Goal: Information Seeking & Learning: Find specific fact

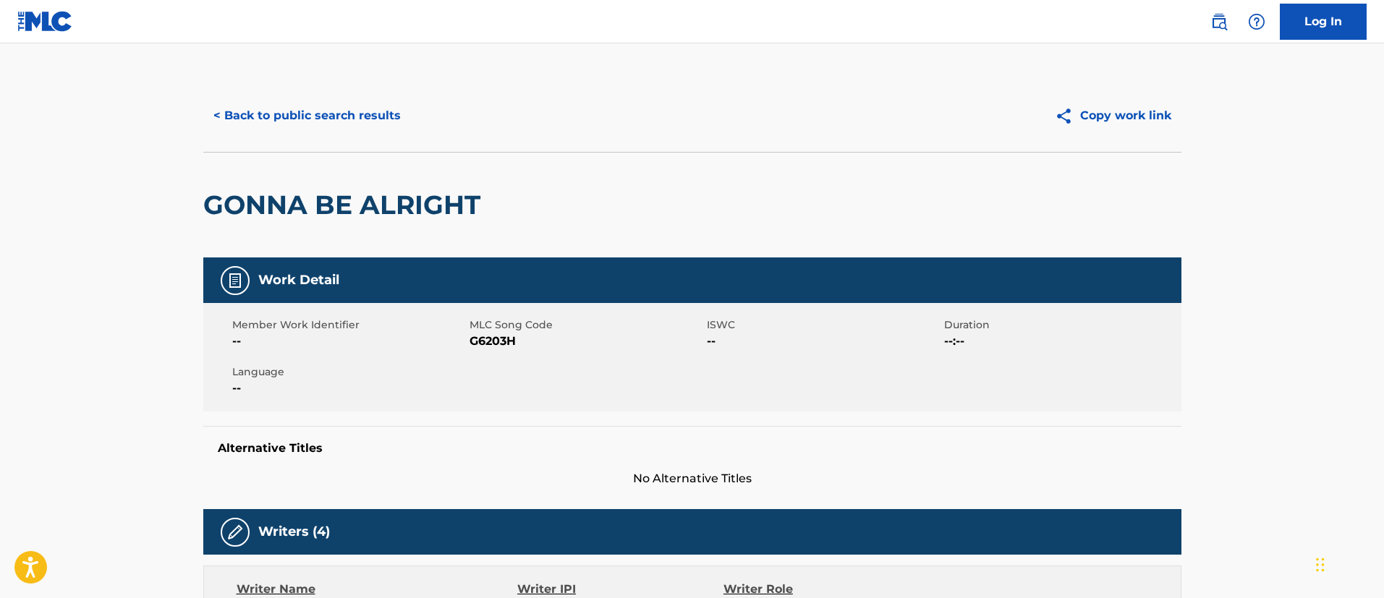
click at [321, 116] on button "< Back to public search results" at bounding box center [307, 116] width 208 height 36
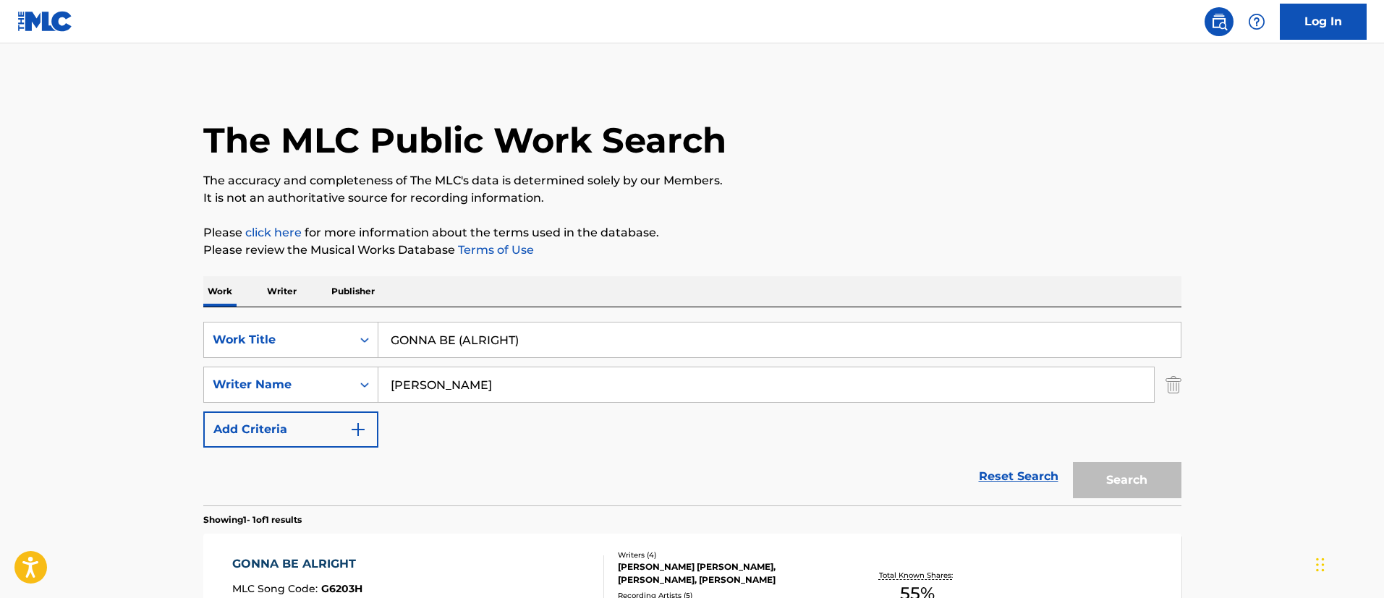
scroll to position [106, 0]
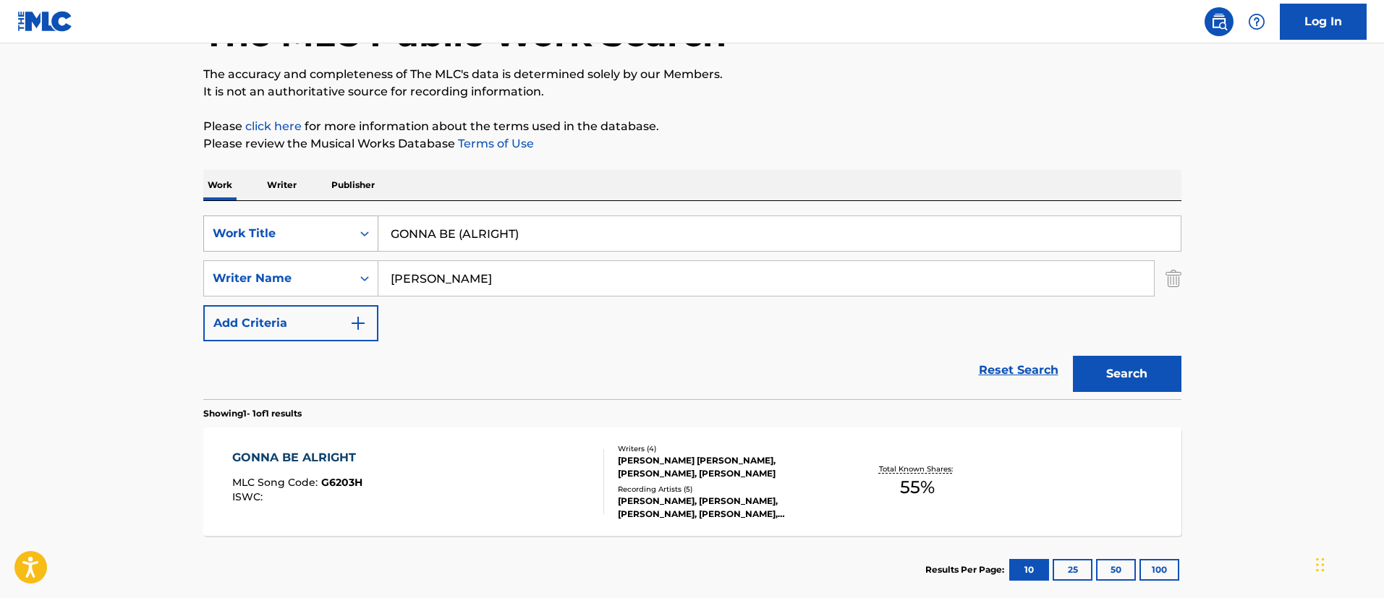
drag, startPoint x: 604, startPoint y: 244, endPoint x: 370, endPoint y: 231, distance: 234.1
click at [370, 231] on div "SearchWithCriteriafc7c73d8-879d-4568-a77b-7ab400521d53 Work Title GONNA BE (ALR…" at bounding box center [692, 234] width 978 height 36
paste input "OD LIFE"
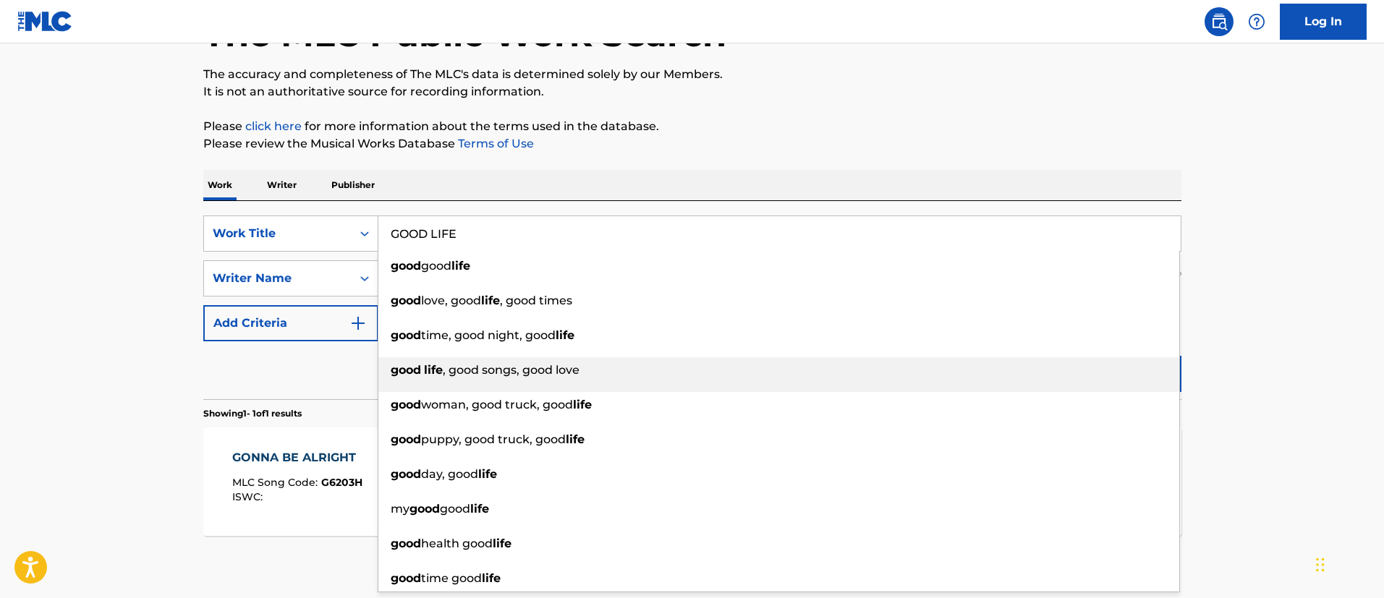
type input "GOOD LIFE"
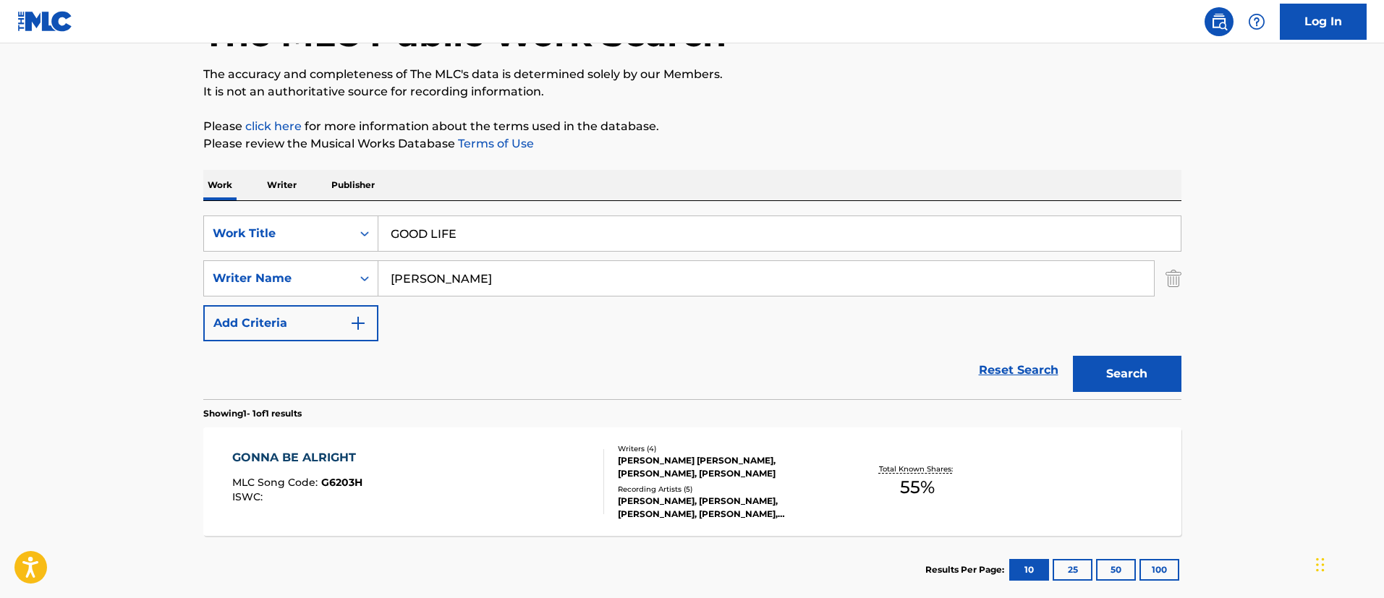
click at [1268, 361] on main "The MLC Public Work Search The accuracy and completeness of The MLC's data is d…" at bounding box center [692, 274] width 1384 height 674
click at [1168, 363] on button "Search" at bounding box center [1127, 374] width 109 height 36
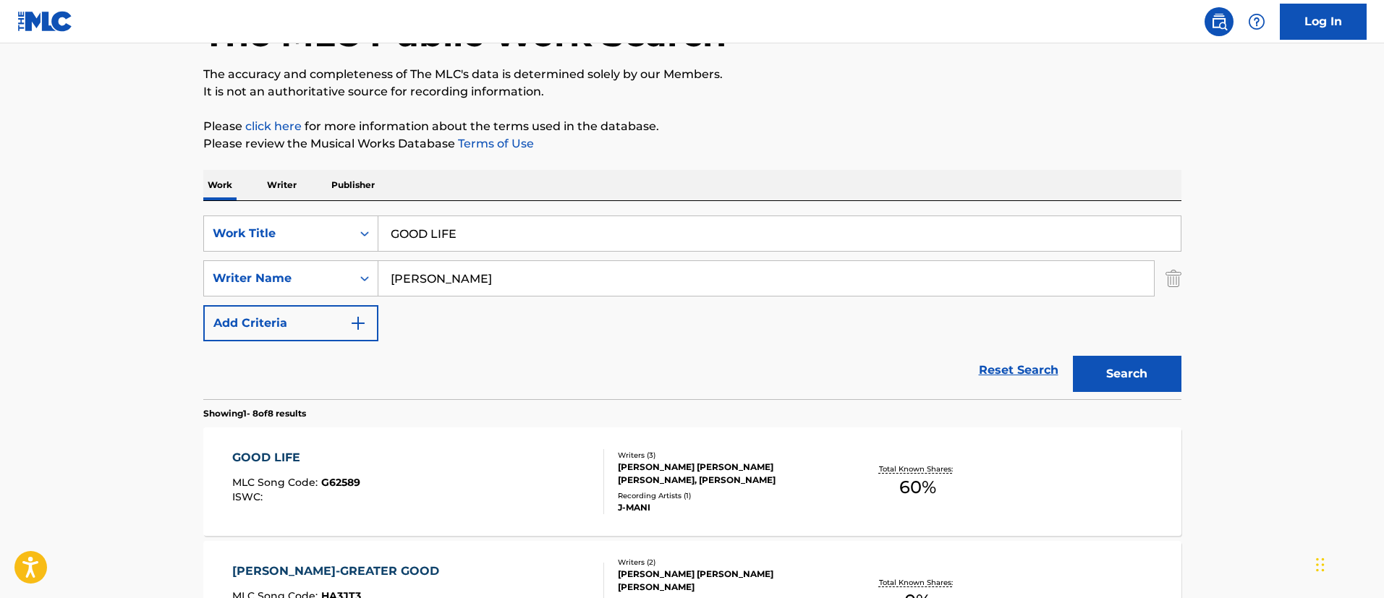
scroll to position [215, 0]
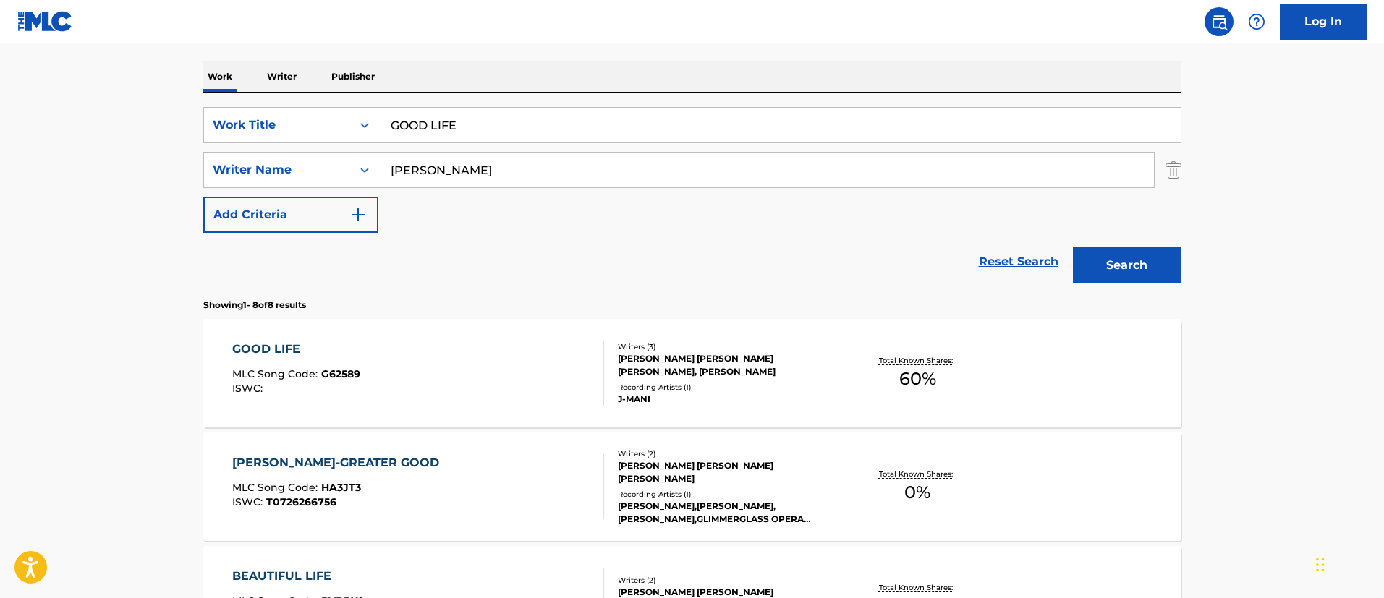
click at [253, 347] on div "GOOD LIFE" at bounding box center [296, 349] width 128 height 17
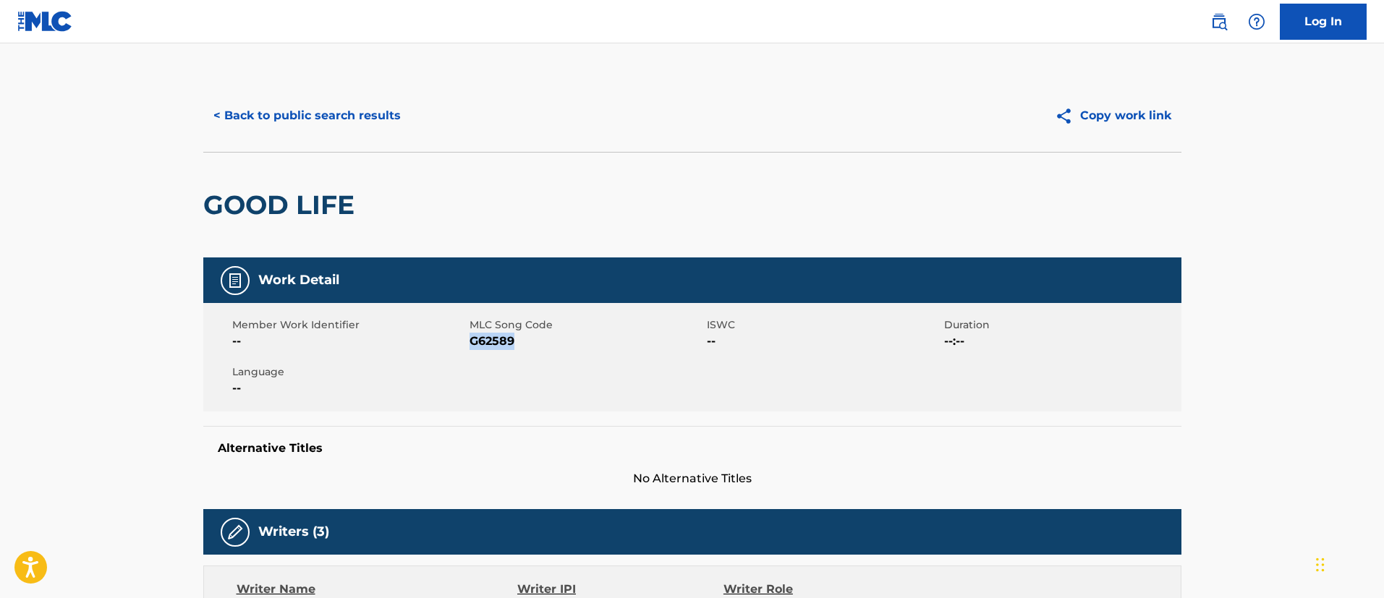
drag, startPoint x: 516, startPoint y: 342, endPoint x: 473, endPoint y: 344, distance: 43.4
click at [473, 344] on span "G62589" at bounding box center [587, 341] width 234 height 17
copy span "G62589"
click at [304, 111] on button "< Back to public search results" at bounding box center [307, 116] width 208 height 36
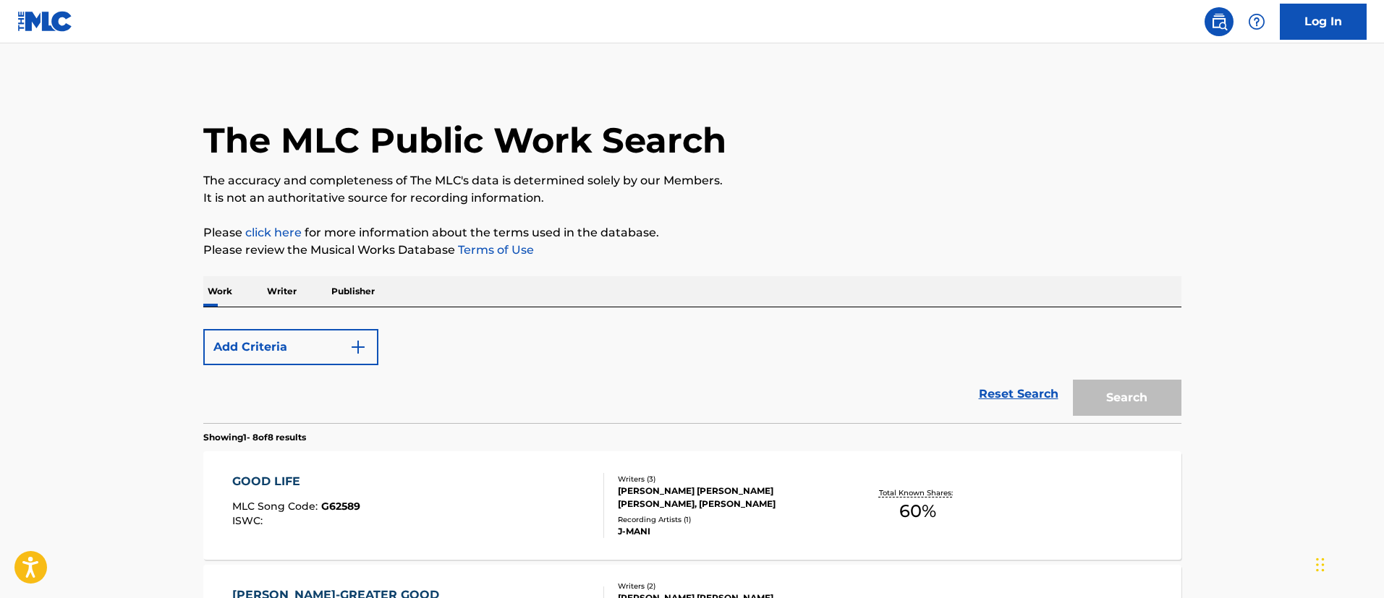
scroll to position [215, 0]
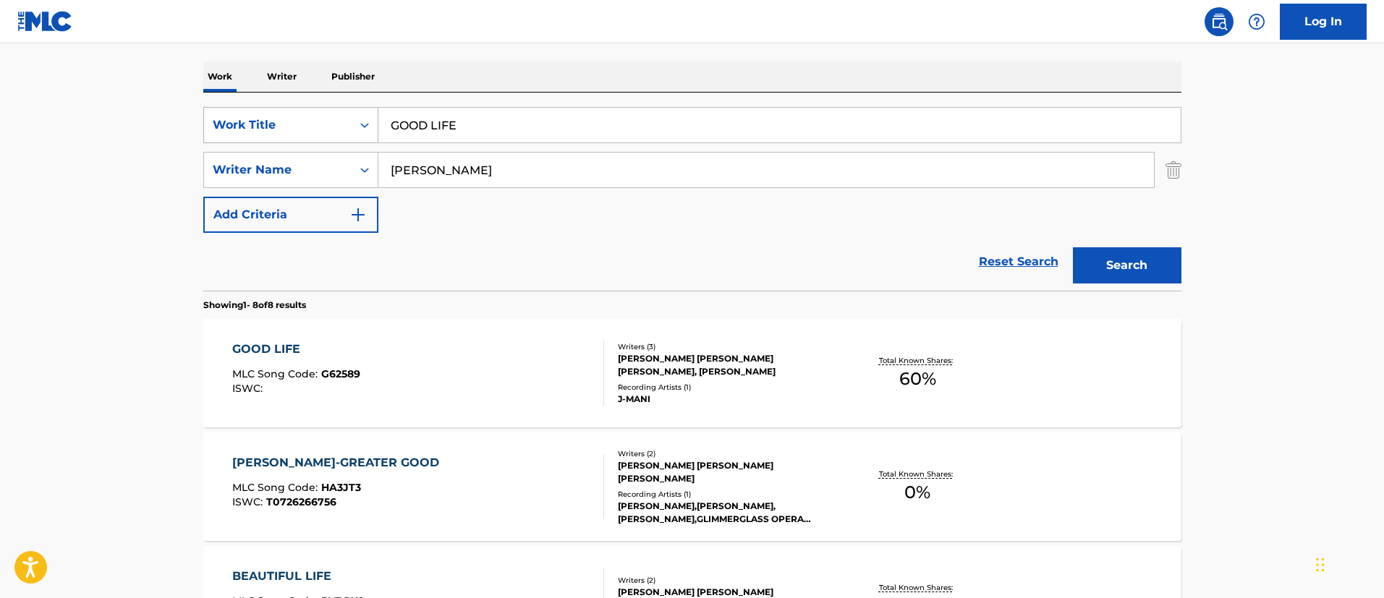
drag, startPoint x: 500, startPoint y: 123, endPoint x: 351, endPoint y: 114, distance: 149.3
click at [351, 114] on div "SearchWithCriteriafc7c73d8-879d-4568-a77b-7ab400521d53 Work Title GOOD LIFE" at bounding box center [692, 125] width 978 height 36
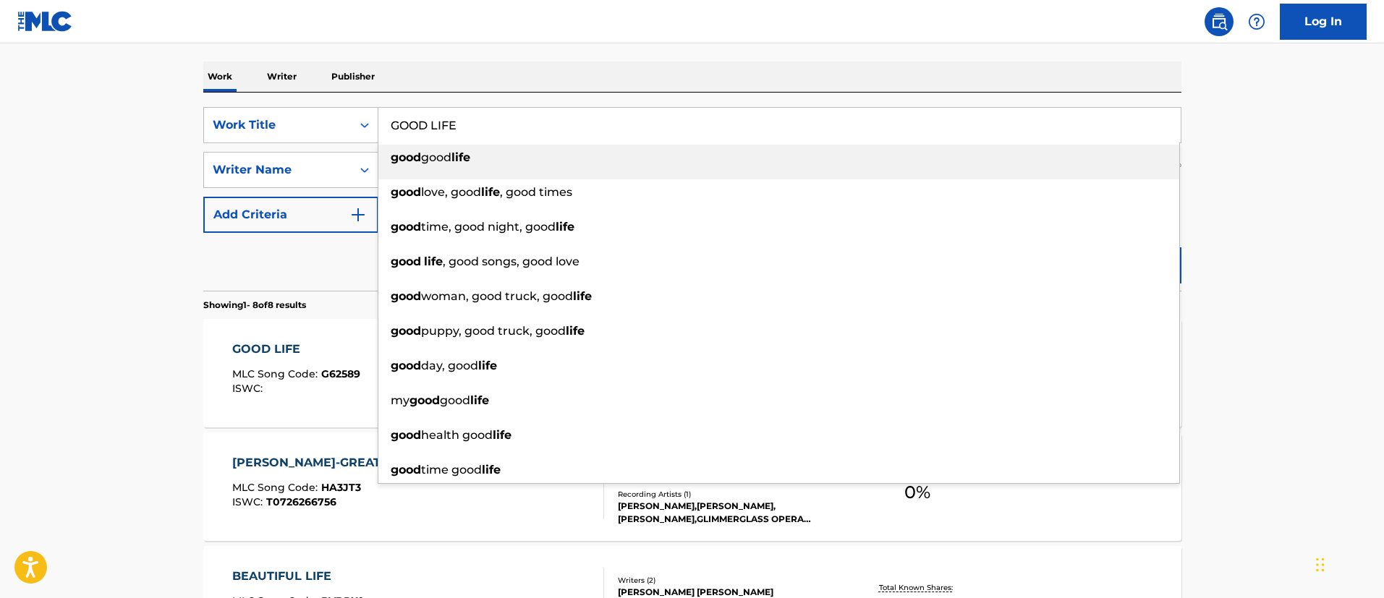
paste input "BYE BELONGS TO YOU"
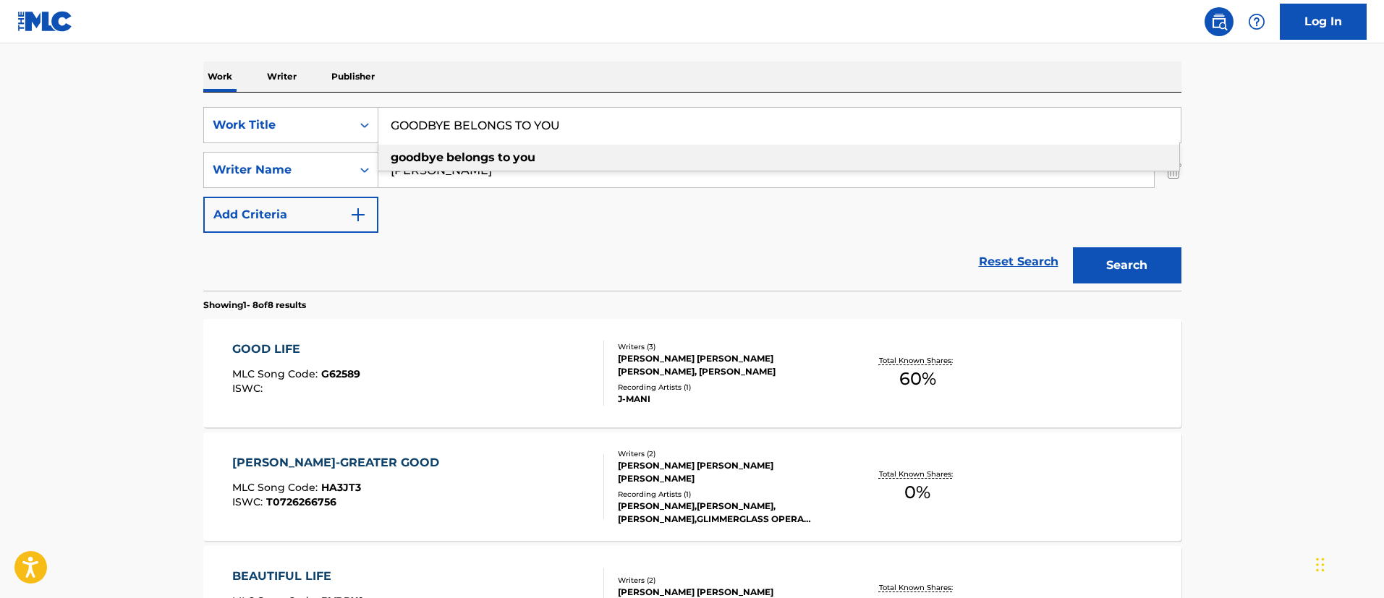
type input "GOODBYE BELONGS TO YOU"
click at [1166, 260] on button "Search" at bounding box center [1127, 265] width 109 height 36
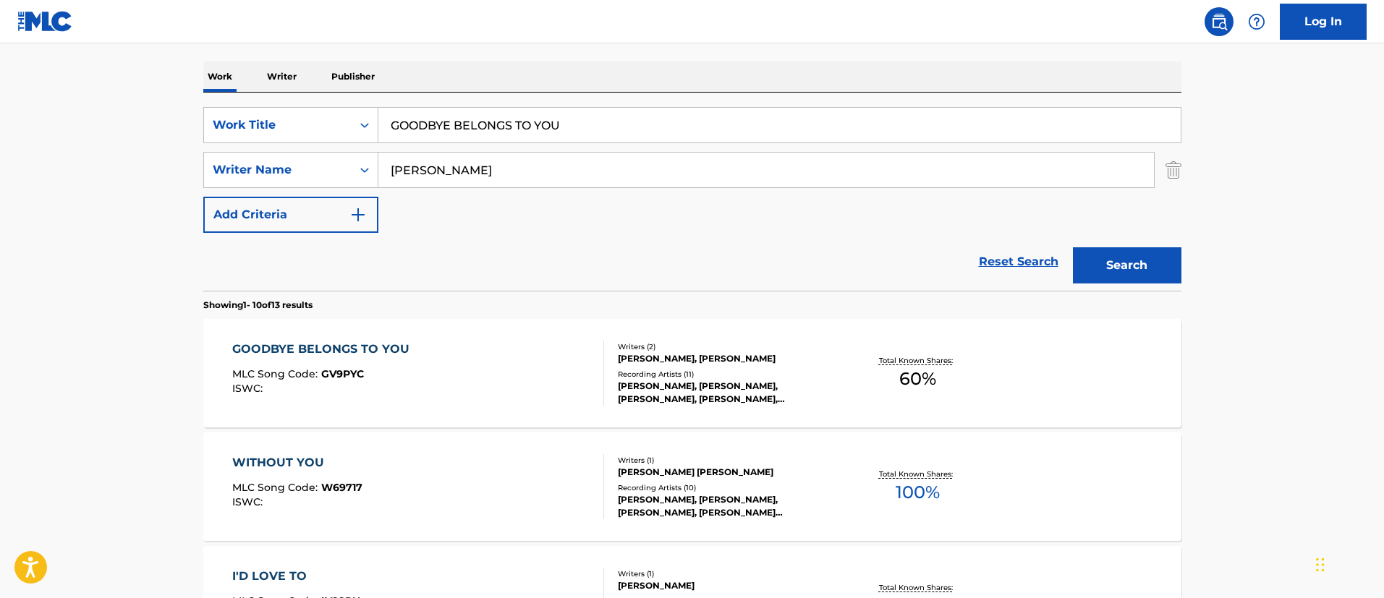
click at [386, 344] on div "GOODBYE BELONGS TO YOU" at bounding box center [324, 349] width 185 height 17
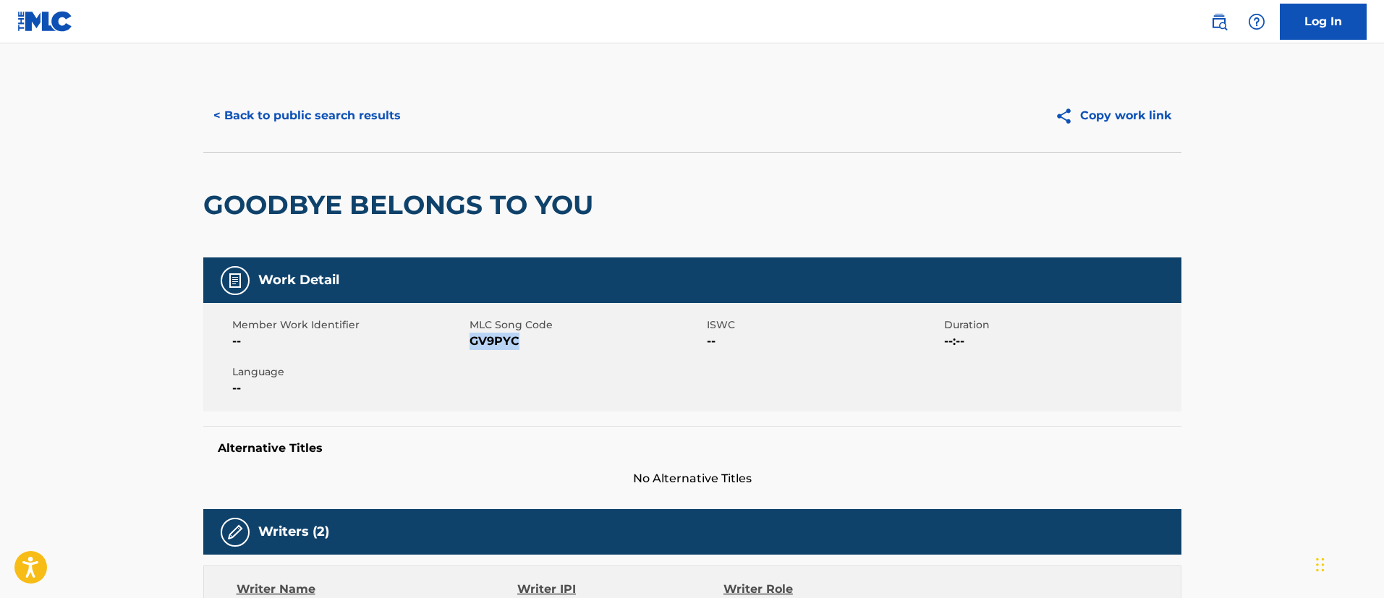
drag, startPoint x: 525, startPoint y: 342, endPoint x: 473, endPoint y: 338, distance: 52.9
click at [473, 338] on span "GV9PYC" at bounding box center [587, 341] width 234 height 17
copy span "GV9PYC"
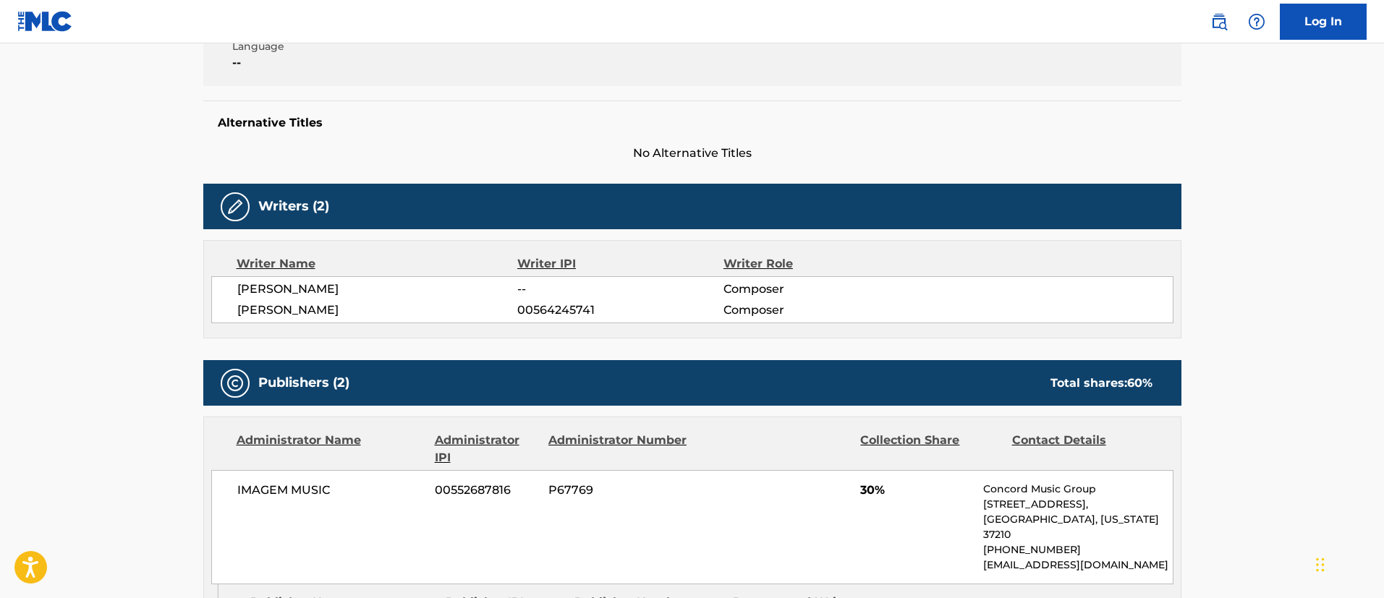
scroll to position [651, 0]
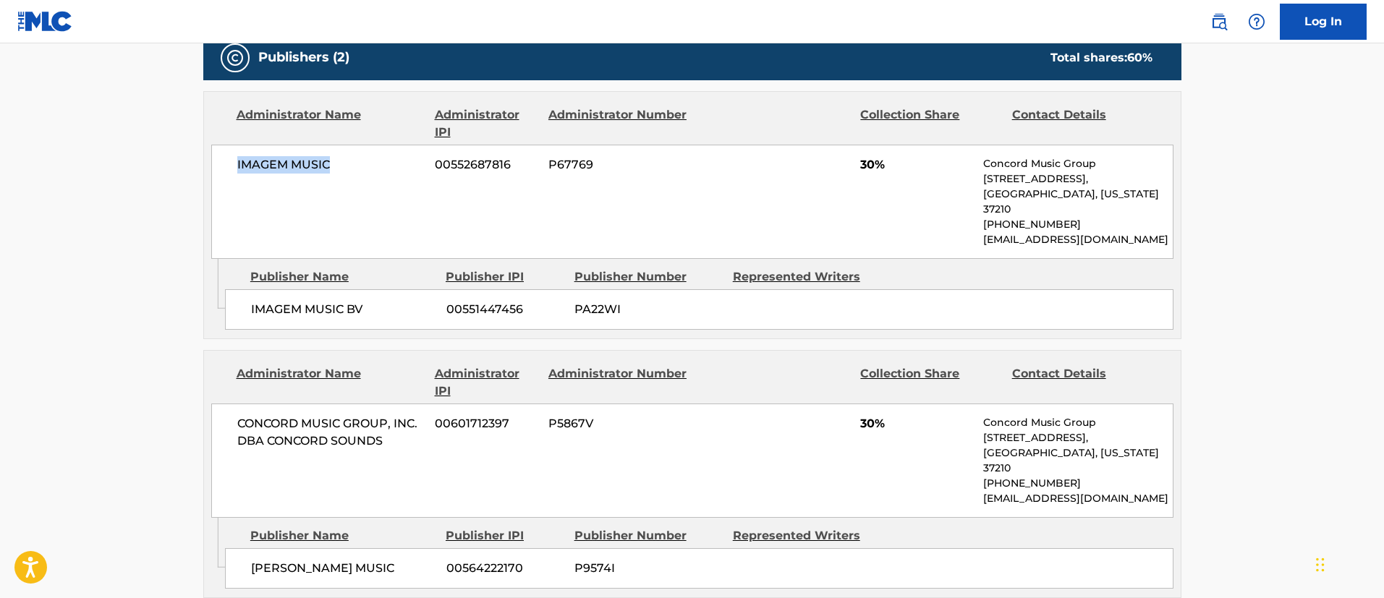
drag, startPoint x: 345, startPoint y: 161, endPoint x: 234, endPoint y: 161, distance: 110.7
click at [234, 161] on div "IMAGEM MUSIC 00552687816 P67769 30% Concord Music Group [STREET_ADDRESS][US_STA…" at bounding box center [692, 202] width 962 height 114
copy span "IMAGEM MUSIC"
click at [512, 166] on span "00552687816" at bounding box center [486, 164] width 103 height 17
click at [513, 166] on span "00552687816" at bounding box center [486, 164] width 103 height 17
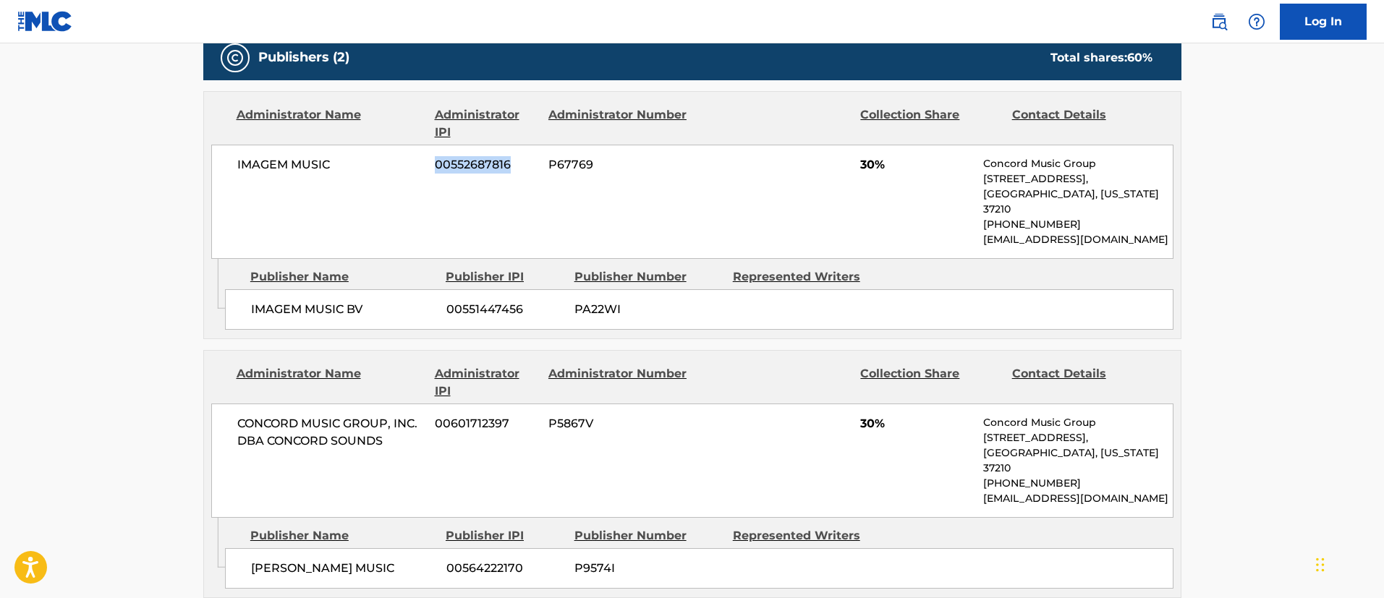
drag, startPoint x: 512, startPoint y: 166, endPoint x: 431, endPoint y: 163, distance: 81.8
click at [431, 163] on div "IMAGEM MUSIC 00552687816 P67769 30% Concord Music Group [STREET_ADDRESS][US_STA…" at bounding box center [692, 202] width 962 height 114
copy span "00552687816"
drag, startPoint x: 365, startPoint y: 295, endPoint x: 245, endPoint y: 291, distance: 119.5
click at [245, 291] on div "IMAGEM MUSIC BV 00551447456 PA22WI" at bounding box center [699, 309] width 949 height 41
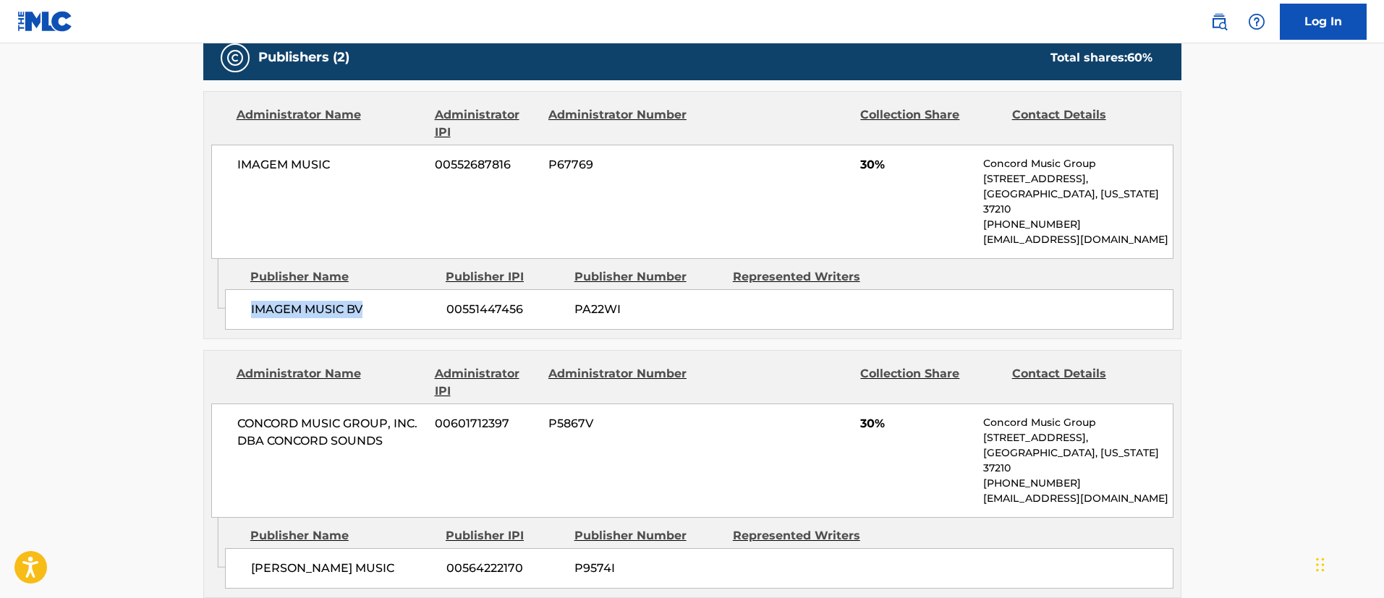
copy span "IMAGEM MUSIC BV"
drag, startPoint x: 528, startPoint y: 291, endPoint x: 442, endPoint y: 287, distance: 86.2
click at [442, 289] on div "IMAGEM MUSIC BV 00551447456 PA22WI" at bounding box center [699, 309] width 949 height 41
copy span "00551447456"
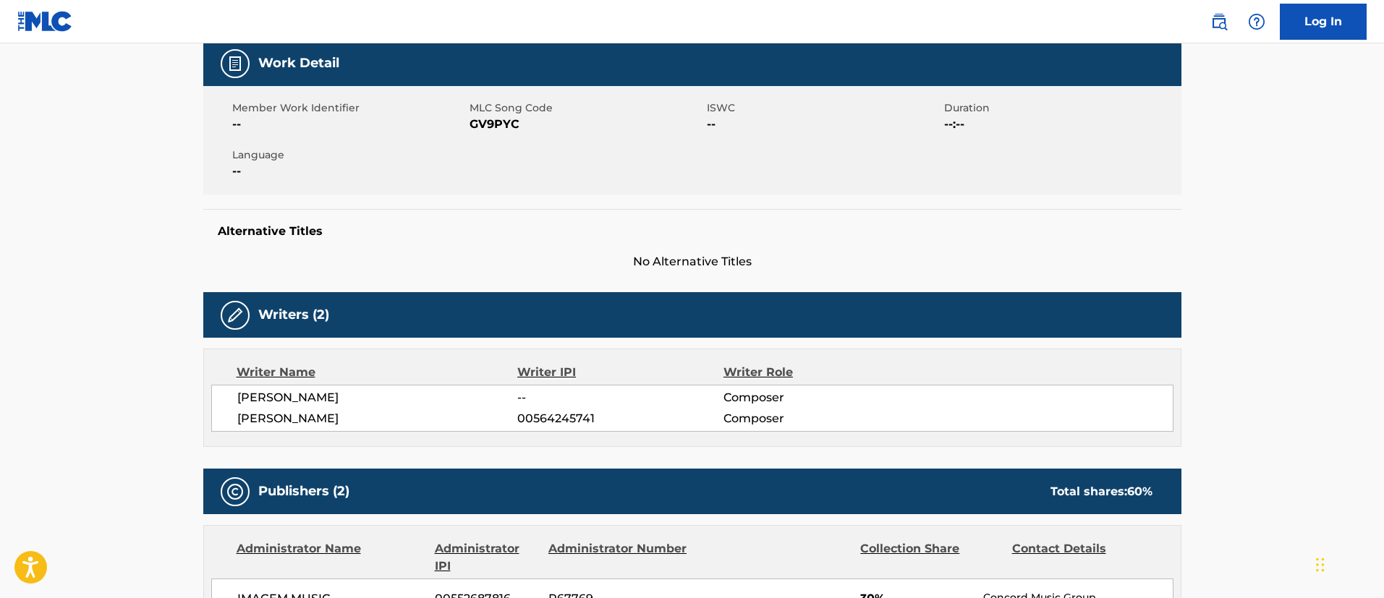
scroll to position [0, 0]
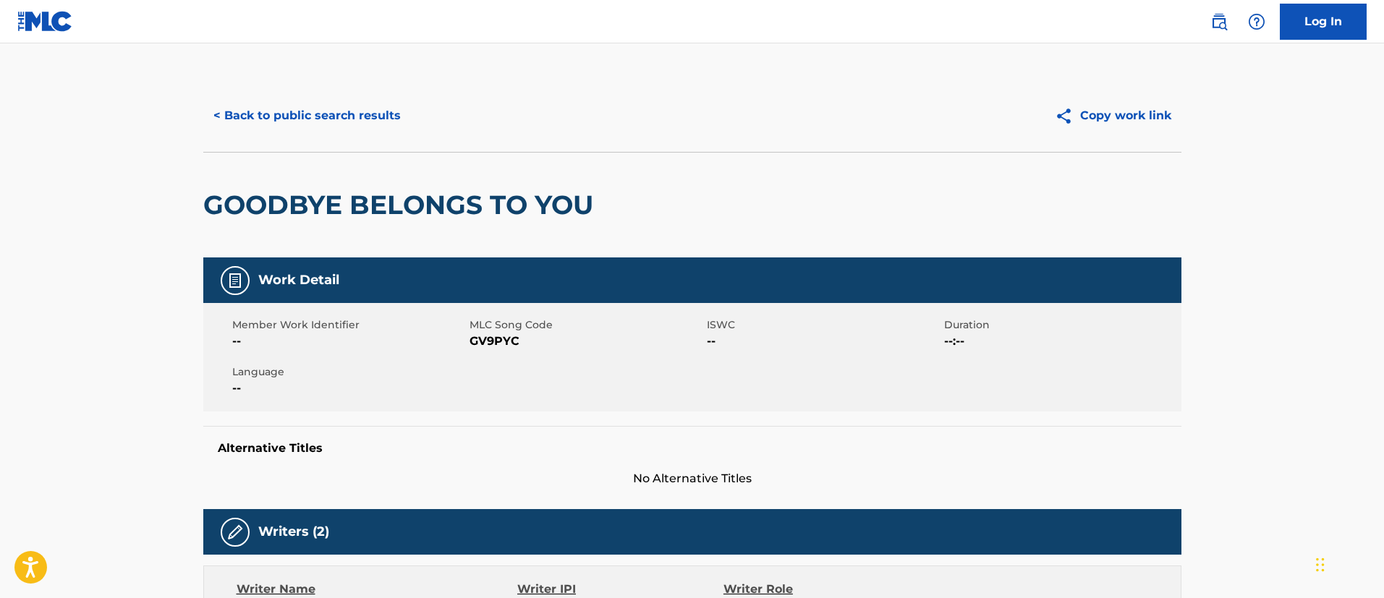
click at [319, 112] on button "< Back to public search results" at bounding box center [307, 116] width 208 height 36
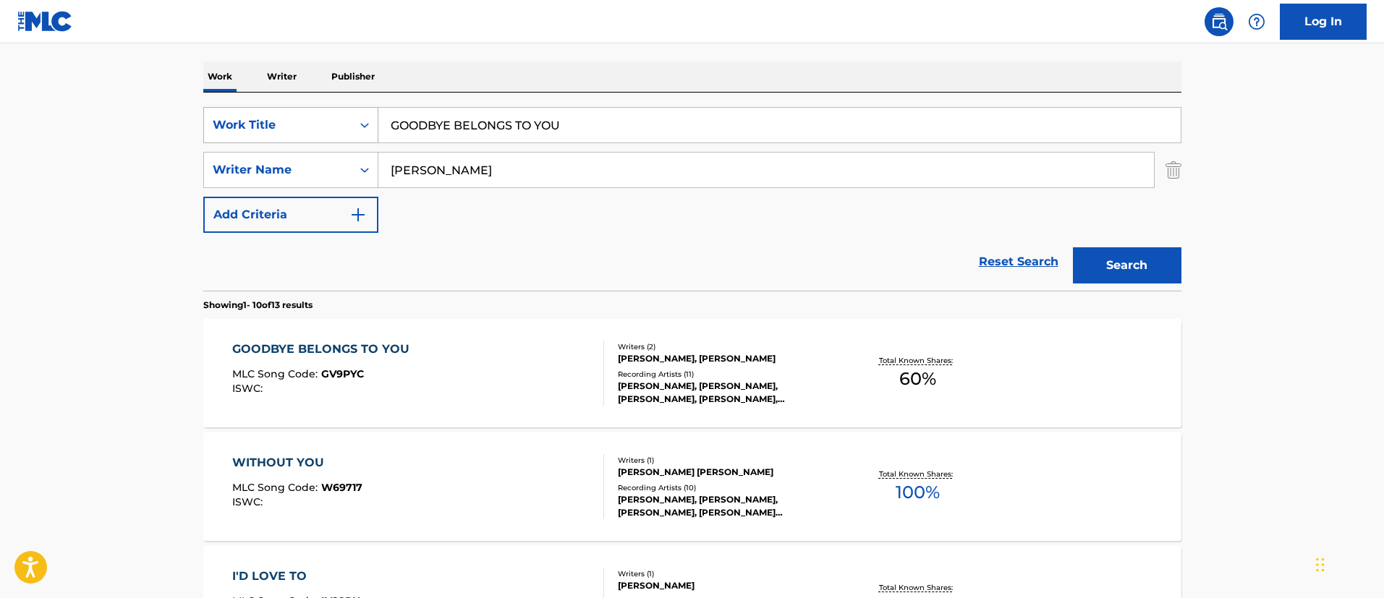
drag, startPoint x: 595, startPoint y: 131, endPoint x: 377, endPoint y: 116, distance: 218.3
click at [377, 116] on div "SearchWithCriteriafc7c73d8-879d-4568-a77b-7ab400521d53 Work Title GOODBYE BELON…" at bounding box center [692, 125] width 978 height 36
paste input "HEAR ME OUT"
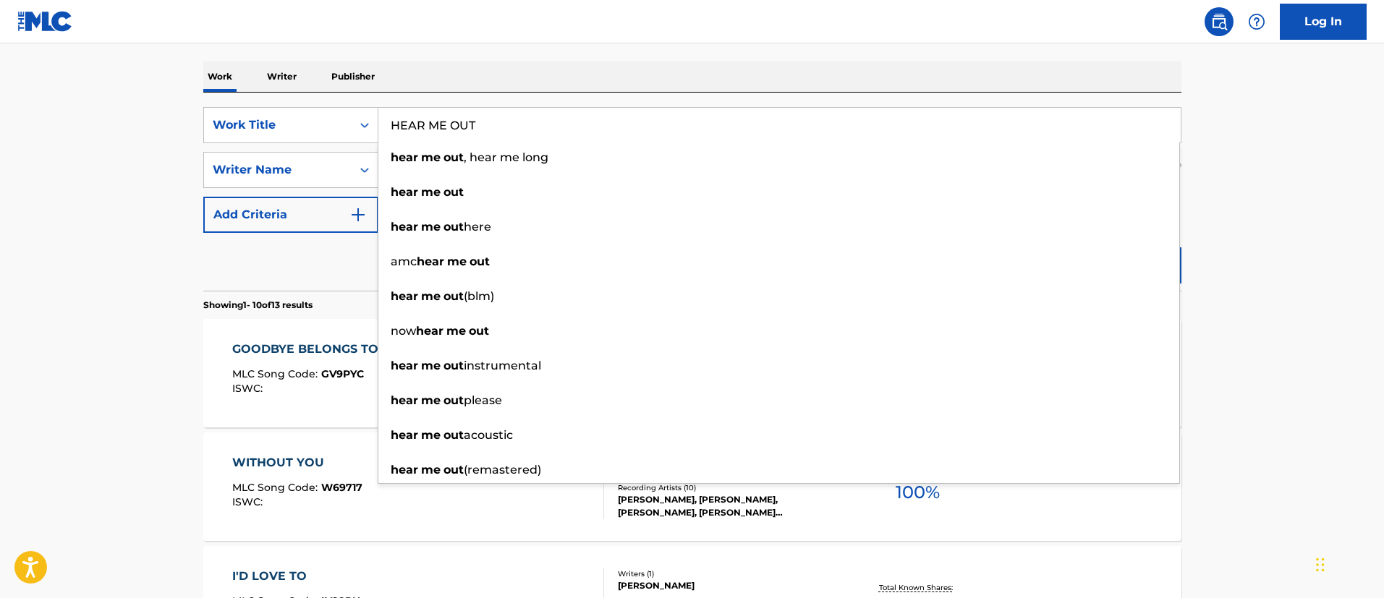
type input "HEAR ME OUT"
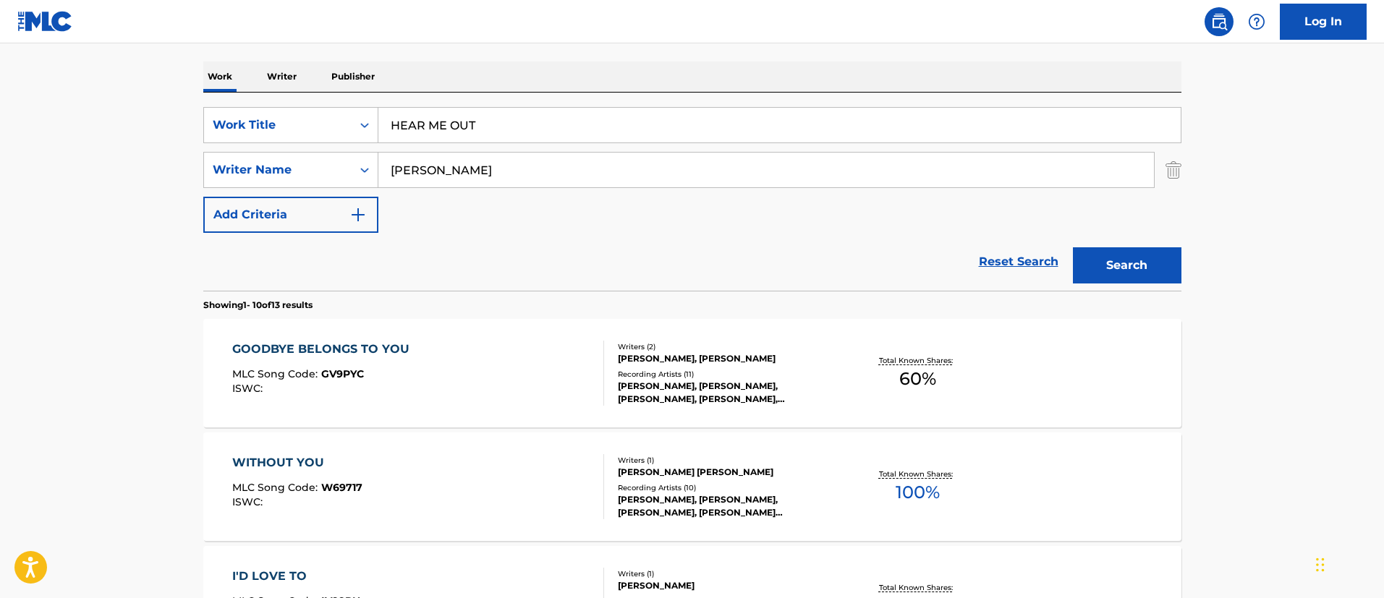
click at [1157, 263] on button "Search" at bounding box center [1127, 265] width 109 height 36
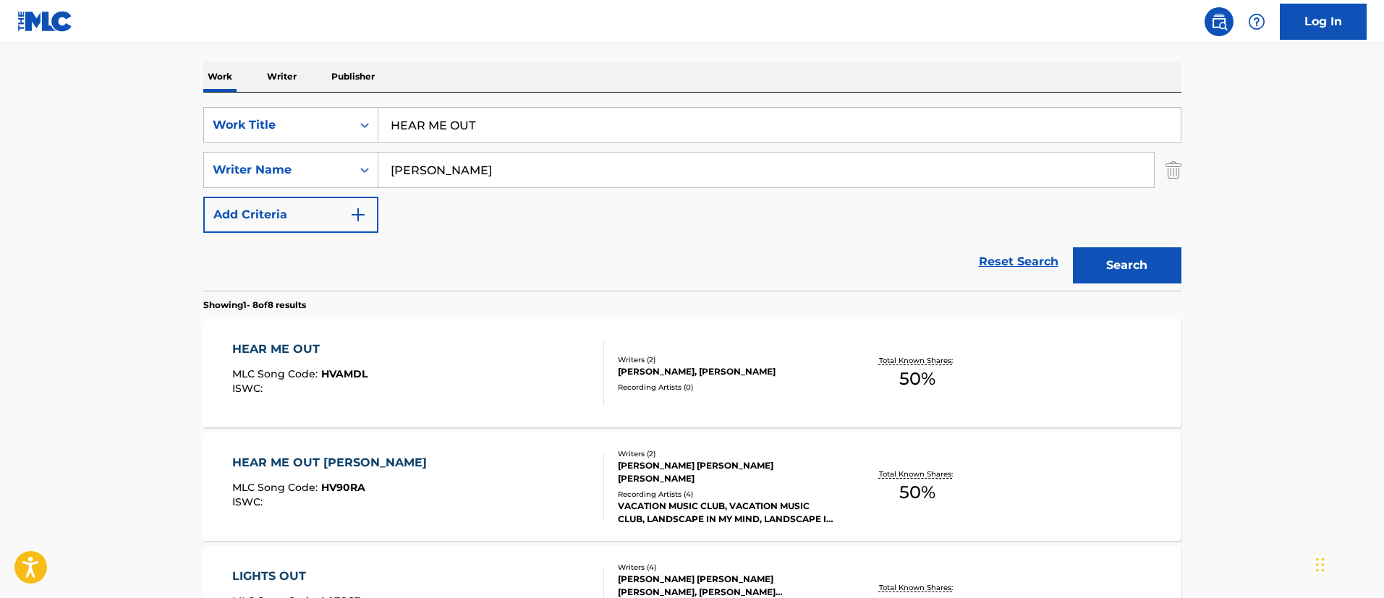
click at [296, 348] on div "HEAR ME OUT" at bounding box center [299, 349] width 135 height 17
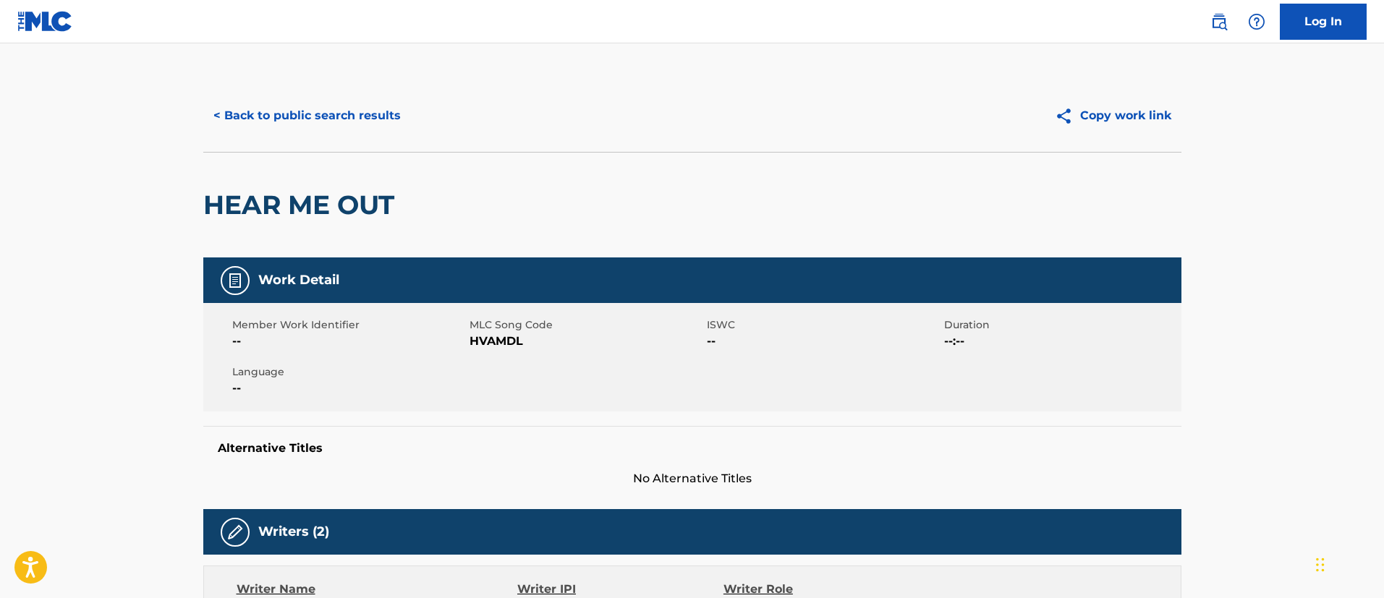
scroll to position [109, 0]
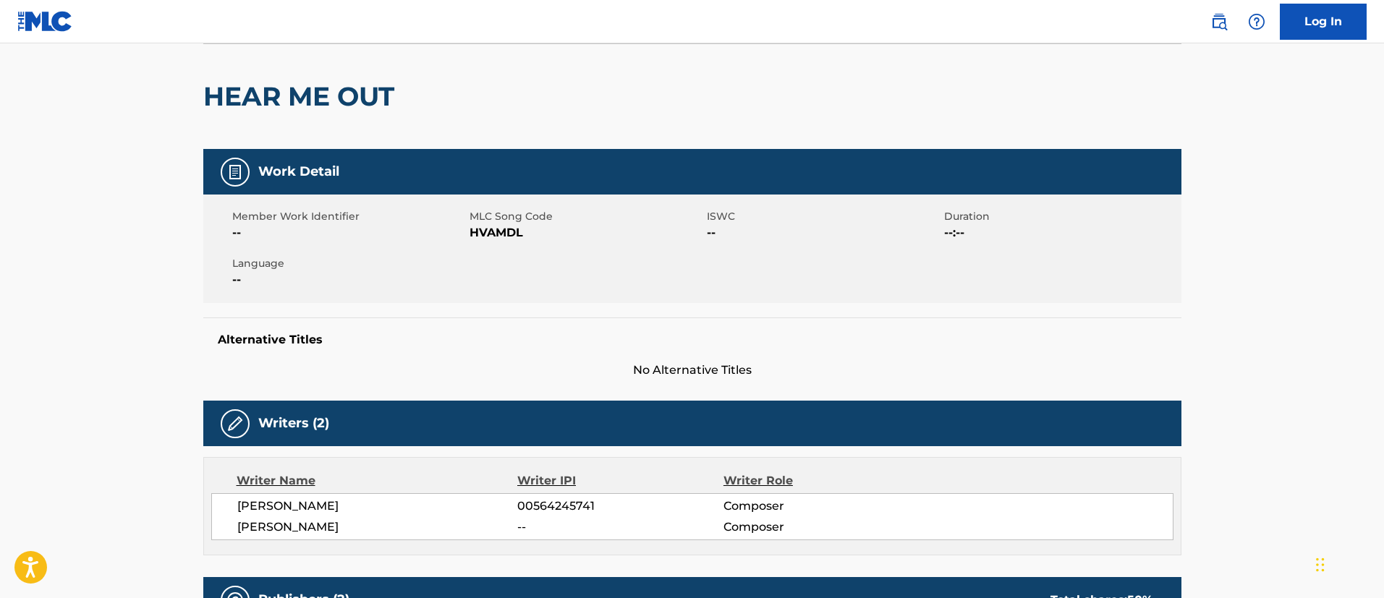
scroll to position [215, 0]
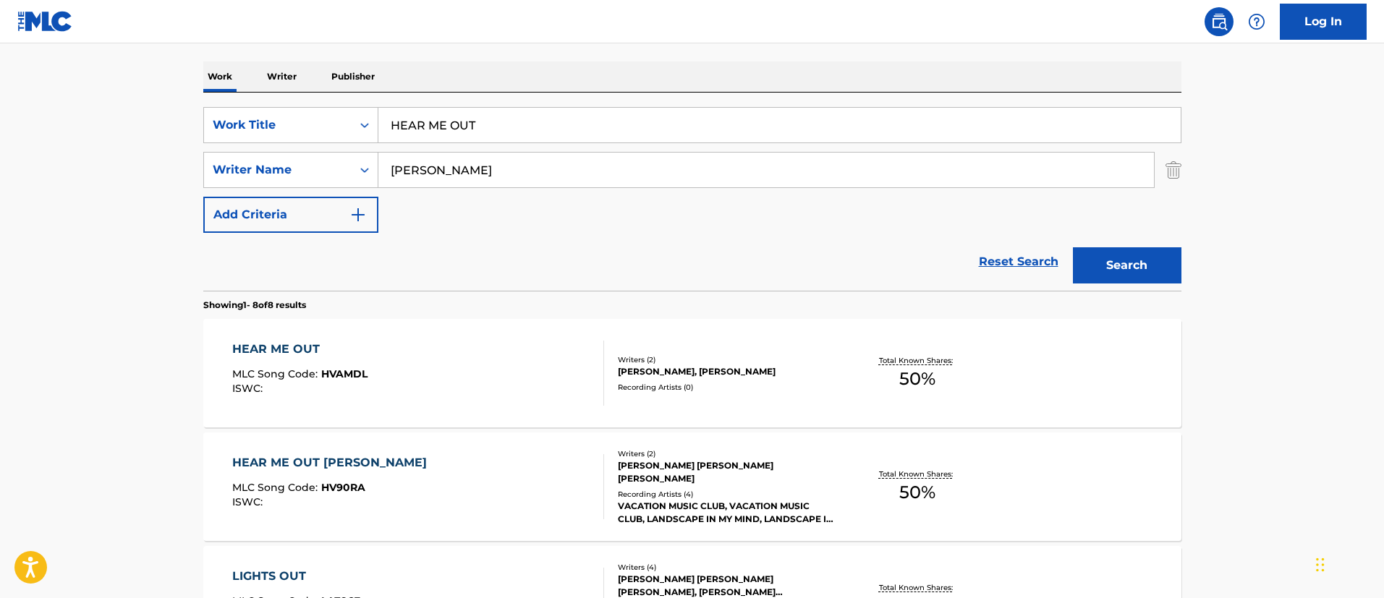
click at [285, 351] on div "HEAR ME OUT" at bounding box center [299, 349] width 135 height 17
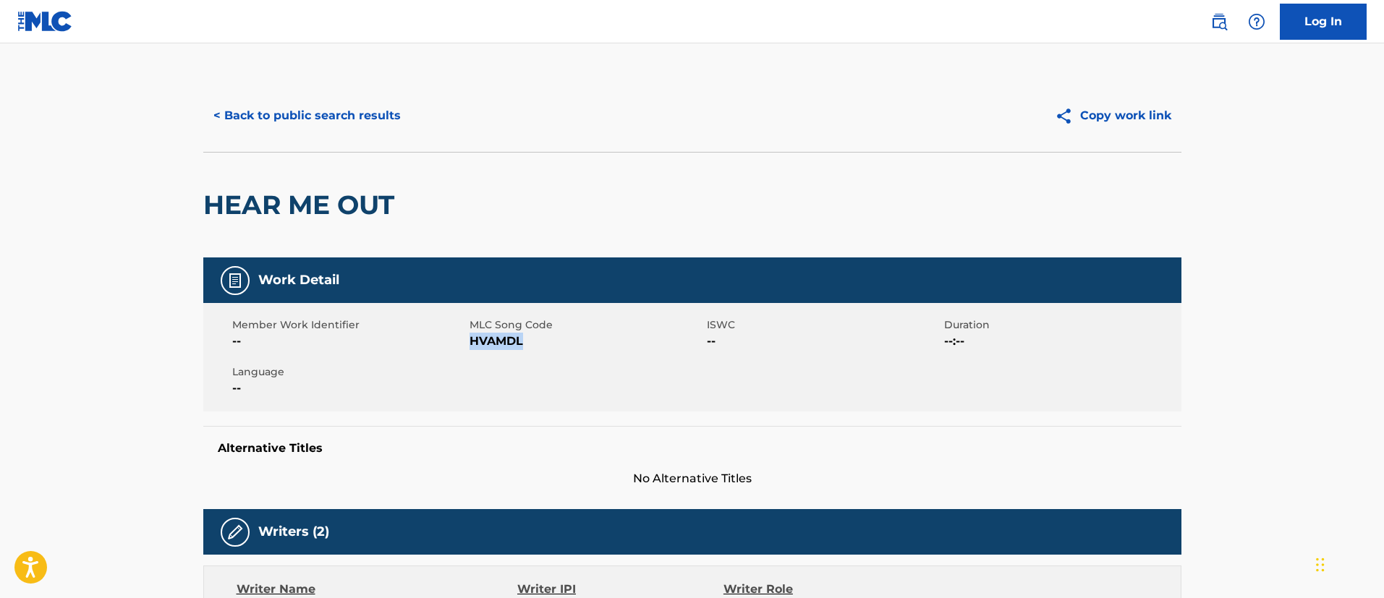
drag, startPoint x: 532, startPoint y: 344, endPoint x: 472, endPoint y: 343, distance: 60.1
click at [472, 343] on span "HVAMDL" at bounding box center [587, 341] width 234 height 17
copy span "HVAMDL"
click at [295, 105] on button "< Back to public search results" at bounding box center [307, 116] width 208 height 36
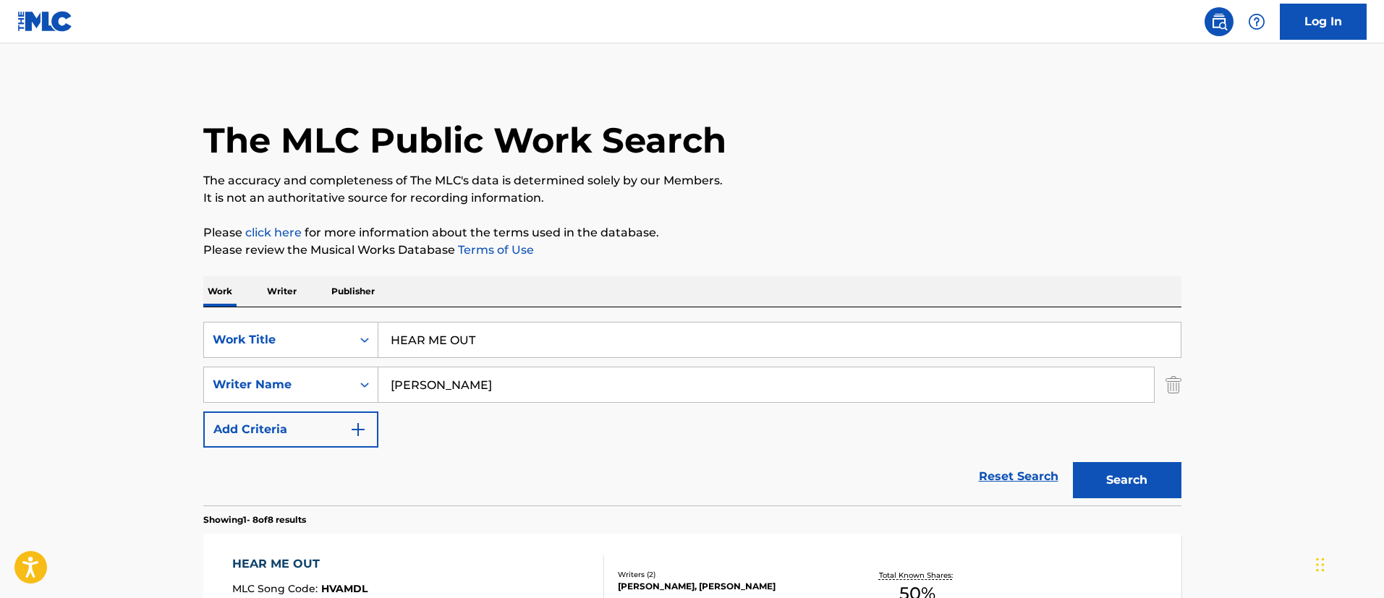
scroll to position [215, 0]
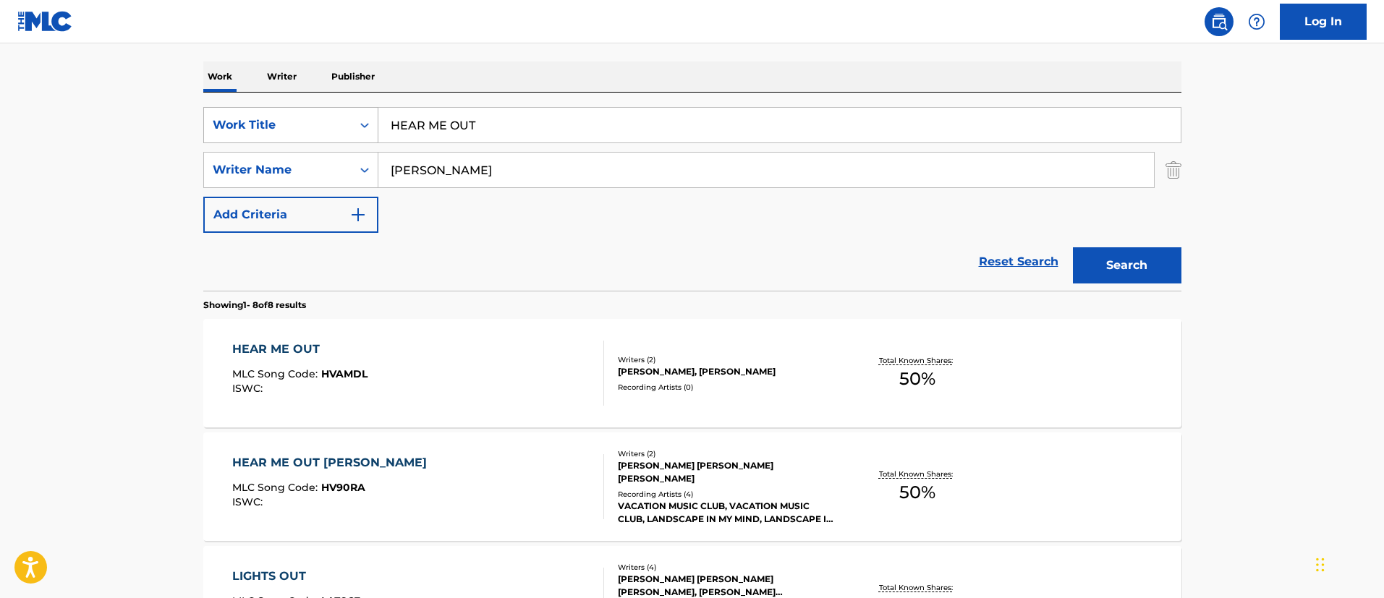
drag, startPoint x: 514, startPoint y: 123, endPoint x: 348, endPoint y: 114, distance: 165.9
click at [348, 114] on div "SearchWithCriteriafc7c73d8-879d-4568-a77b-7ab400521d53 Work Title HEAR ME OUT" at bounding box center [692, 125] width 978 height 36
paste input "[PERSON_NAME]"
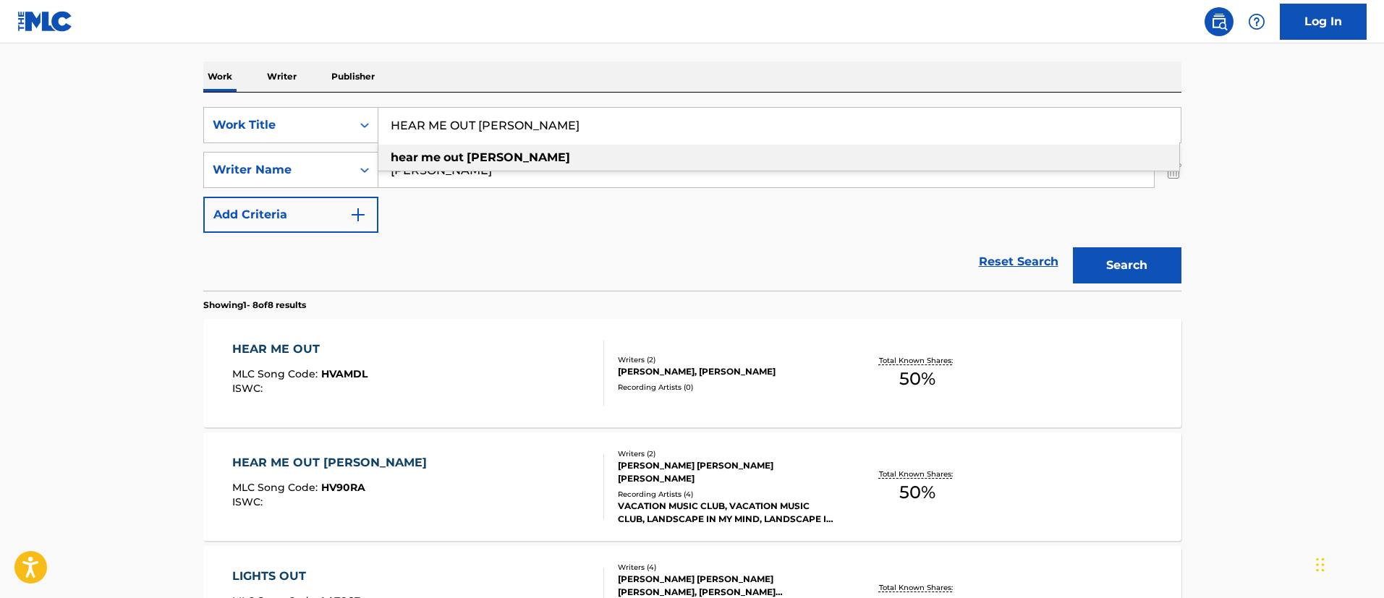
type input "HEAR ME OUT [PERSON_NAME]"
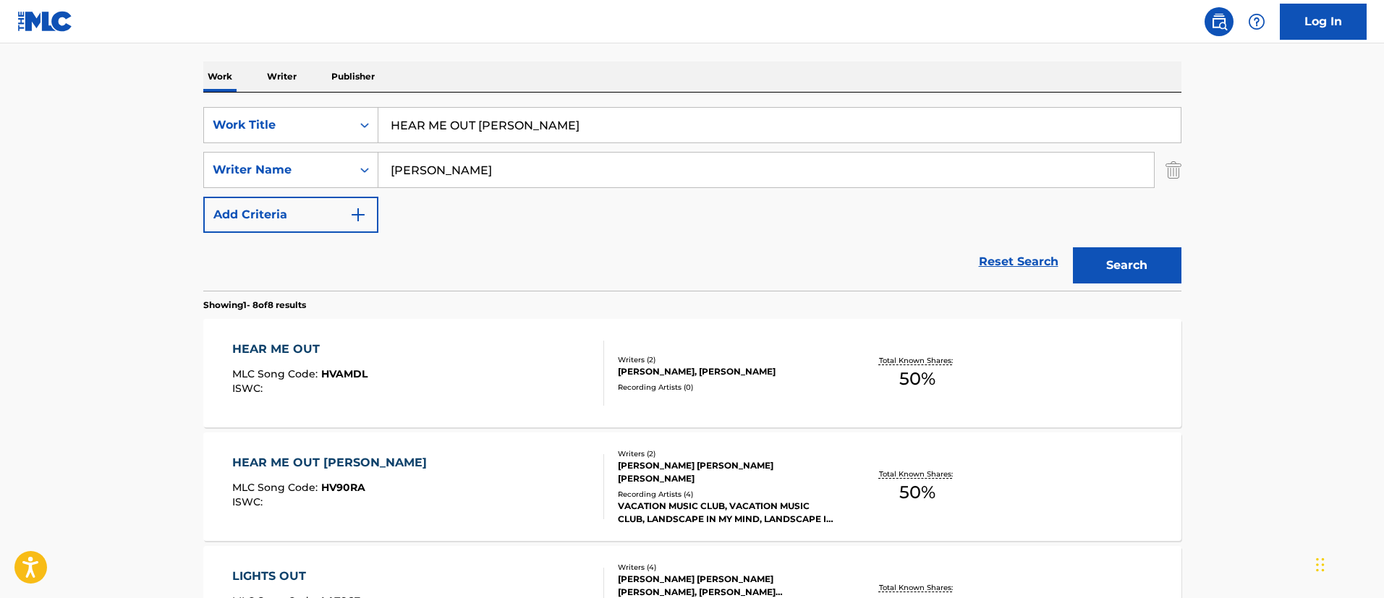
click at [1121, 264] on button "Search" at bounding box center [1127, 265] width 109 height 36
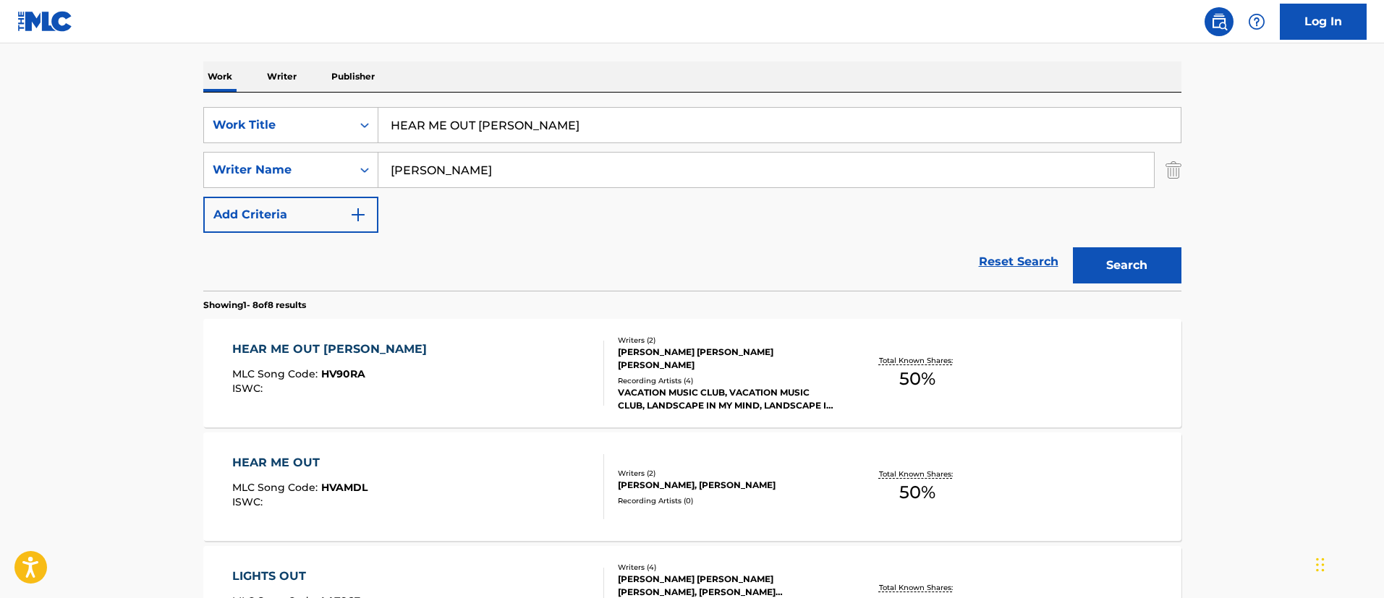
click at [345, 348] on div "HEAR ME OUT [PERSON_NAME]" at bounding box center [333, 349] width 202 height 17
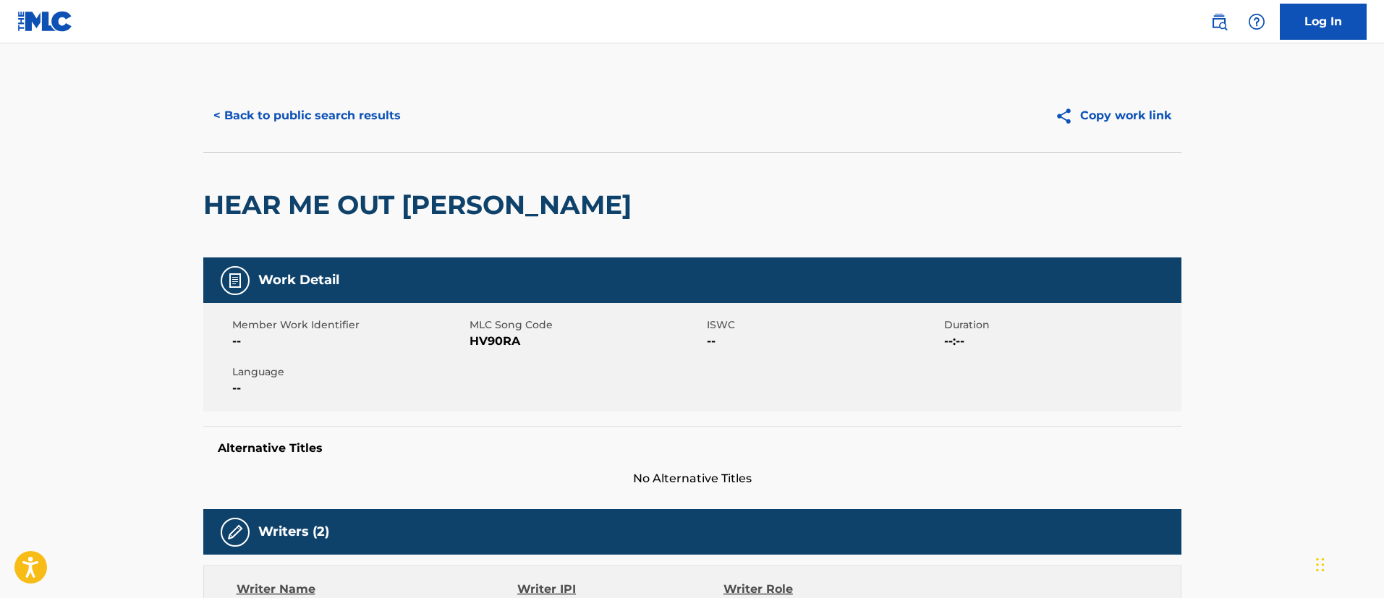
scroll to position [109, 0]
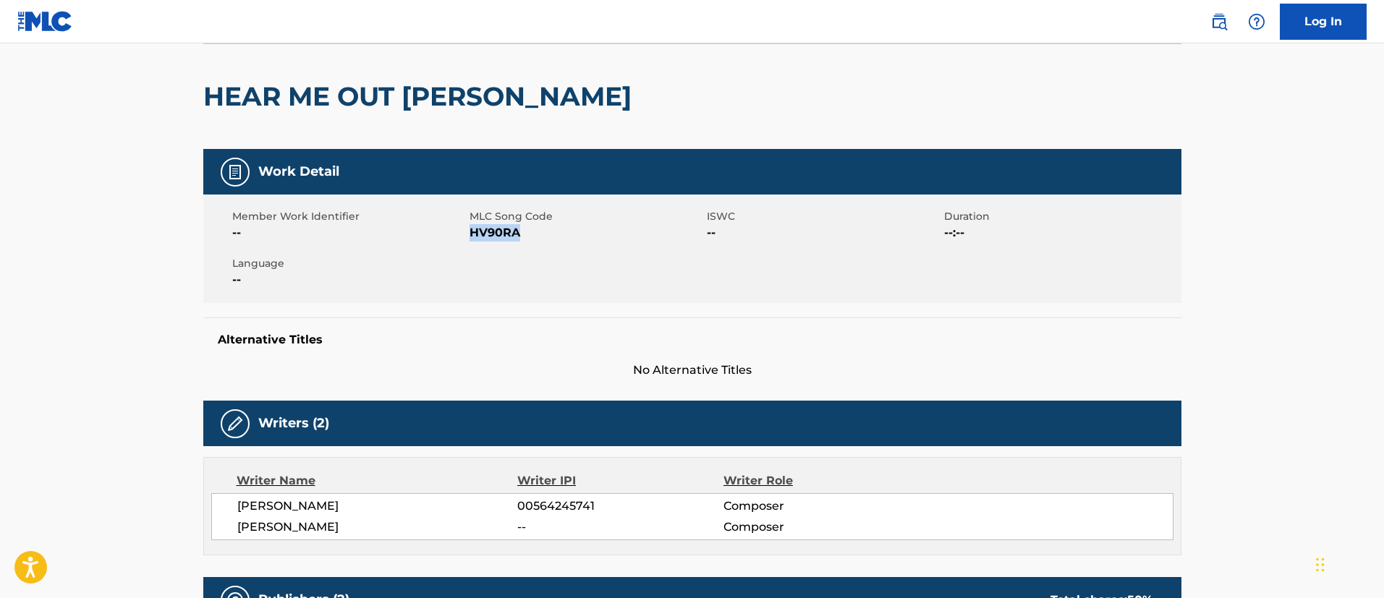
drag, startPoint x: 521, startPoint y: 232, endPoint x: 471, endPoint y: 234, distance: 50.0
click at [471, 234] on span "HV90RA" at bounding box center [587, 232] width 234 height 17
copy span "HV90RA"
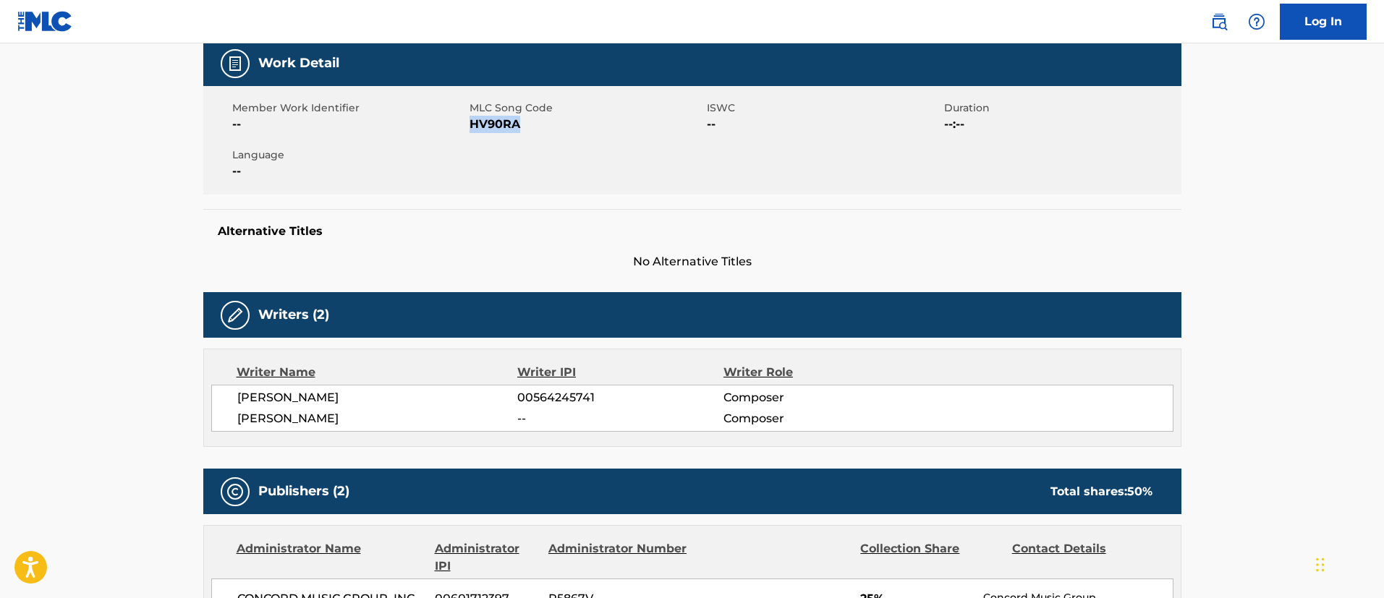
scroll to position [0, 0]
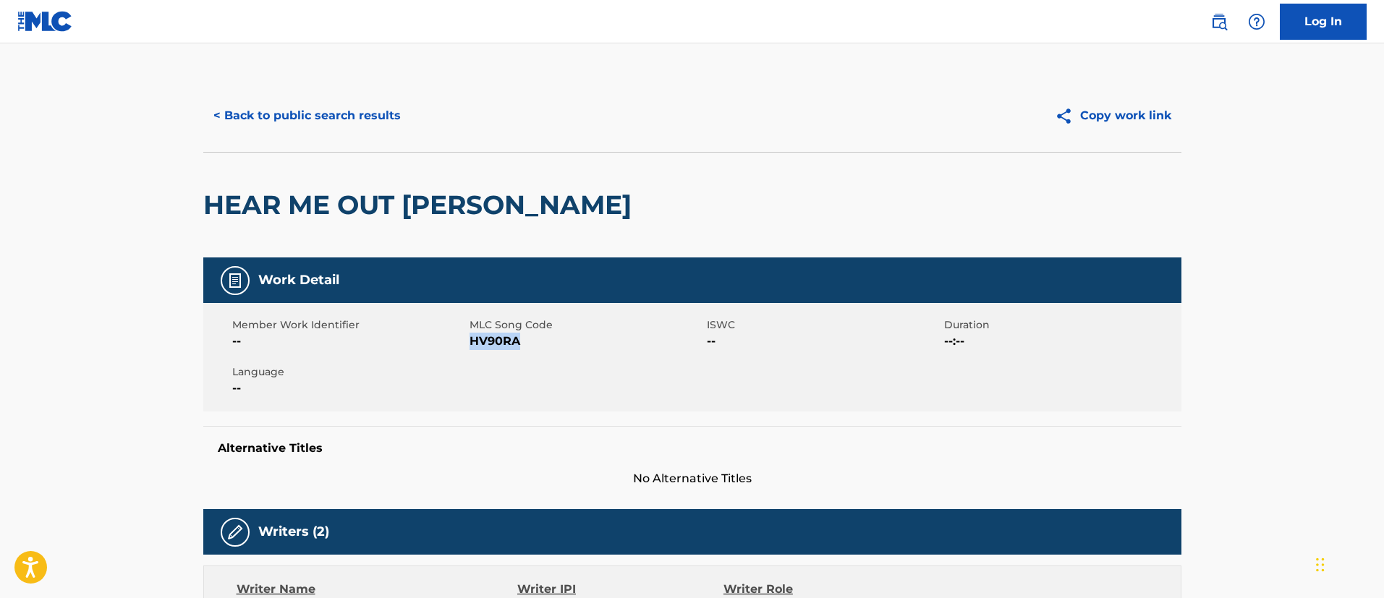
click at [311, 111] on button "< Back to public search results" at bounding box center [307, 116] width 208 height 36
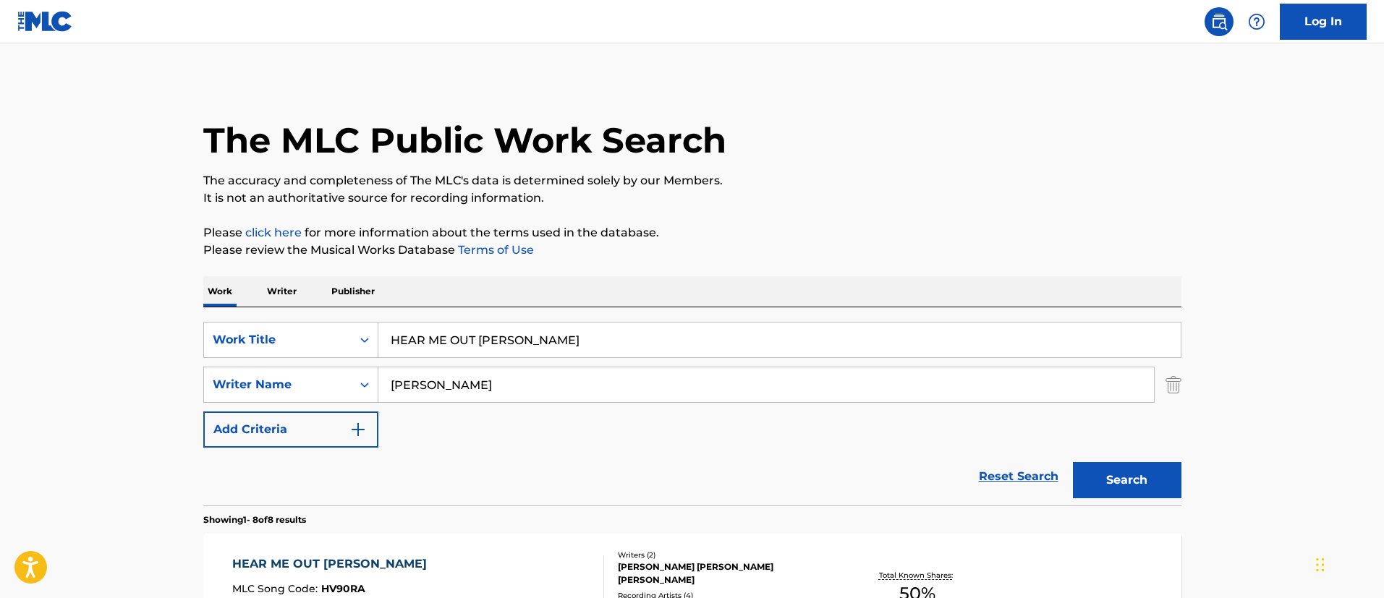
scroll to position [215, 0]
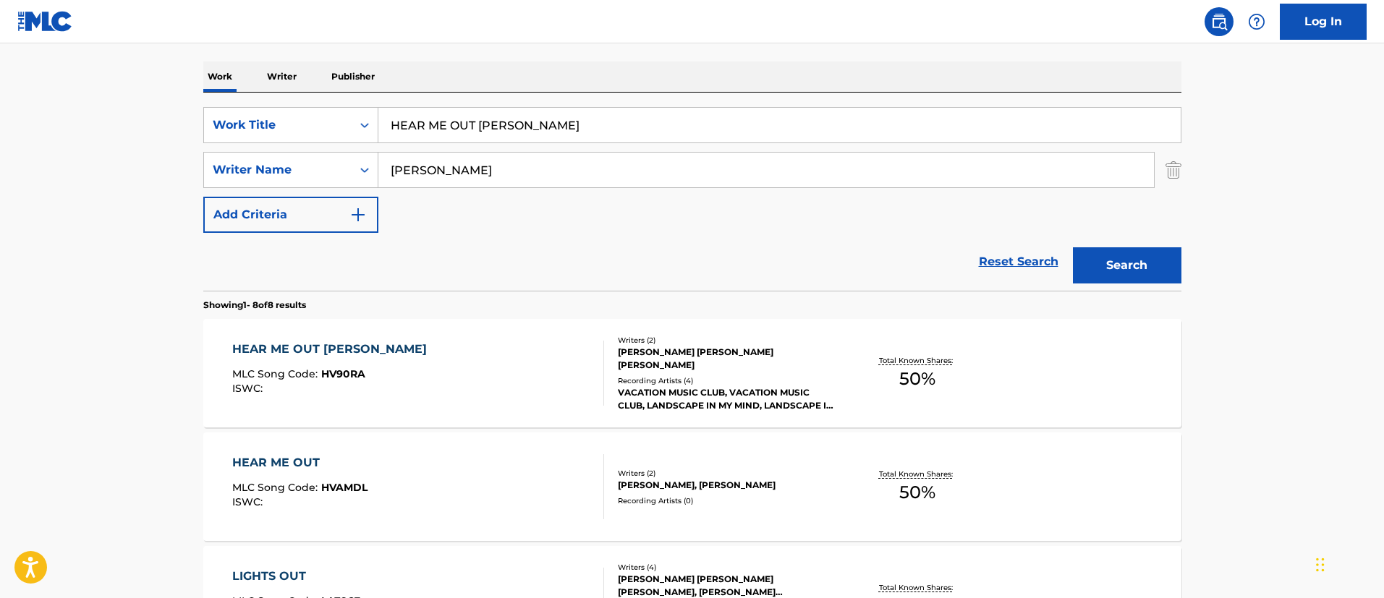
drag, startPoint x: 540, startPoint y: 124, endPoint x: 382, endPoint y: 116, distance: 158.0
click at [382, 116] on input "HEAR ME OUT [PERSON_NAME]" at bounding box center [779, 125] width 802 height 35
paste input "TBREAK MELODY"
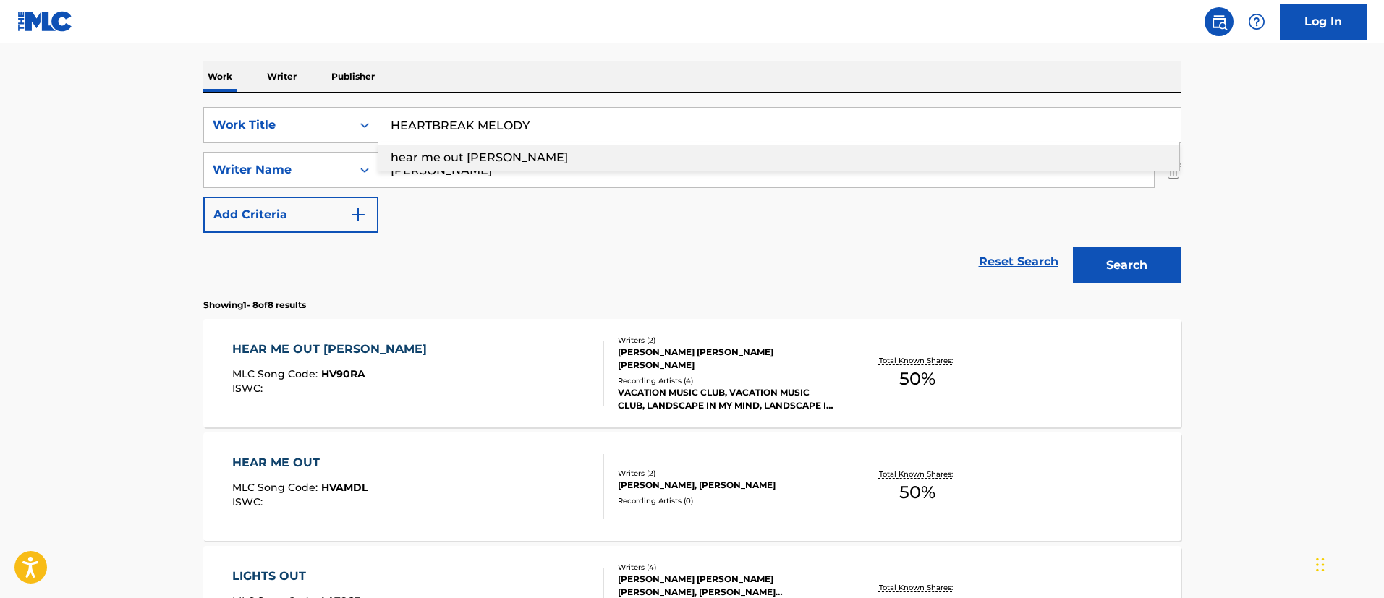
type input "HEARTBREAK MELODY"
click at [1144, 262] on button "Search" at bounding box center [1127, 265] width 109 height 36
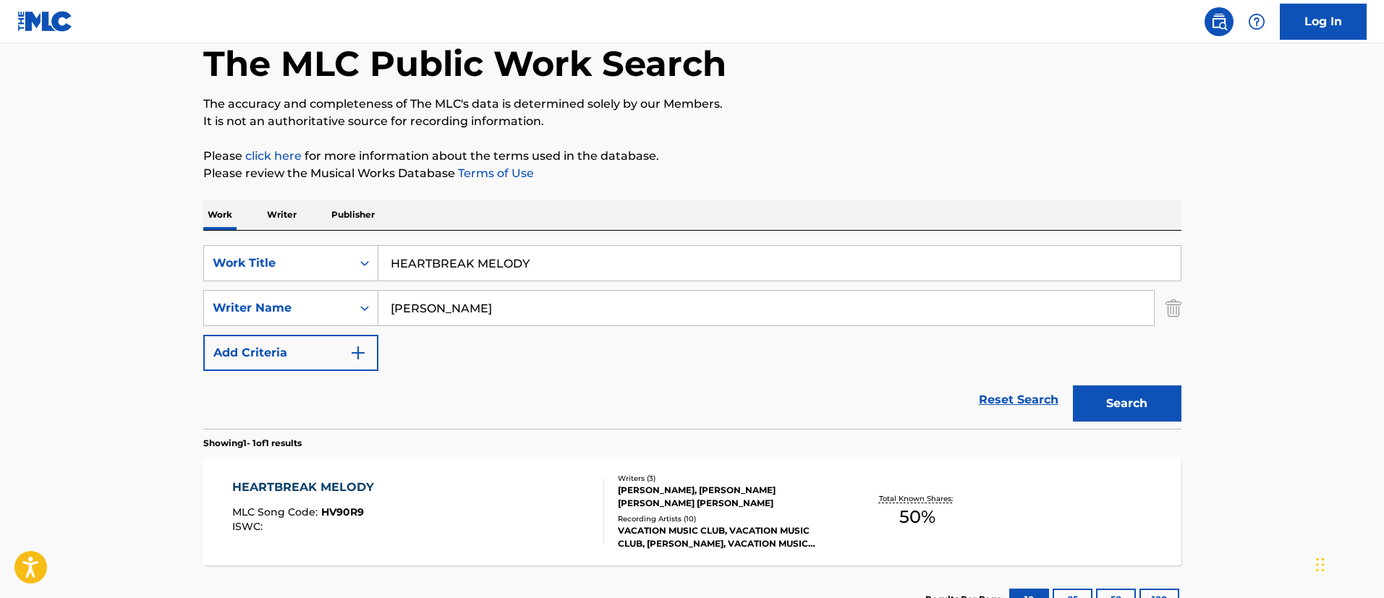
scroll to position [189, 0]
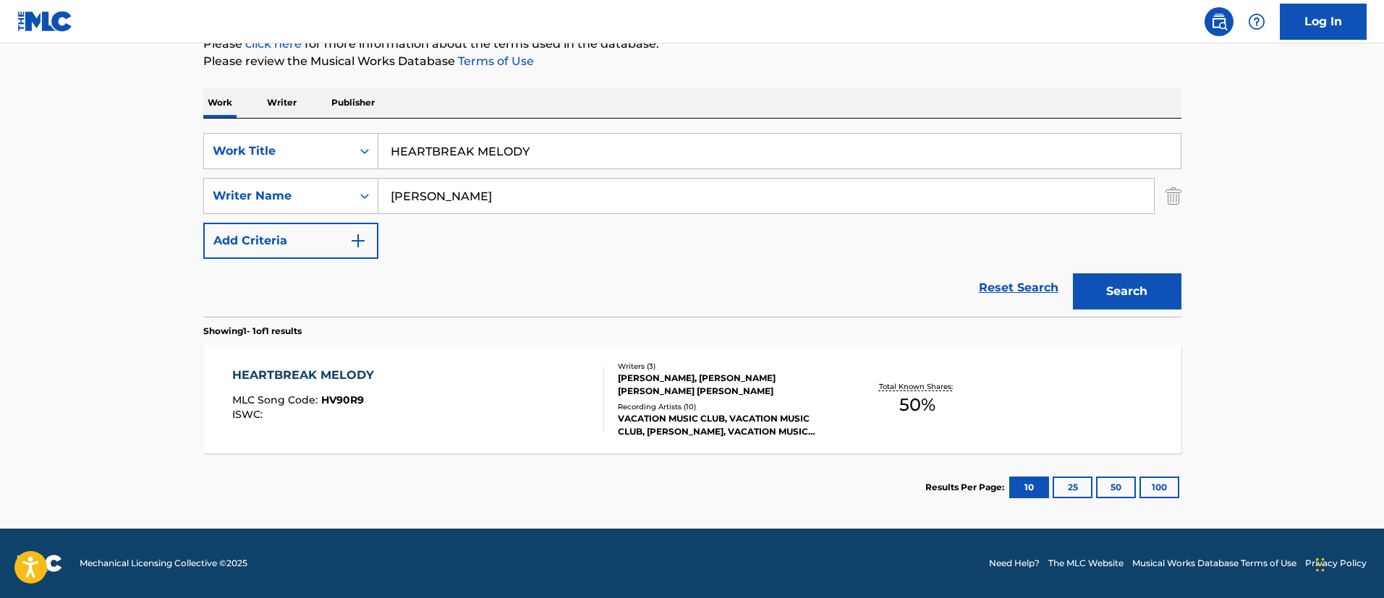
click at [361, 376] on div "HEARTBREAK MELODY" at bounding box center [306, 375] width 149 height 17
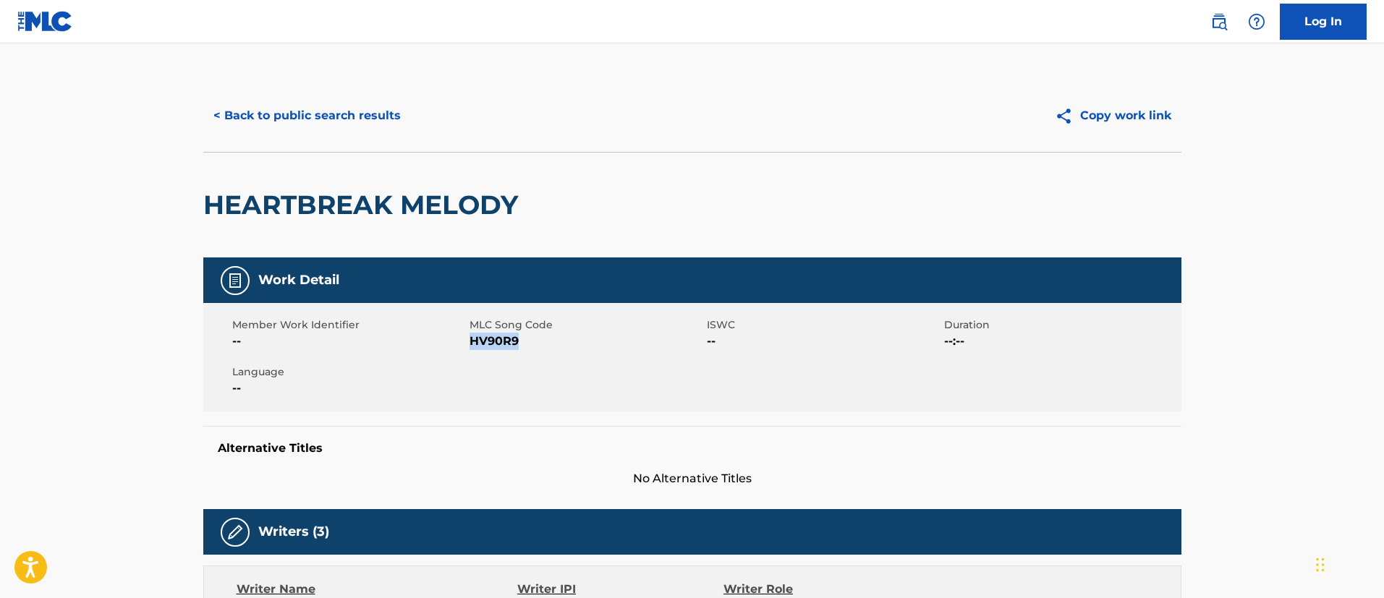
drag, startPoint x: 518, startPoint y: 339, endPoint x: 470, endPoint y: 342, distance: 48.6
click at [470, 342] on span "HV90R9" at bounding box center [587, 341] width 234 height 17
copy span "HV90R9"
click at [295, 100] on button "< Back to public search results" at bounding box center [307, 116] width 208 height 36
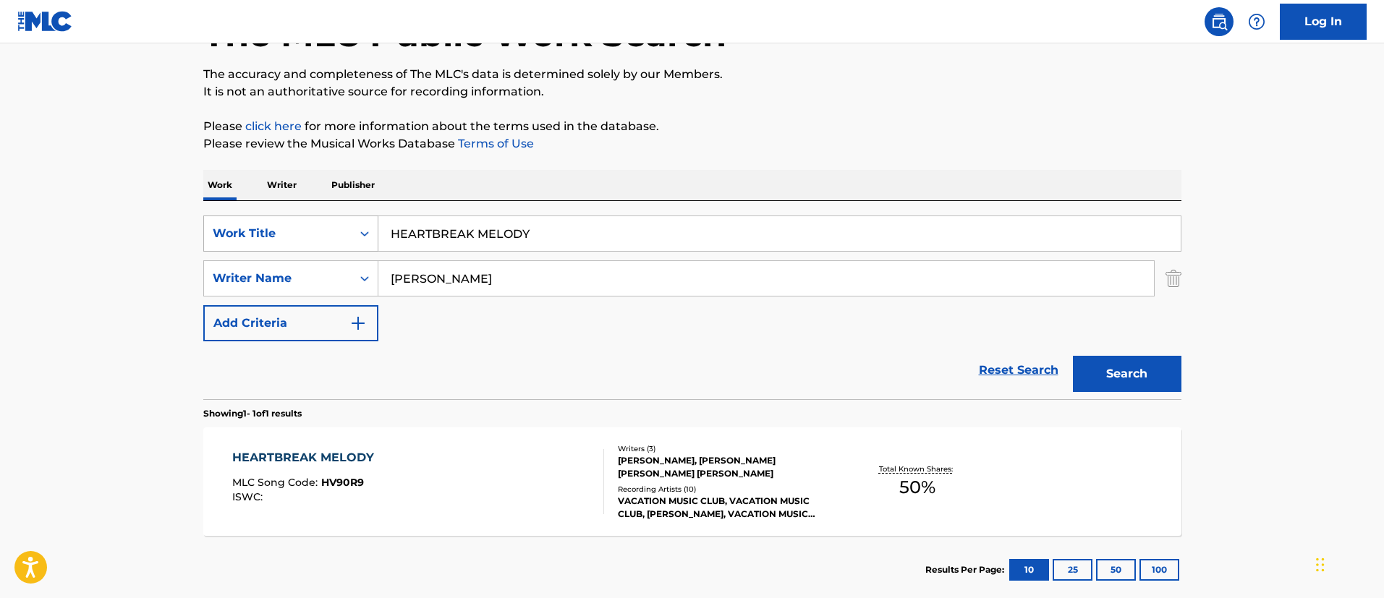
drag, startPoint x: 603, startPoint y: 234, endPoint x: 376, endPoint y: 231, distance: 226.5
click at [376, 231] on div "SearchWithCriteriafc7c73d8-879d-4568-a77b-7ab400521d53 Work Title HEARTBREAK ME…" at bounding box center [692, 234] width 978 height 36
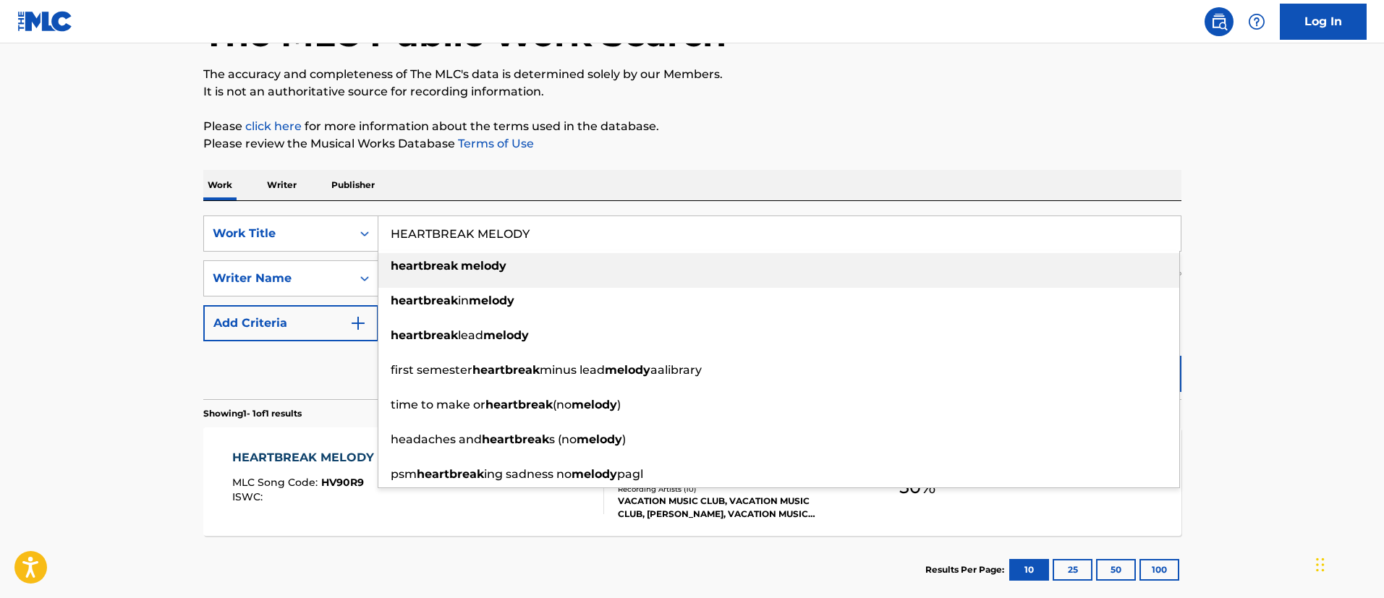
paste input "VEN ON LOAN"
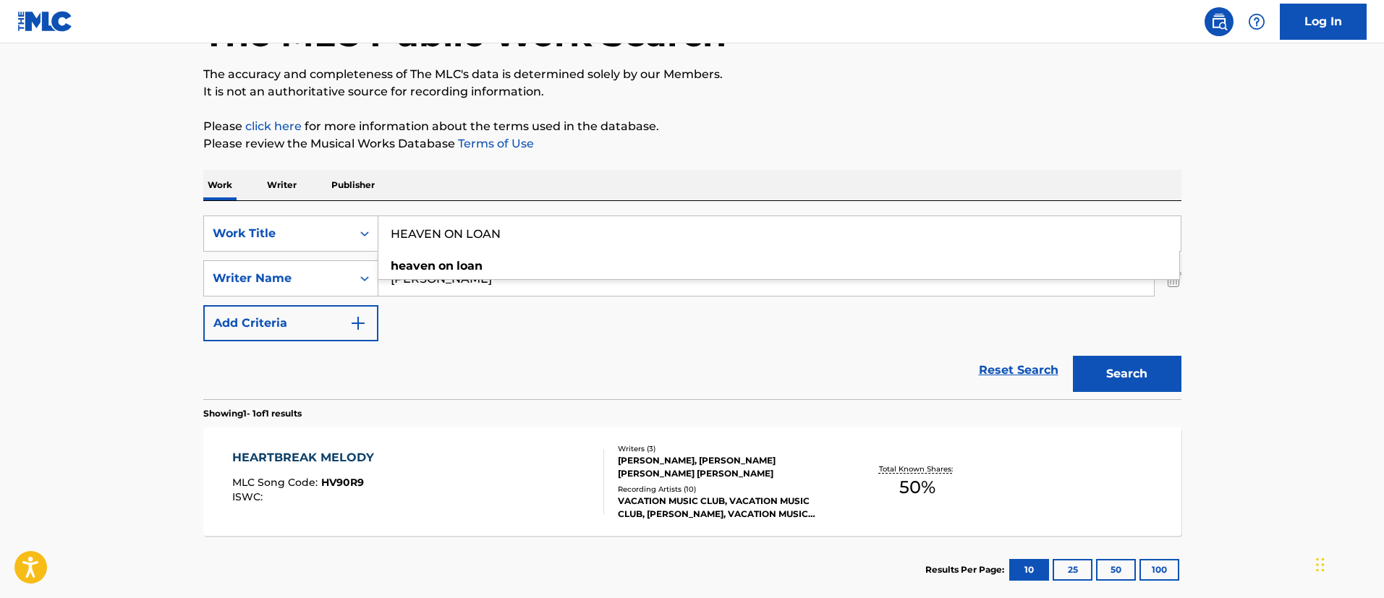
type input "HEAVEN ON LOAN"
drag, startPoint x: 1240, startPoint y: 297, endPoint x: 1208, endPoint y: 295, distance: 32.6
click at [1240, 297] on main "The MLC Public Work Search The accuracy and completeness of The MLC's data is d…" at bounding box center [692, 274] width 1384 height 674
click at [1123, 365] on button "Search" at bounding box center [1127, 374] width 109 height 36
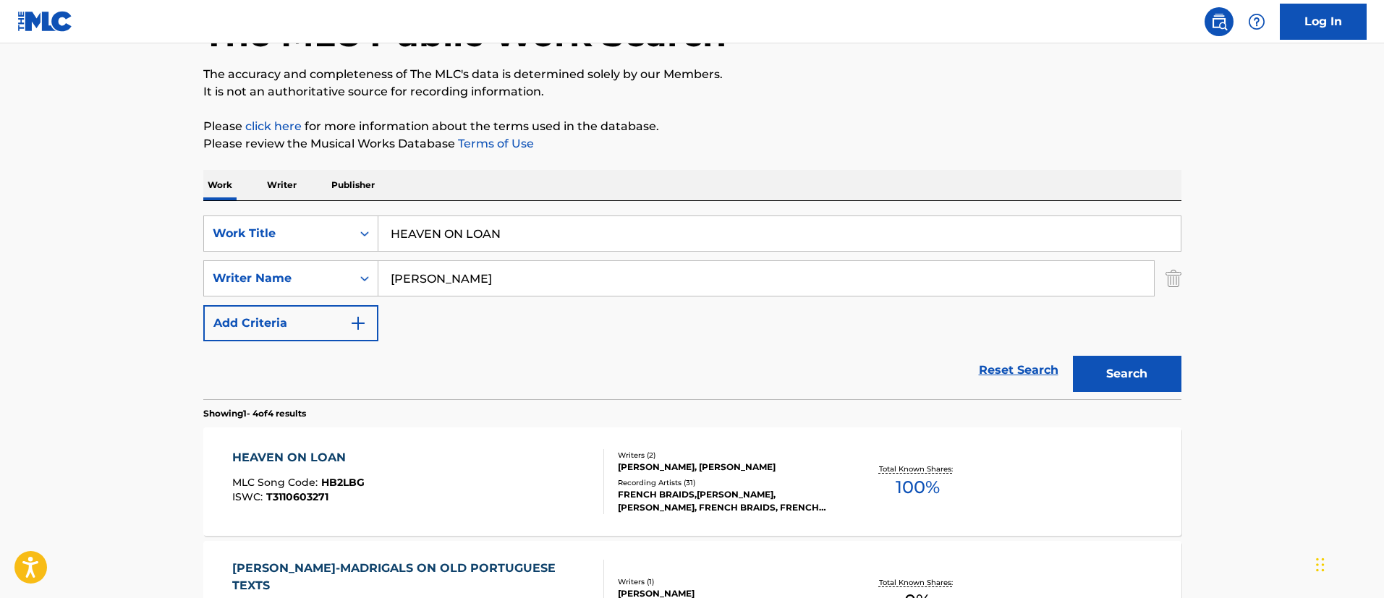
scroll to position [215, 0]
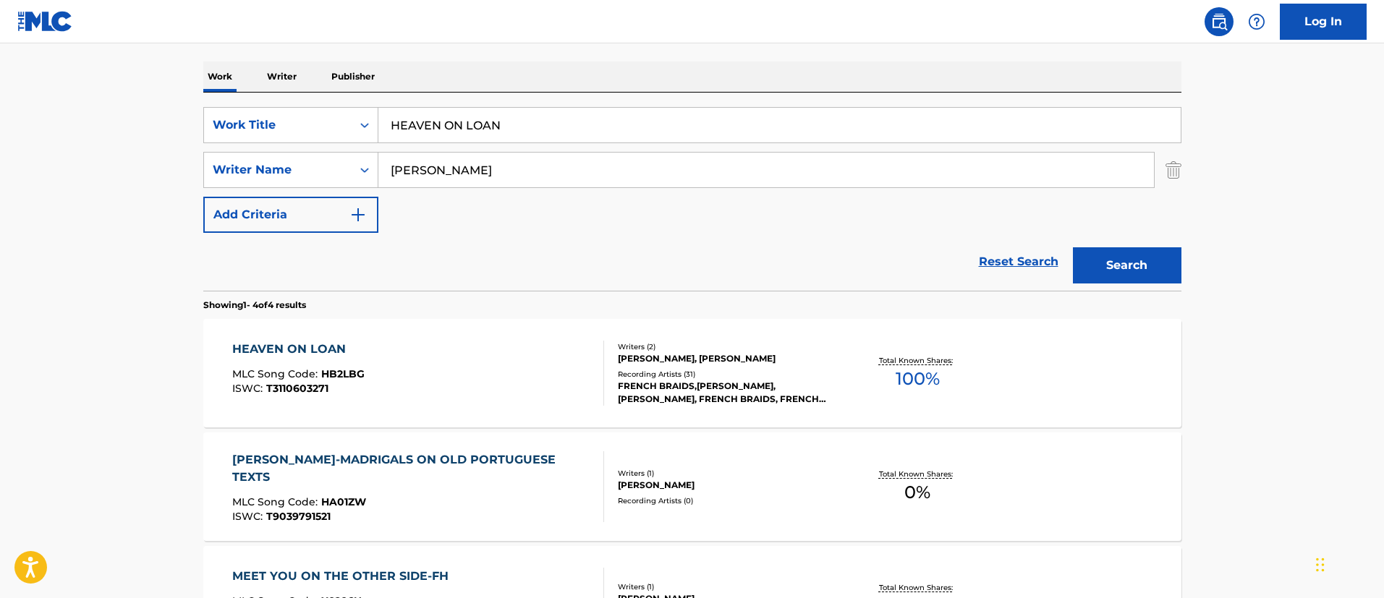
click at [320, 350] on div "HEAVEN ON LOAN" at bounding box center [298, 349] width 132 height 17
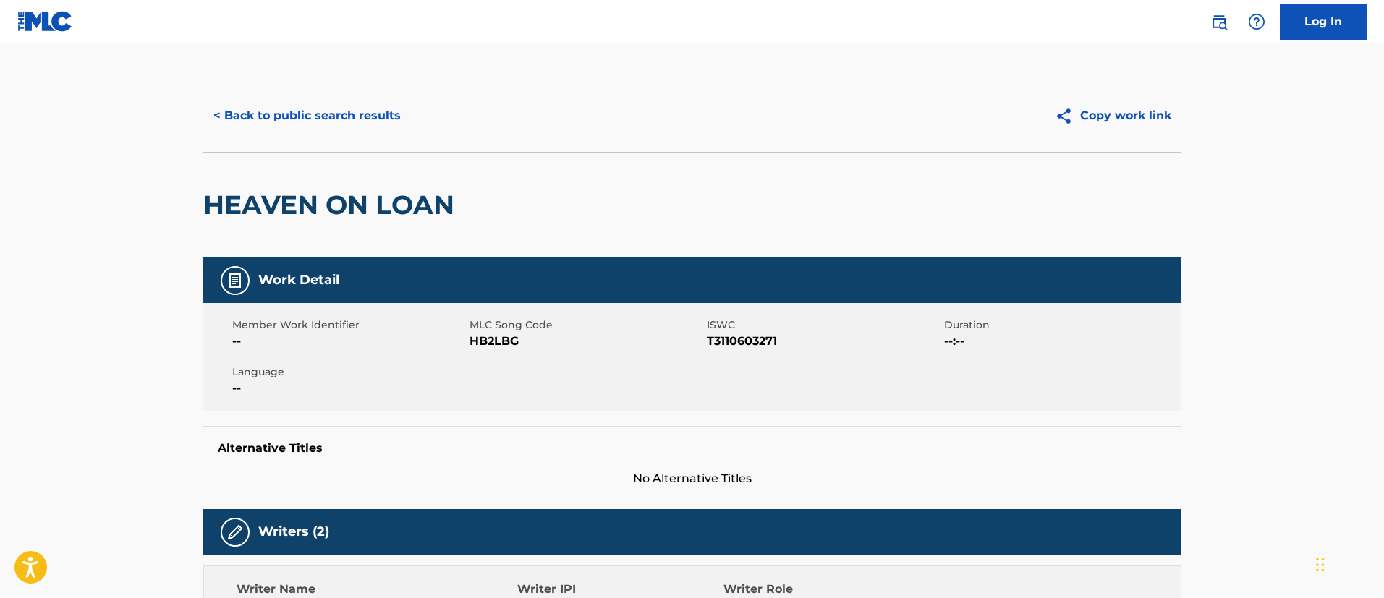
scroll to position [217, 0]
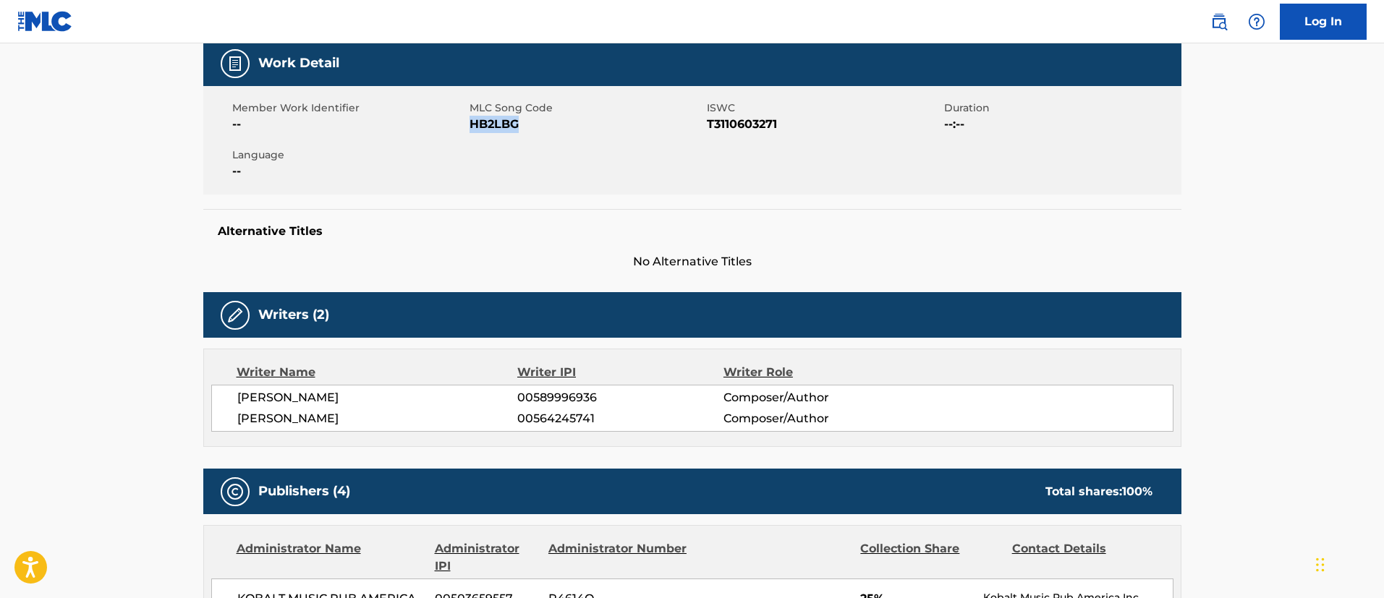
drag, startPoint x: 525, startPoint y: 122, endPoint x: 470, endPoint y: 124, distance: 54.3
click at [470, 124] on span "HB2LBG" at bounding box center [587, 124] width 234 height 17
copy span "HB2LBG"
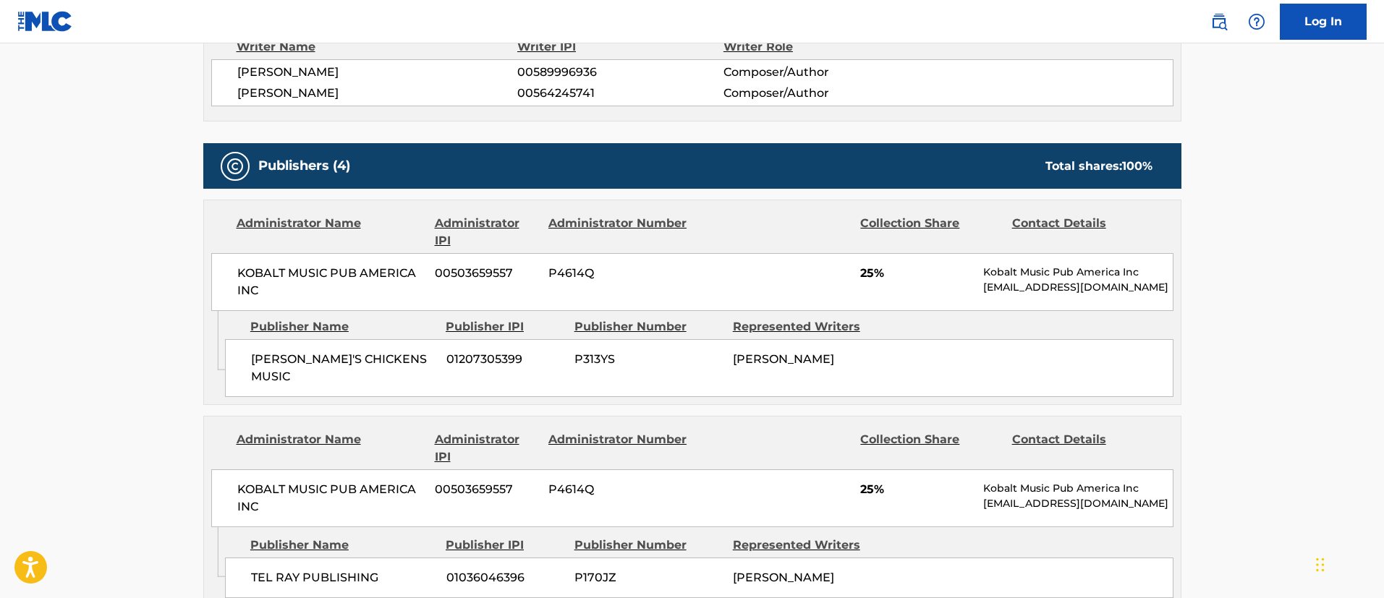
scroll to position [651, 0]
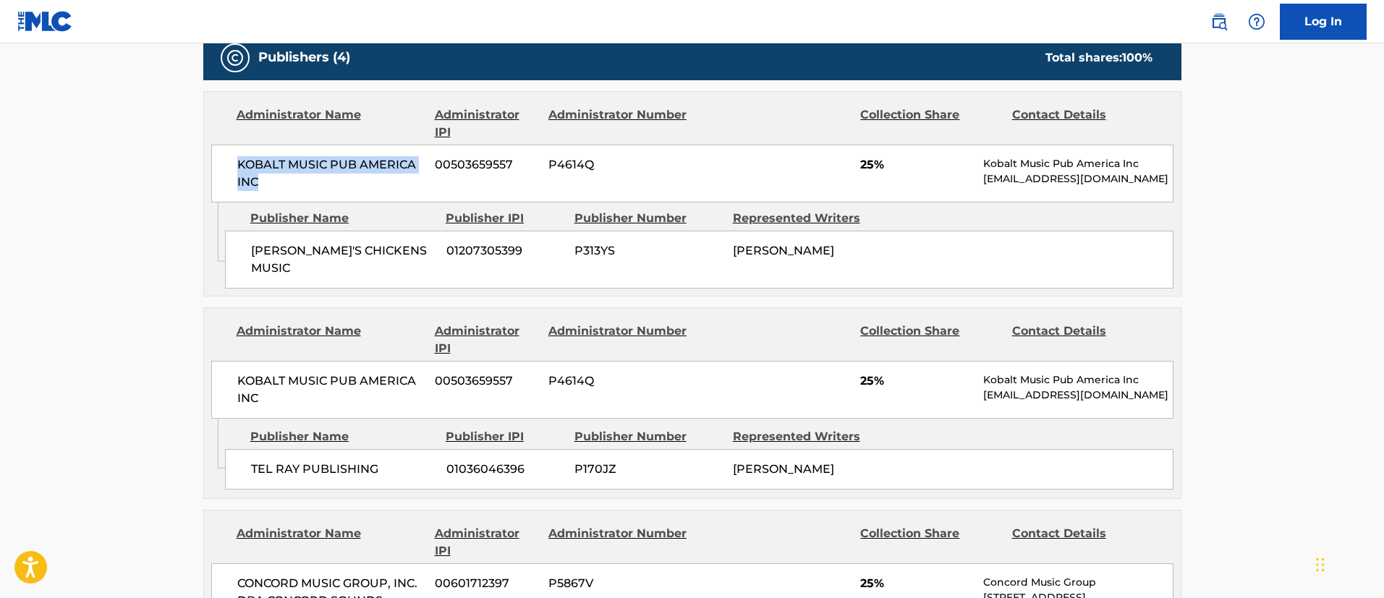
drag, startPoint x: 266, startPoint y: 179, endPoint x: 229, endPoint y: 159, distance: 41.8
click at [229, 159] on div "KOBALT MUSIC PUB AMERICA INC 00503659557 P4614Q 25% Kobalt Music Pub America In…" at bounding box center [692, 174] width 962 height 58
drag, startPoint x: 518, startPoint y: 166, endPoint x: 431, endPoint y: 163, distance: 86.9
click at [431, 163] on div "KOBALT MUSIC PUB AMERICA INC 00503659557 P4614Q 25% Kobalt Music Pub America In…" at bounding box center [692, 174] width 962 height 58
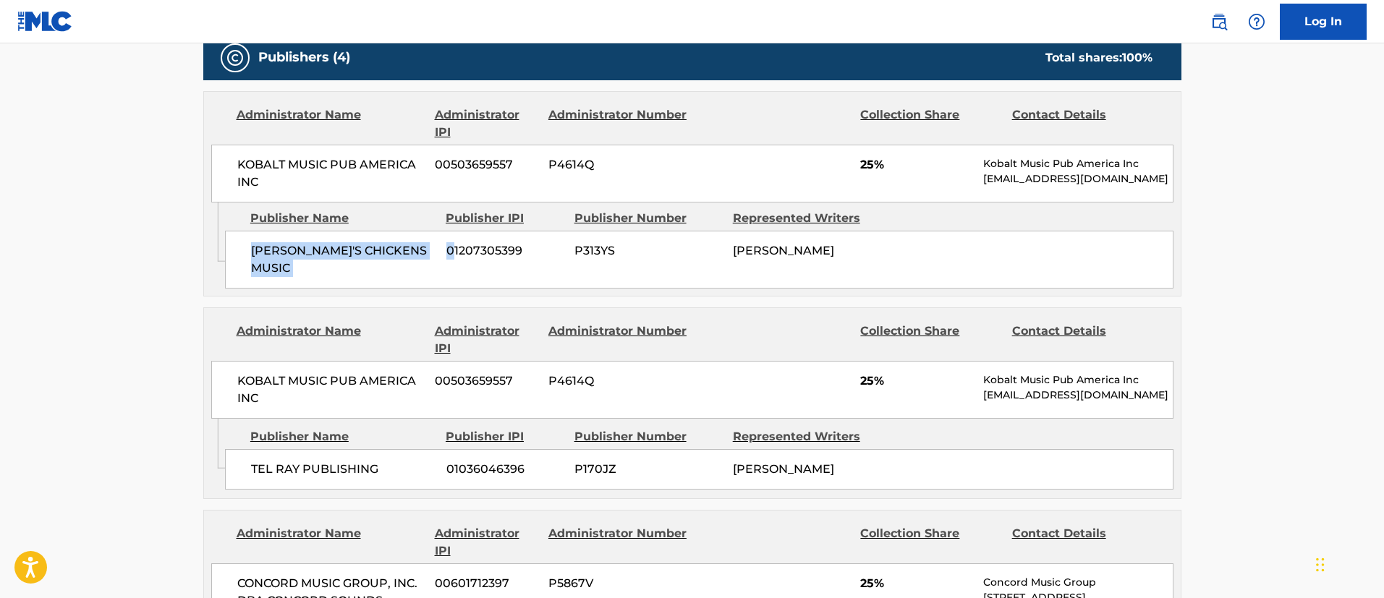
drag, startPoint x: 251, startPoint y: 251, endPoint x: 451, endPoint y: 252, distance: 199.7
click at [451, 252] on div "RHONDA'S CHICKENS MUSIC 01207305399 P313YS [PERSON_NAME]" at bounding box center [699, 260] width 949 height 58
click at [422, 253] on span "[PERSON_NAME]'S CHICKENS MUSIC" at bounding box center [343, 259] width 185 height 35
drag, startPoint x: 423, startPoint y: 253, endPoint x: 246, endPoint y: 253, distance: 176.6
click at [246, 253] on div "RHONDA'S CHICKENS MUSIC 01207305399 P313YS [PERSON_NAME]" at bounding box center [699, 260] width 949 height 58
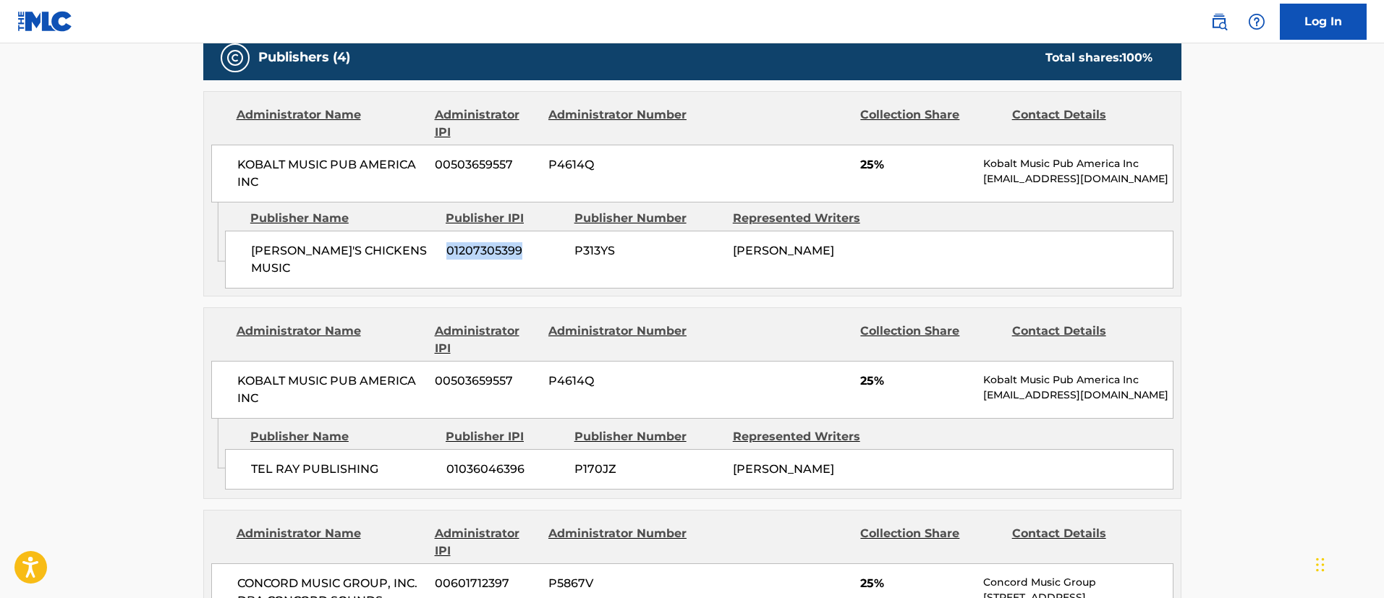
drag, startPoint x: 529, startPoint y: 251, endPoint x: 444, endPoint y: 251, distance: 84.7
click at [444, 251] on div "RHONDA'S CHICKENS MUSIC 01207305399 P313YS [PERSON_NAME]" at bounding box center [699, 260] width 949 height 58
drag, startPoint x: 818, startPoint y: 255, endPoint x: 729, endPoint y: 251, distance: 88.4
click at [729, 251] on div "RHONDA'S CHICKENS MUSIC 01207305399 P313YS [PERSON_NAME]" at bounding box center [699, 260] width 949 height 58
drag, startPoint x: 386, startPoint y: 462, endPoint x: 254, endPoint y: 457, distance: 132.5
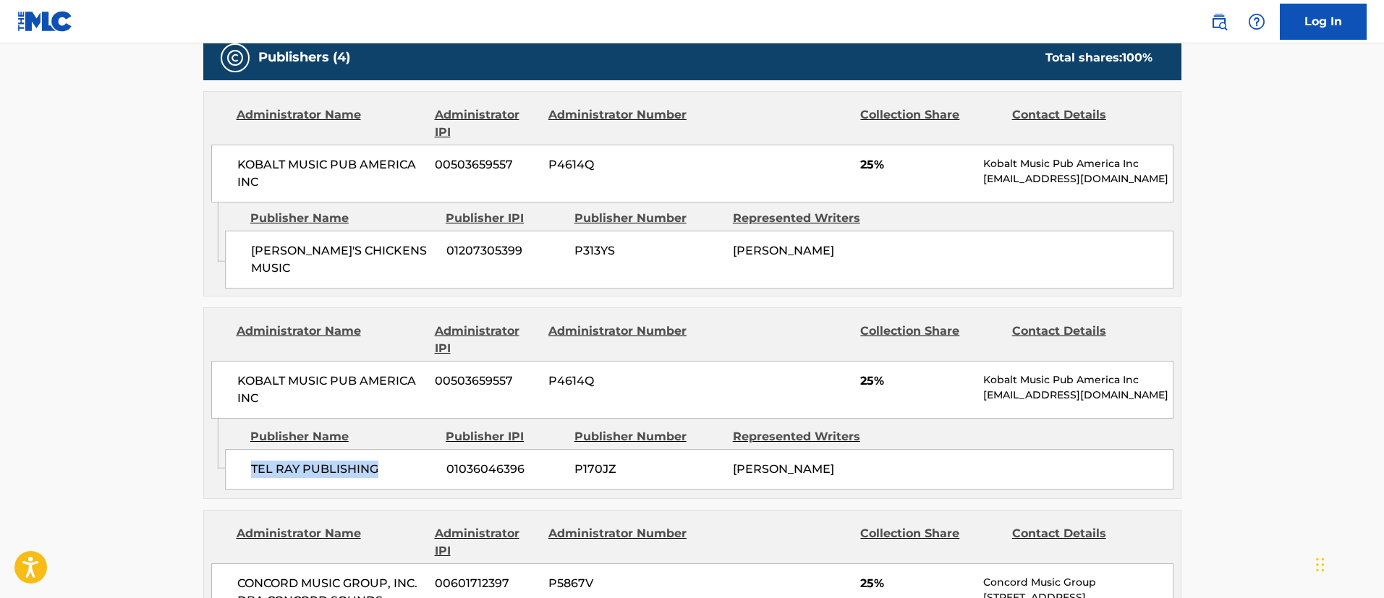
click at [254, 461] on span "TEL RAY PUBLISHING" at bounding box center [343, 469] width 185 height 17
drag, startPoint x: 530, startPoint y: 459, endPoint x: 435, endPoint y: 459, distance: 94.8
click at [435, 459] on div "TEL RAY PUBLISHING [PHONE_NUMBER] P170JZ [PERSON_NAME]" at bounding box center [699, 469] width 949 height 41
drag, startPoint x: 840, startPoint y: 450, endPoint x: 727, endPoint y: 449, distance: 112.9
click at [727, 449] on div "TEL RAY PUBLISHING [PHONE_NUMBER] P170JZ [PERSON_NAME]" at bounding box center [699, 469] width 949 height 41
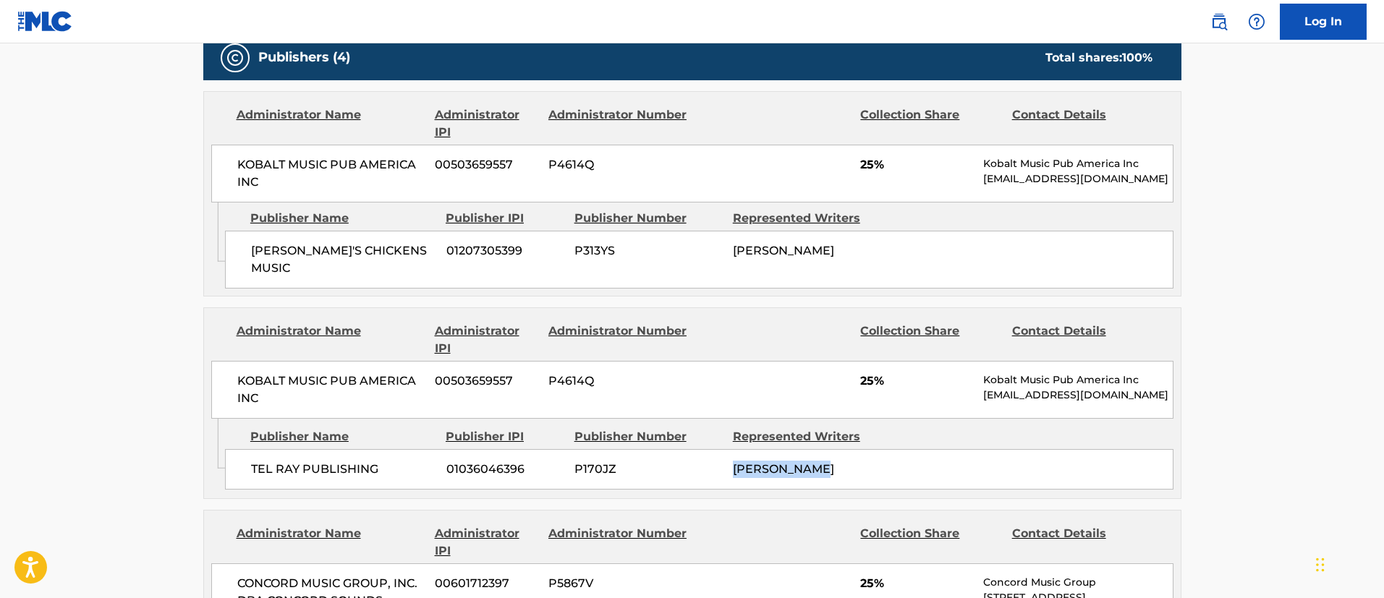
scroll to position [868, 0]
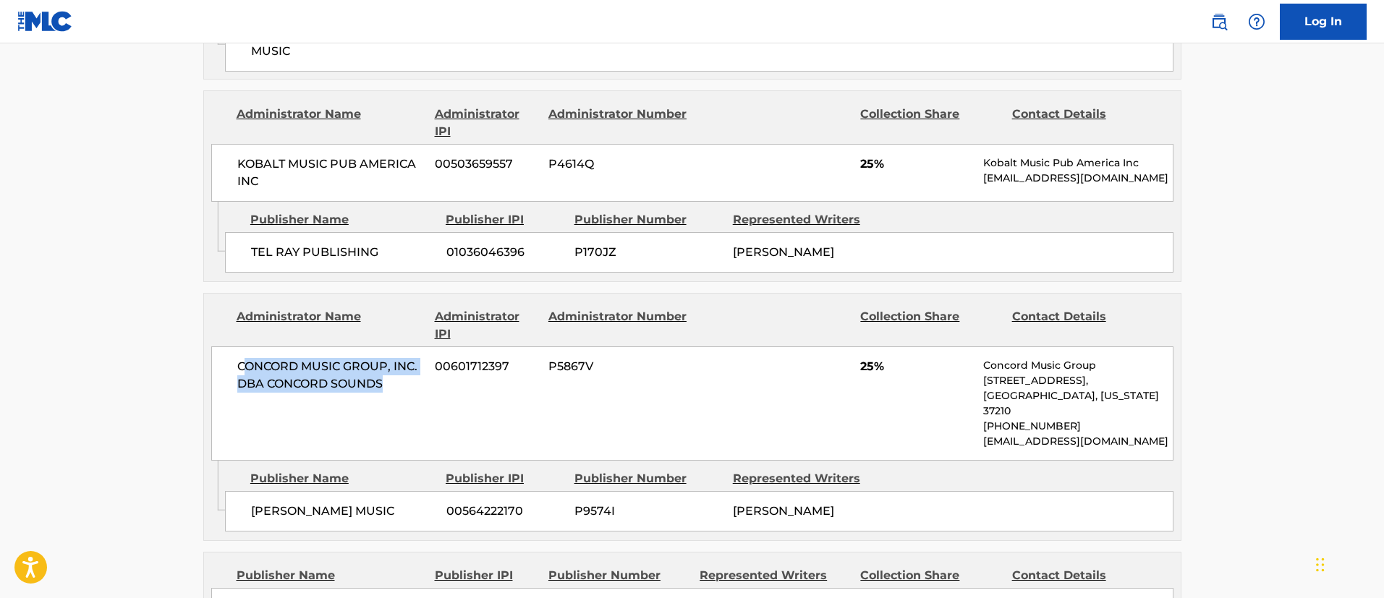
drag, startPoint x: 388, startPoint y: 373, endPoint x: 245, endPoint y: 354, distance: 144.5
click at [245, 358] on span "CONCORD MUSIC GROUP, INC. DBA CONCORD SOUNDS" at bounding box center [330, 375] width 187 height 35
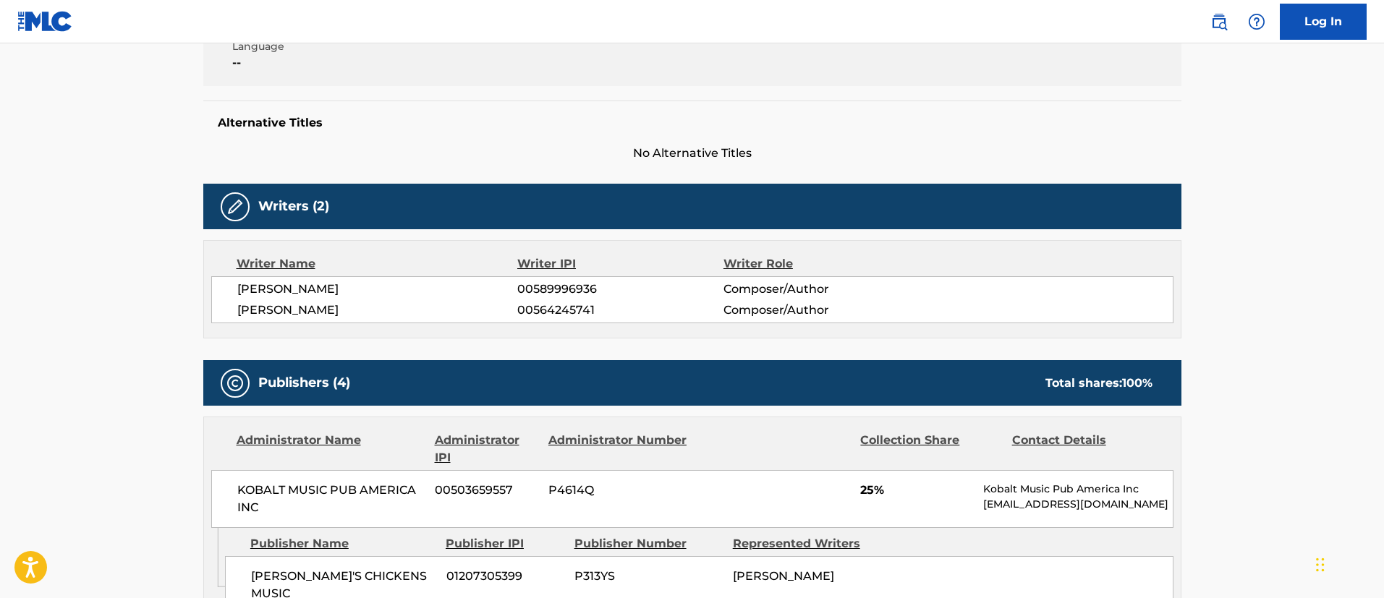
scroll to position [0, 0]
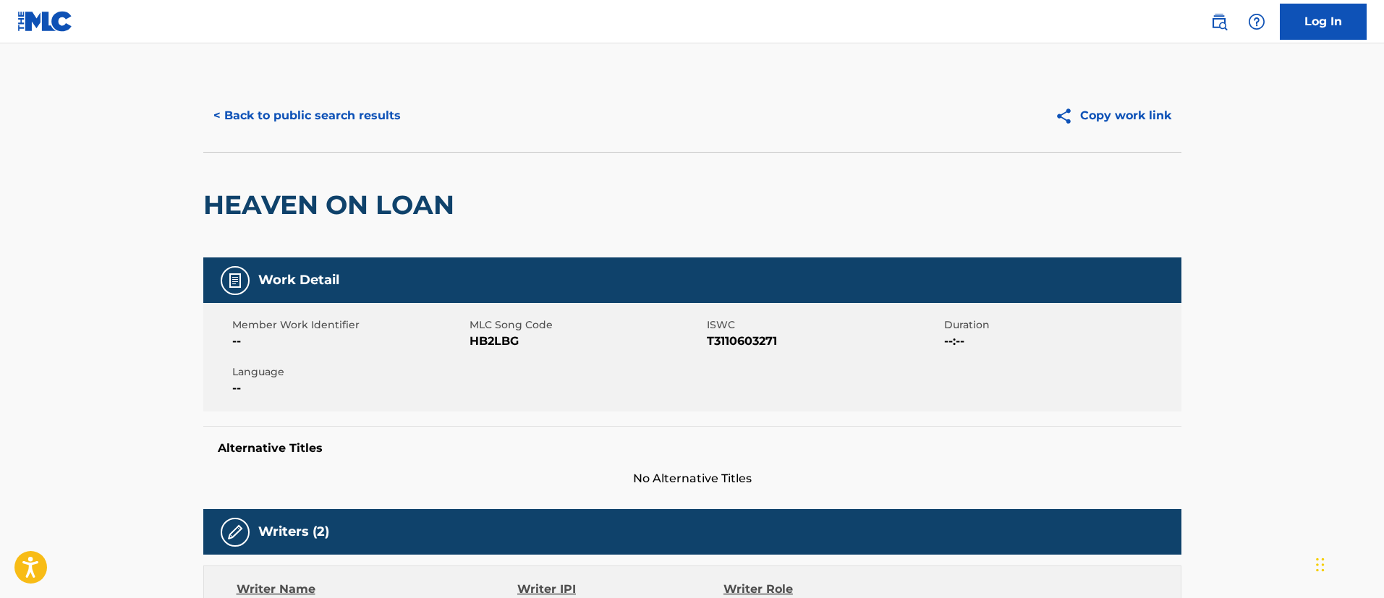
click at [287, 110] on button "< Back to public search results" at bounding box center [307, 116] width 208 height 36
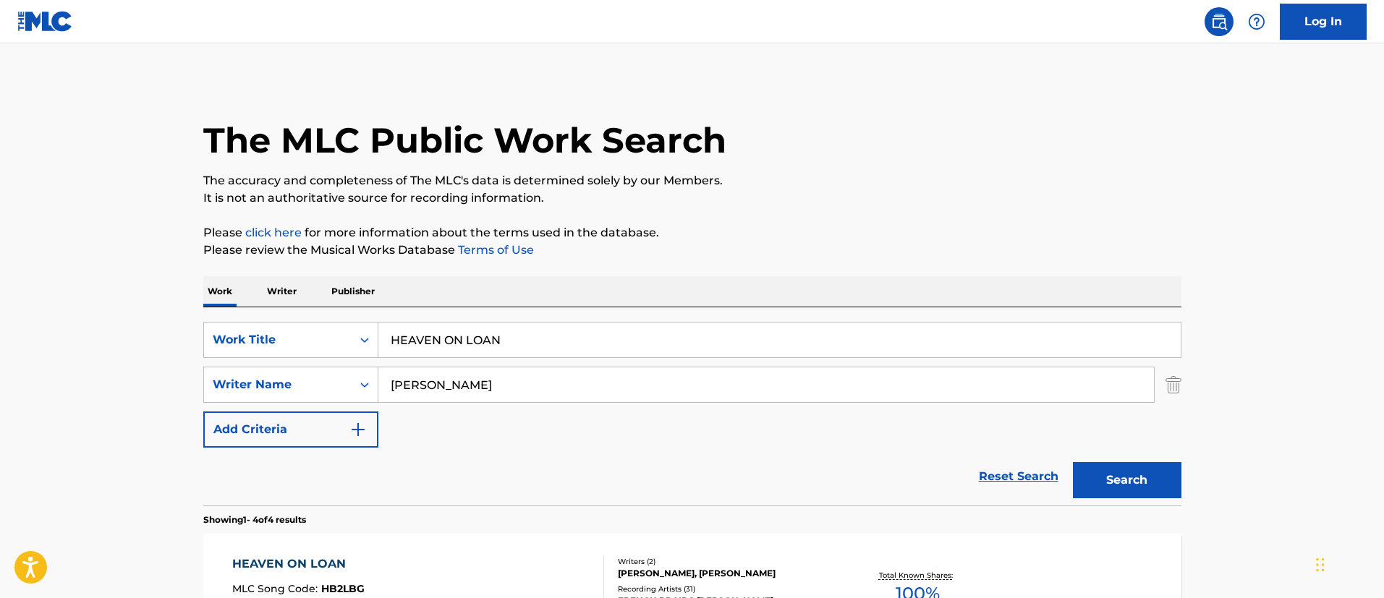
scroll to position [215, 0]
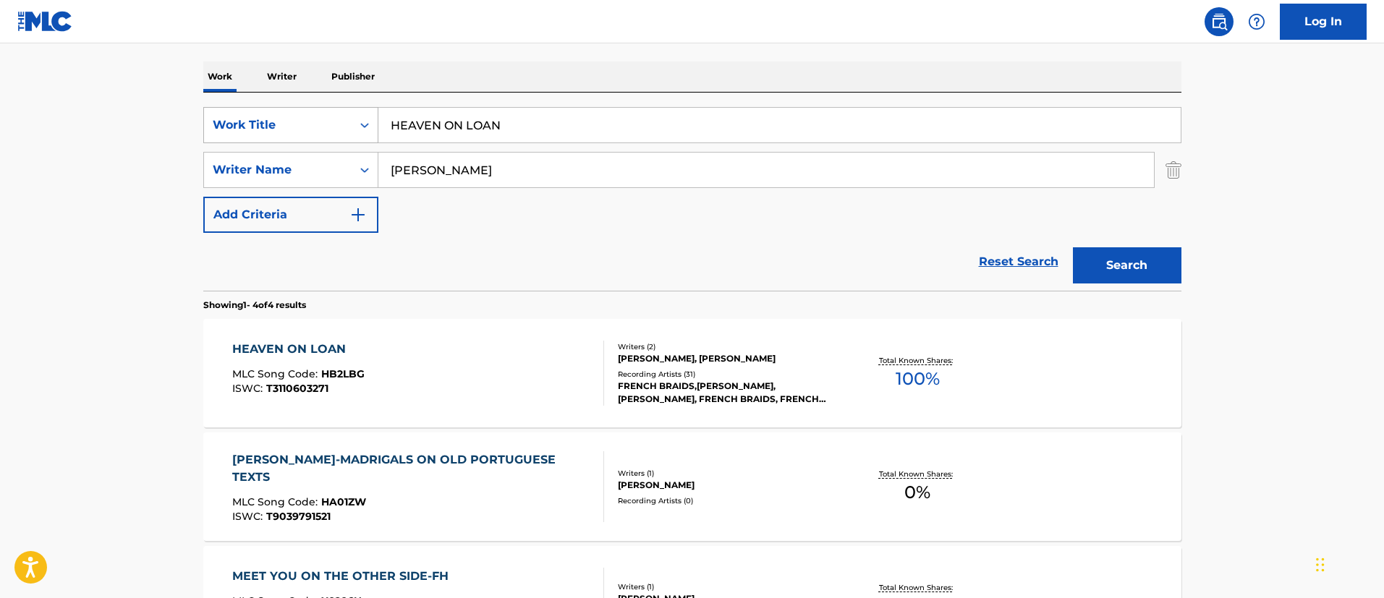
drag, startPoint x: 503, startPoint y: 127, endPoint x: 352, endPoint y: 124, distance: 151.3
click at [352, 124] on div "SearchWithCriteriafc7c73d8-879d-4568-a77b-7ab400521d53 Work Title HEAVEN ON LOAN" at bounding box center [692, 125] width 978 height 36
paste input "Y BABE"
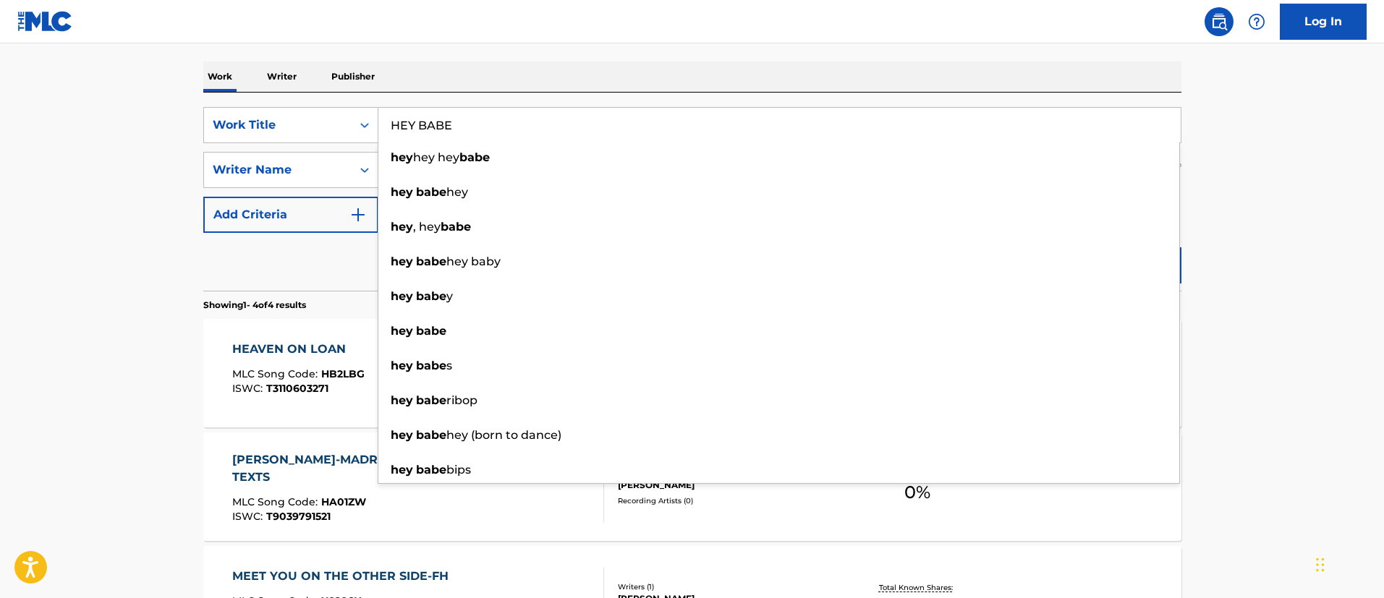
type input "HEY BABE"
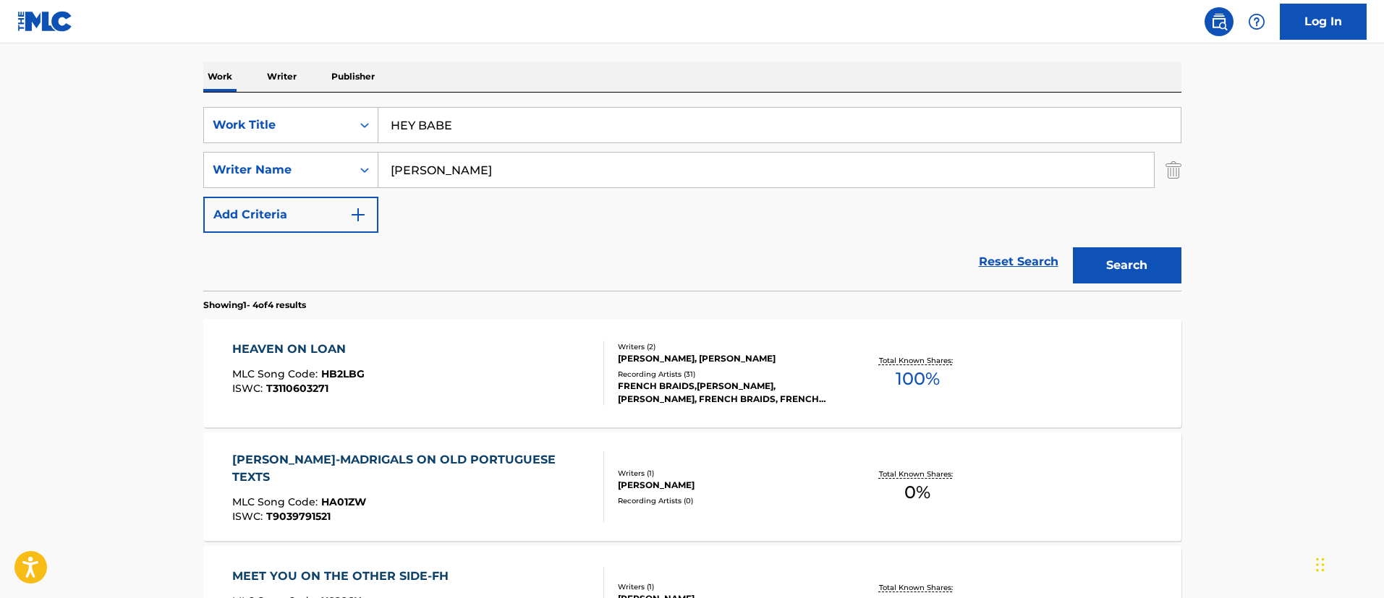
click at [1233, 227] on main "The MLC Public Work Search The accuracy and completeness of The MLC's data is d…" at bounding box center [692, 336] width 1384 height 1015
click at [1156, 264] on button "Search" at bounding box center [1127, 265] width 109 height 36
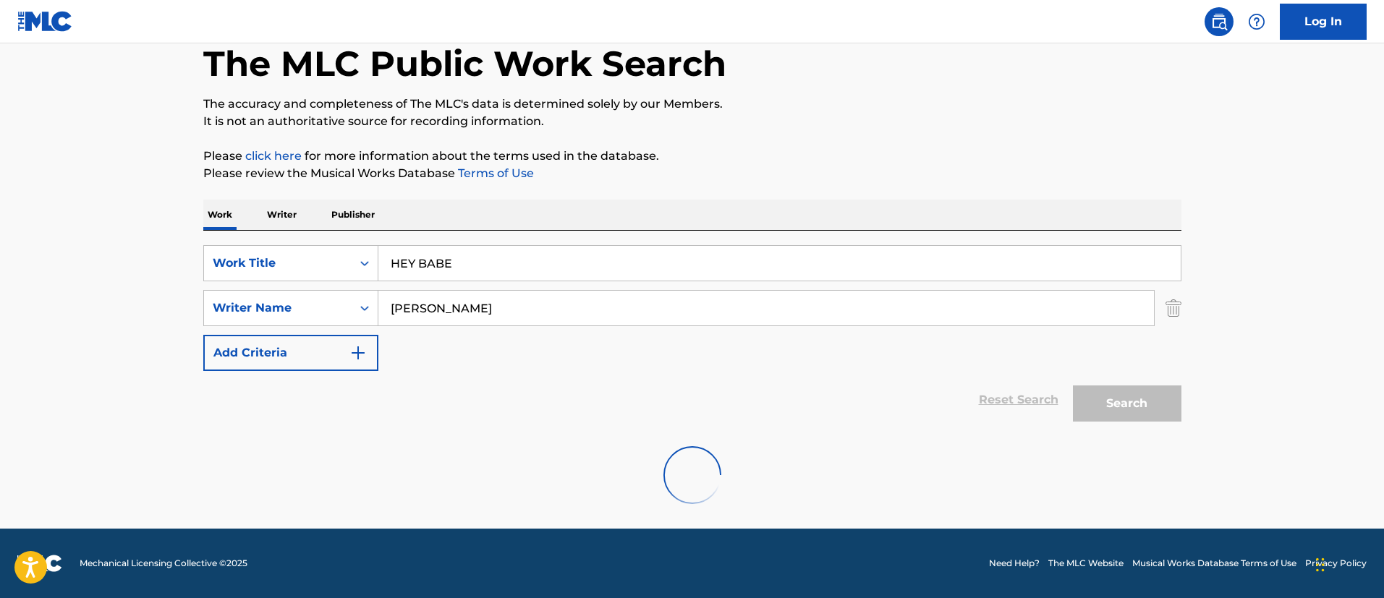
scroll to position [189, 0]
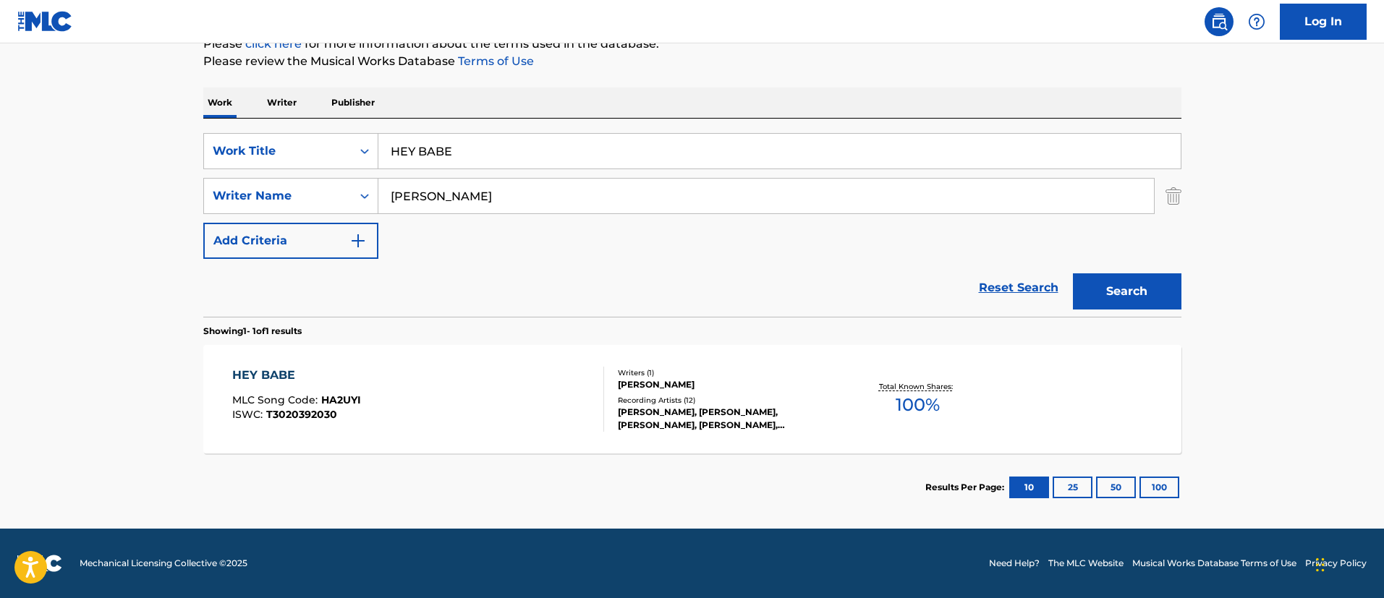
click at [276, 373] on div "HEY BABE" at bounding box center [296, 375] width 129 height 17
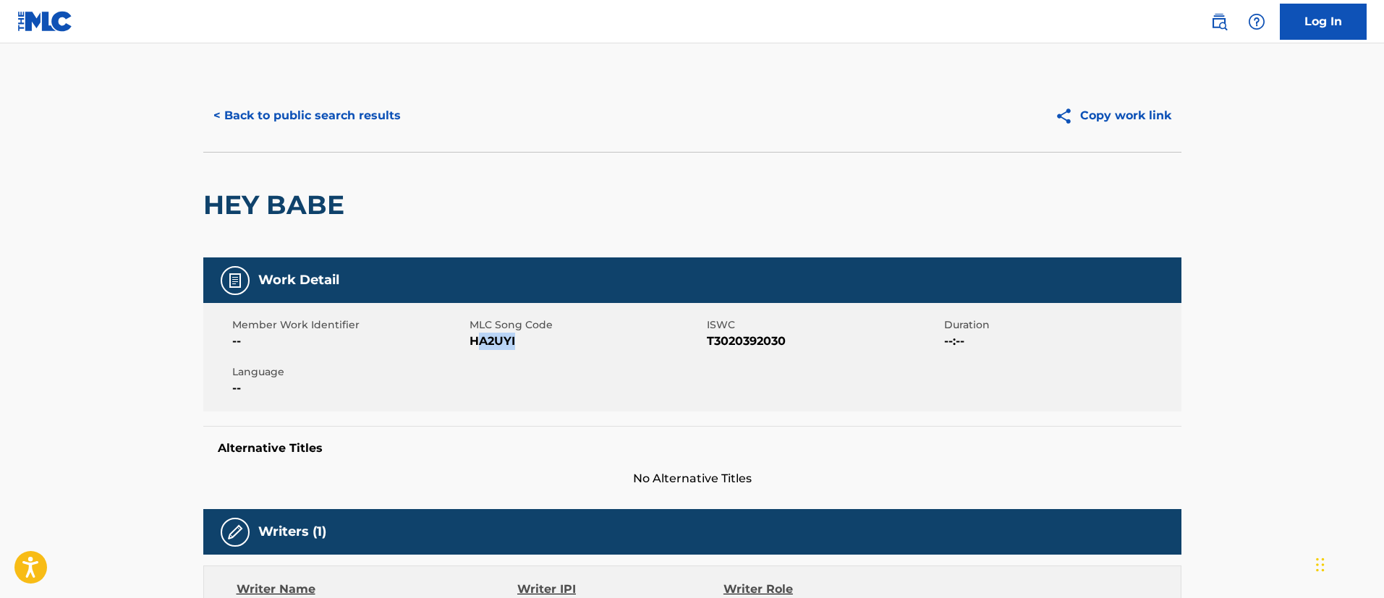
drag, startPoint x: 525, startPoint y: 340, endPoint x: 441, endPoint y: 310, distance: 89.0
click at [474, 340] on span "HA2UYI" at bounding box center [587, 341] width 234 height 17
click at [348, 111] on button "< Back to public search results" at bounding box center [307, 116] width 208 height 36
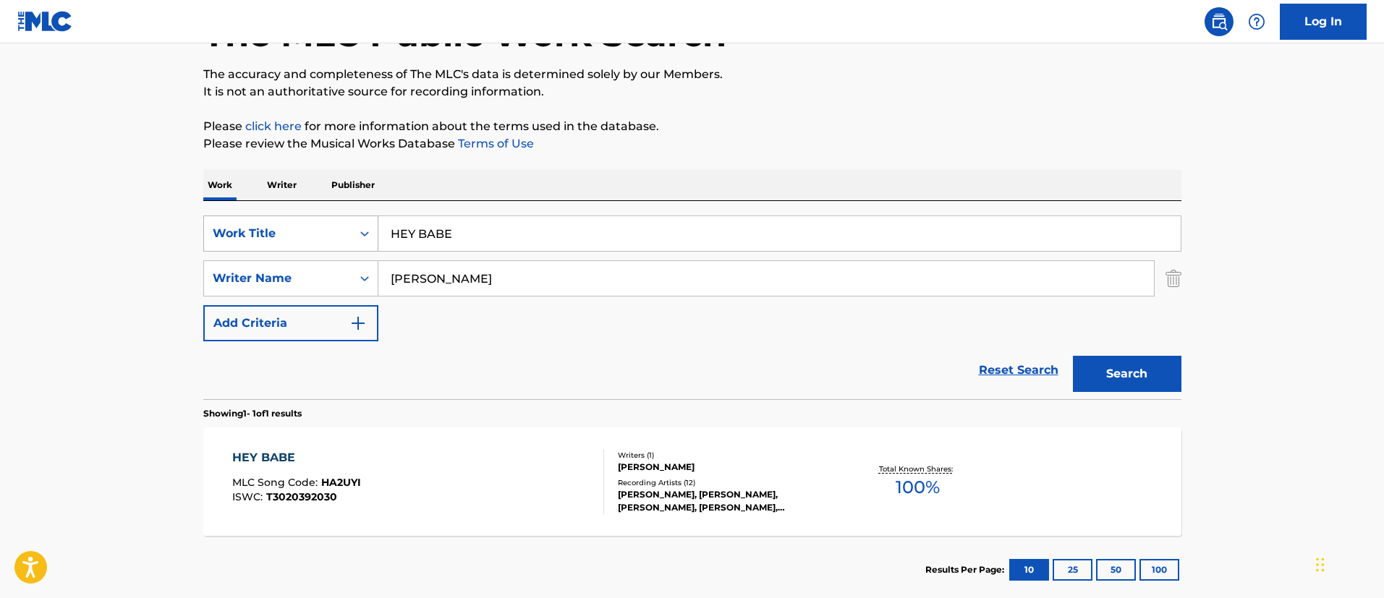
drag, startPoint x: 553, startPoint y: 229, endPoint x: 365, endPoint y: 230, distance: 188.1
click at [365, 230] on div "SearchWithCriteriafc7c73d8-879d-4568-a77b-7ab400521d53 Work Title HEY BABE" at bounding box center [692, 234] width 978 height 36
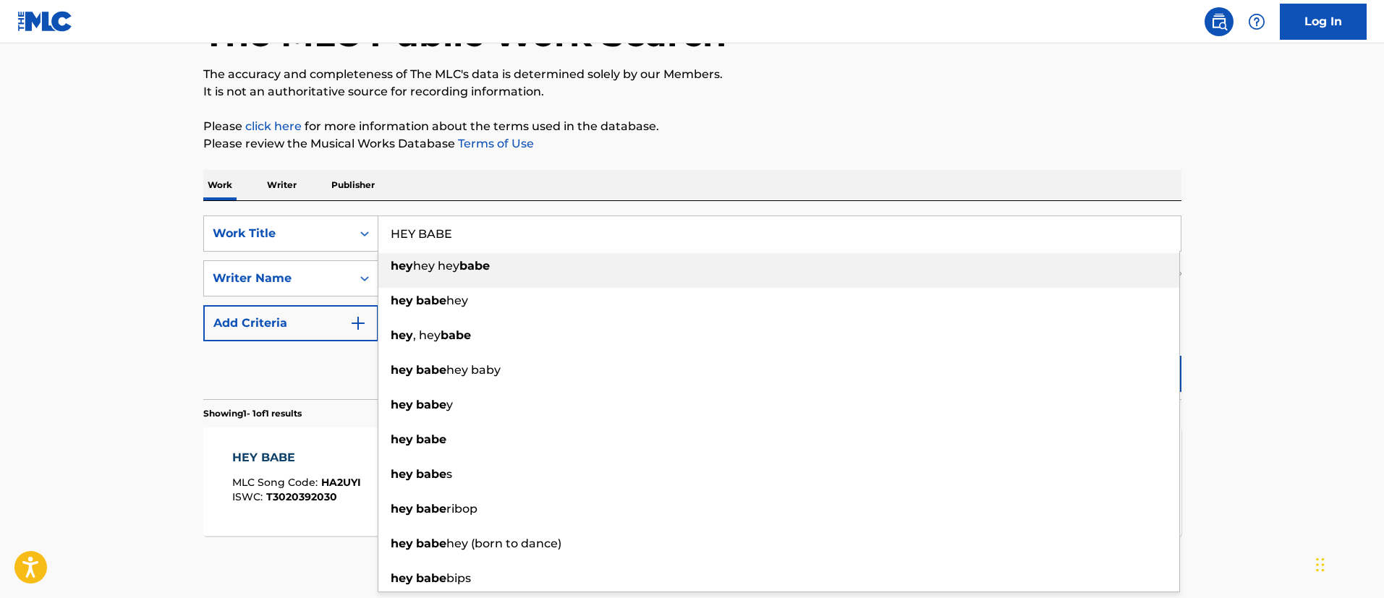
paste input "I DE HO"
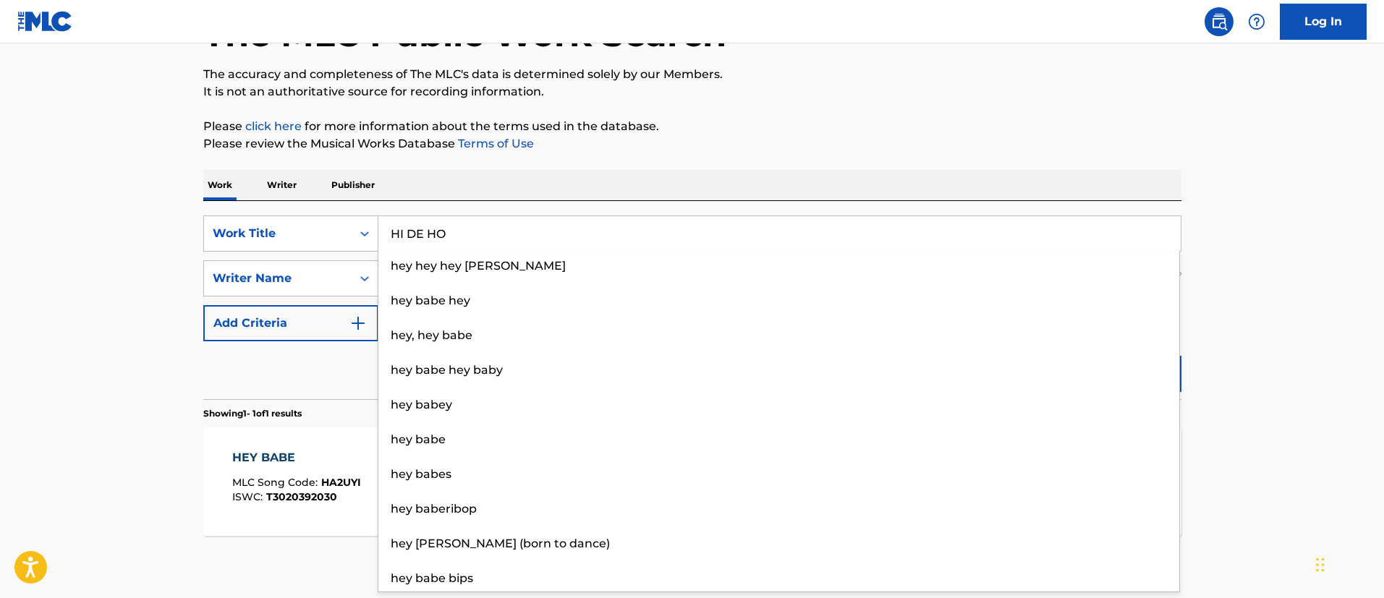
type input "HI DE HO"
click at [1305, 356] on main "The MLC Public Work Search The accuracy and completeness of The MLC's data is d…" at bounding box center [692, 274] width 1384 height 674
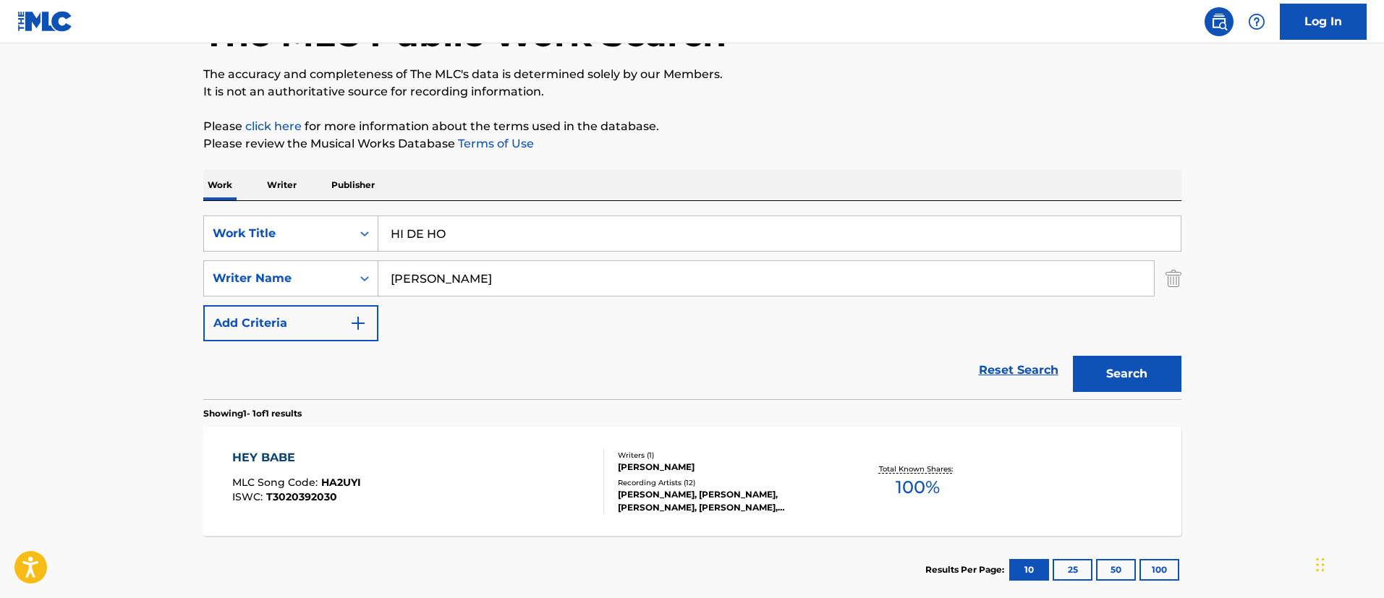
click at [1151, 363] on button "Search" at bounding box center [1127, 374] width 109 height 36
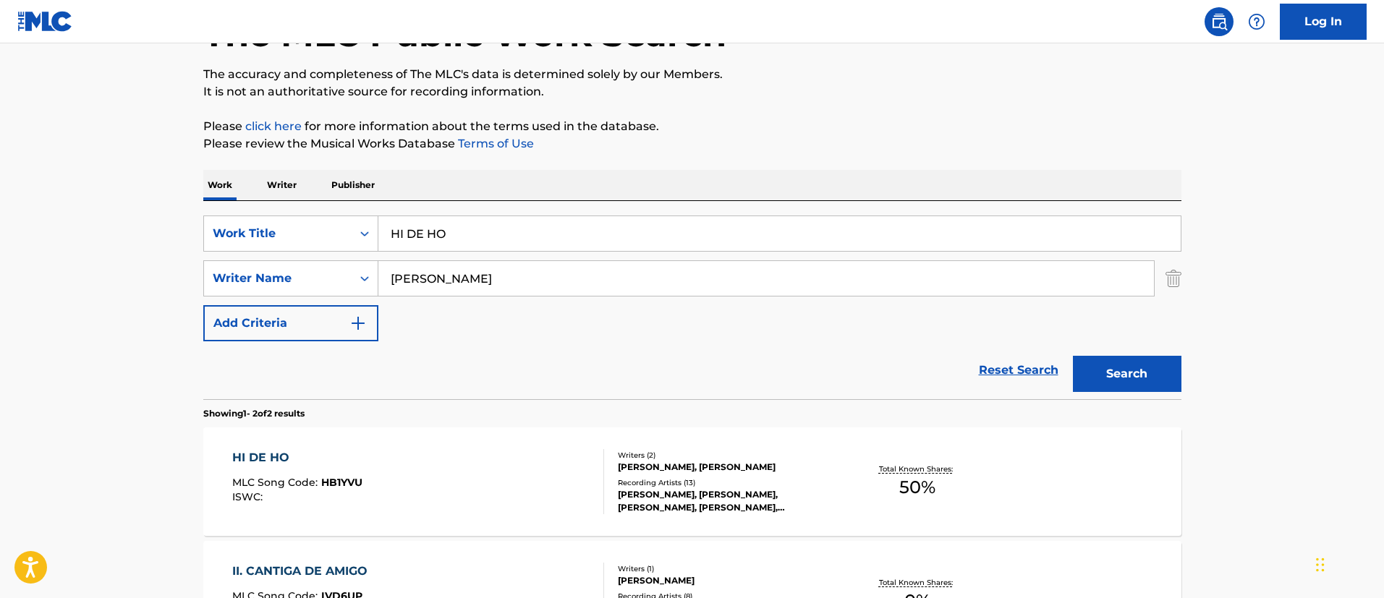
scroll to position [302, 0]
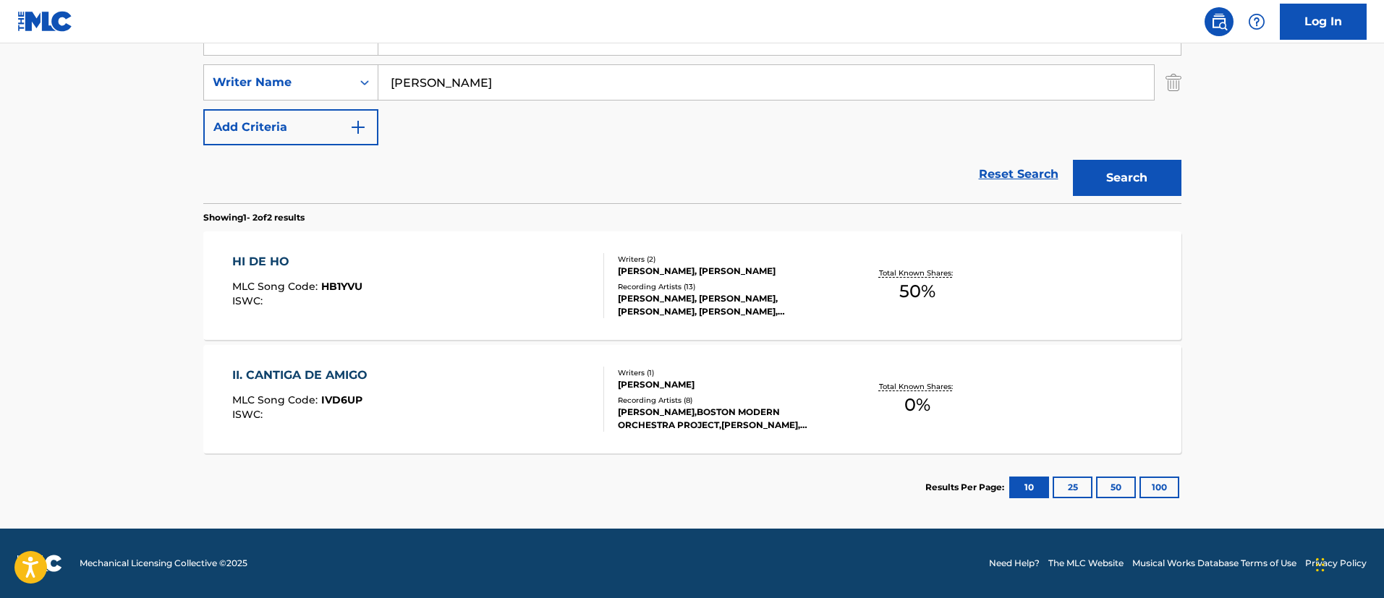
click at [263, 267] on div "HI DE HO" at bounding box center [297, 261] width 130 height 17
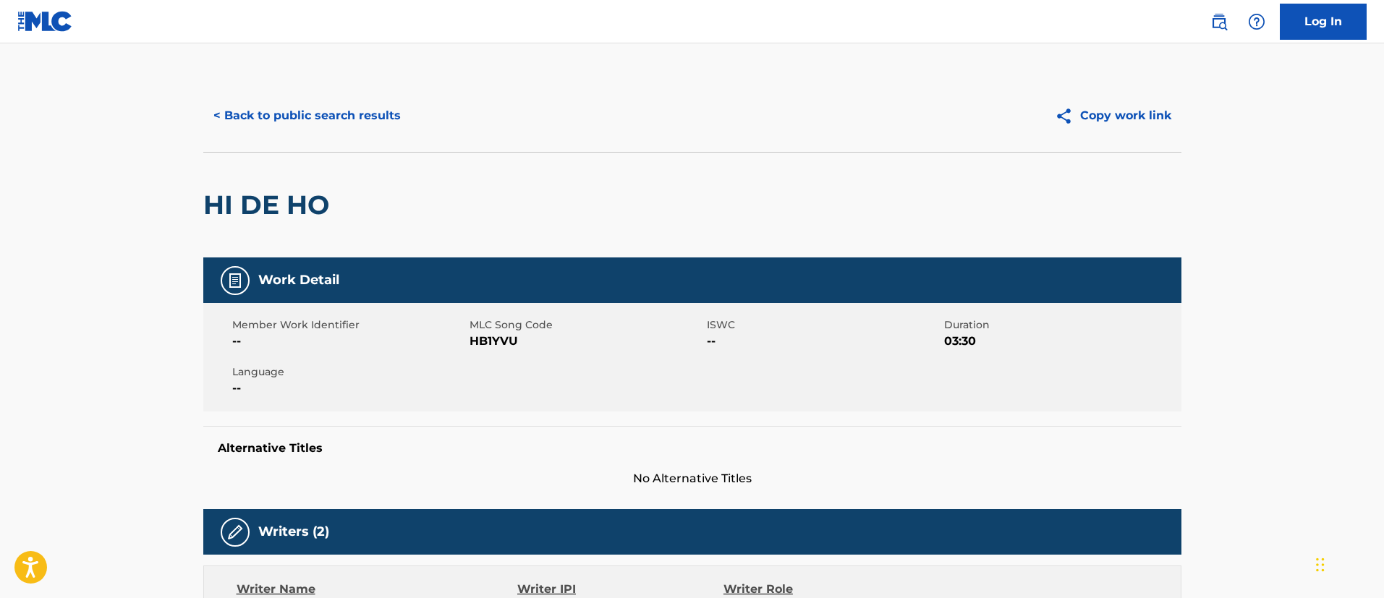
scroll to position [217, 0]
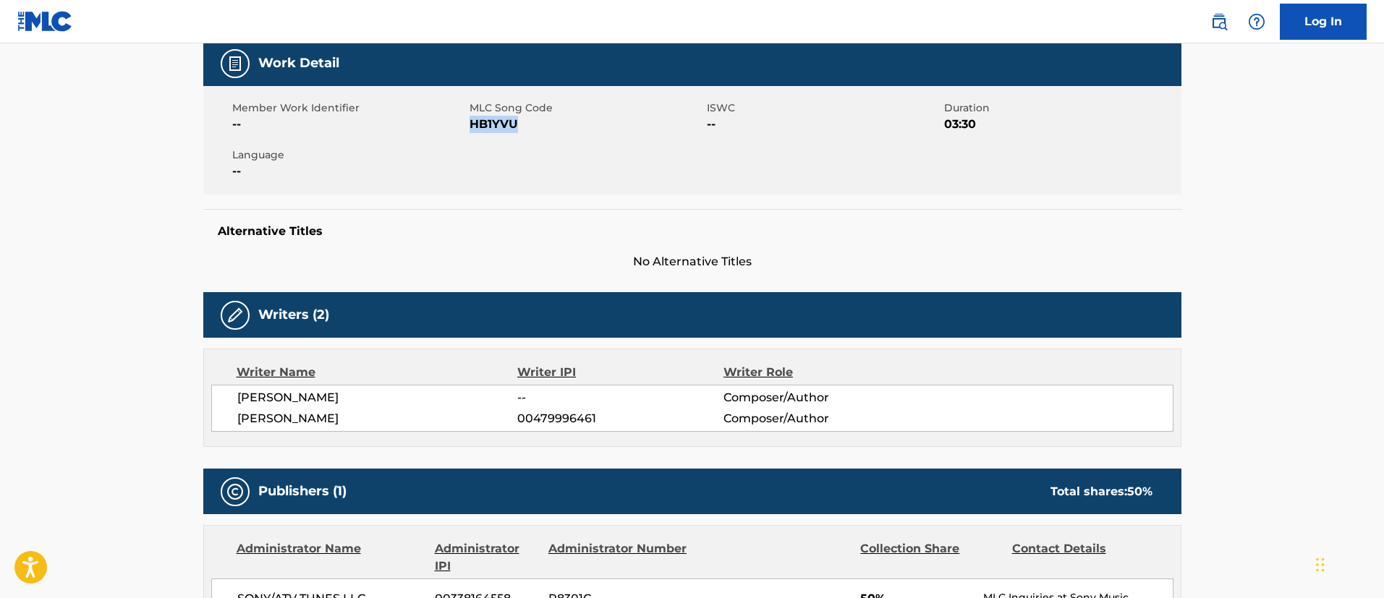
drag, startPoint x: 521, startPoint y: 128, endPoint x: 473, endPoint y: 126, distance: 47.8
click at [473, 126] on span "HB1YVU" at bounding box center [587, 124] width 234 height 17
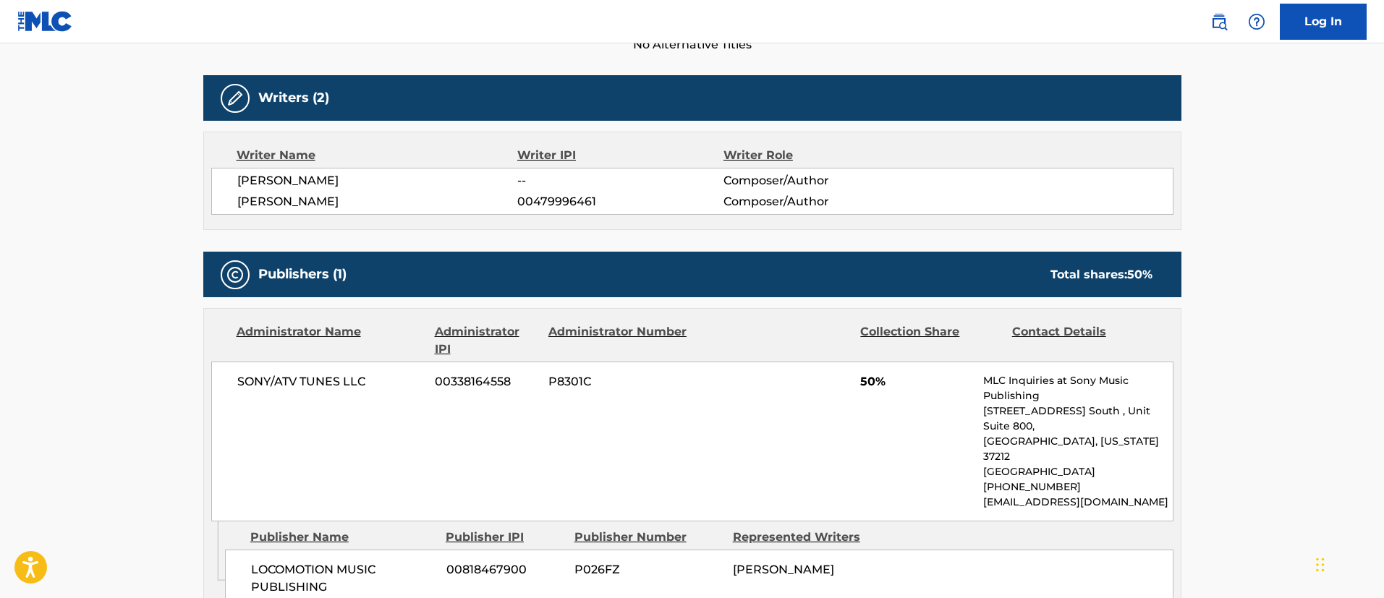
scroll to position [543, 0]
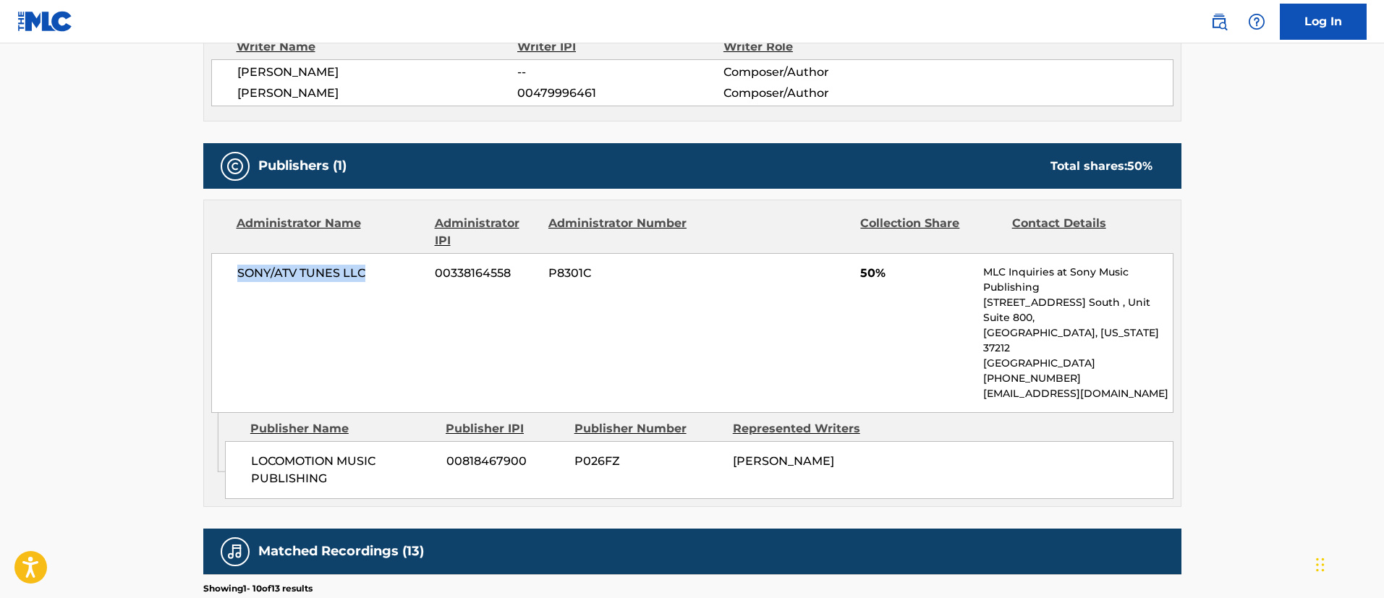
drag, startPoint x: 365, startPoint y: 269, endPoint x: 219, endPoint y: 268, distance: 146.2
click at [219, 268] on div "SONY/ATV TUNES LLC 00338164558 P8301C 50% MLC Inquiries at Sony Music Publishin…" at bounding box center [692, 333] width 962 height 160
drag, startPoint x: 514, startPoint y: 275, endPoint x: 435, endPoint y: 272, distance: 78.9
click at [435, 272] on span "00338164558" at bounding box center [486, 273] width 103 height 17
drag, startPoint x: 328, startPoint y: 465, endPoint x: 251, endPoint y: 441, distance: 80.1
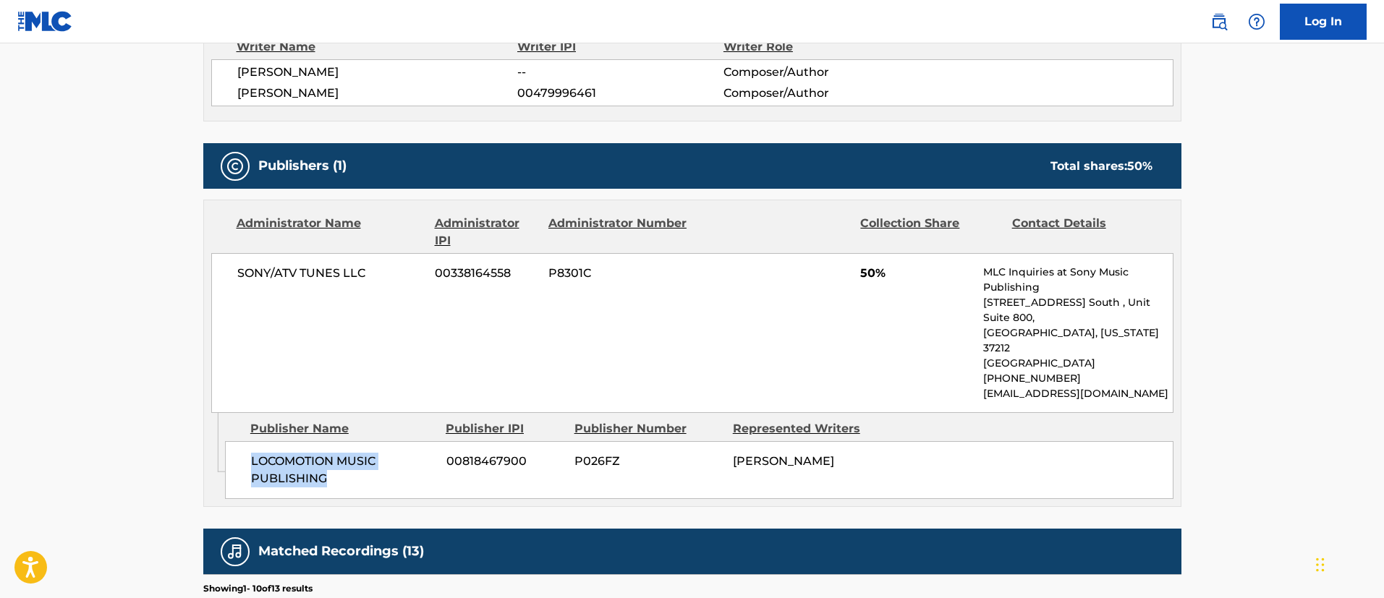
click at [251, 453] on span "LOCOMOTION MUSIC PUBLISHING" at bounding box center [343, 470] width 185 height 35
drag, startPoint x: 529, startPoint y: 445, endPoint x: 449, endPoint y: 444, distance: 79.6
click at [449, 453] on span "00818467900" at bounding box center [504, 461] width 117 height 17
drag, startPoint x: 813, startPoint y: 465, endPoint x: 737, endPoint y: 444, distance: 77.9
click at [737, 453] on div "[PERSON_NAME]" at bounding box center [807, 461] width 148 height 17
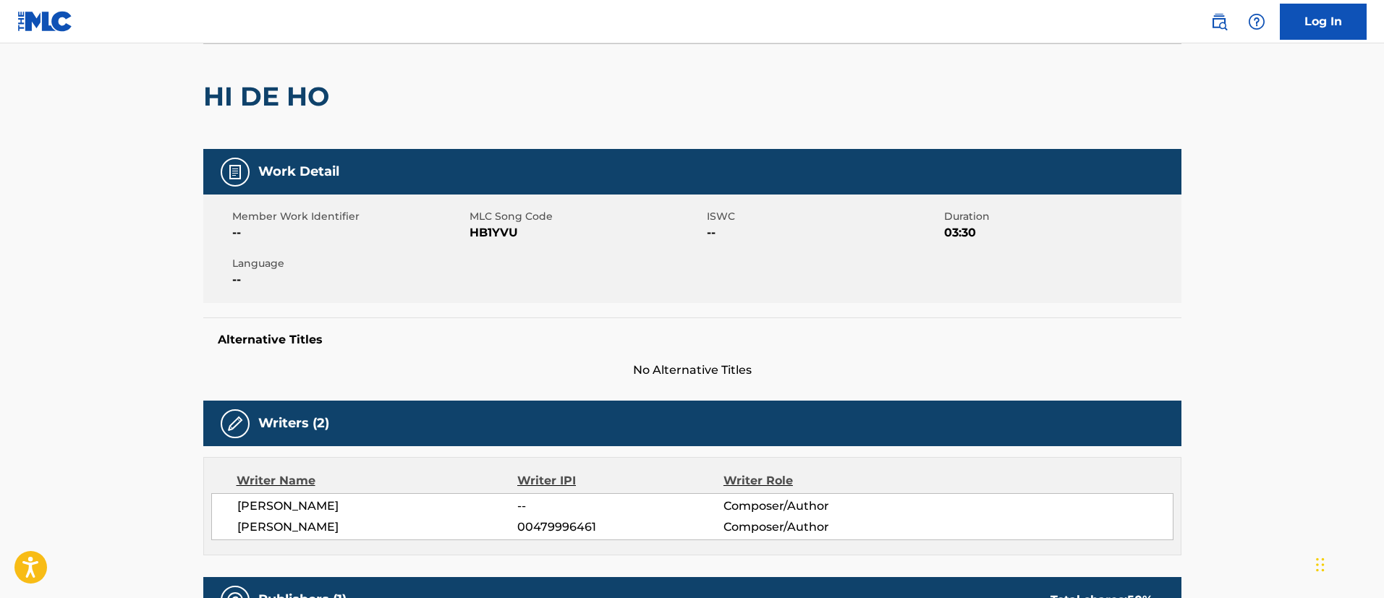
scroll to position [0, 0]
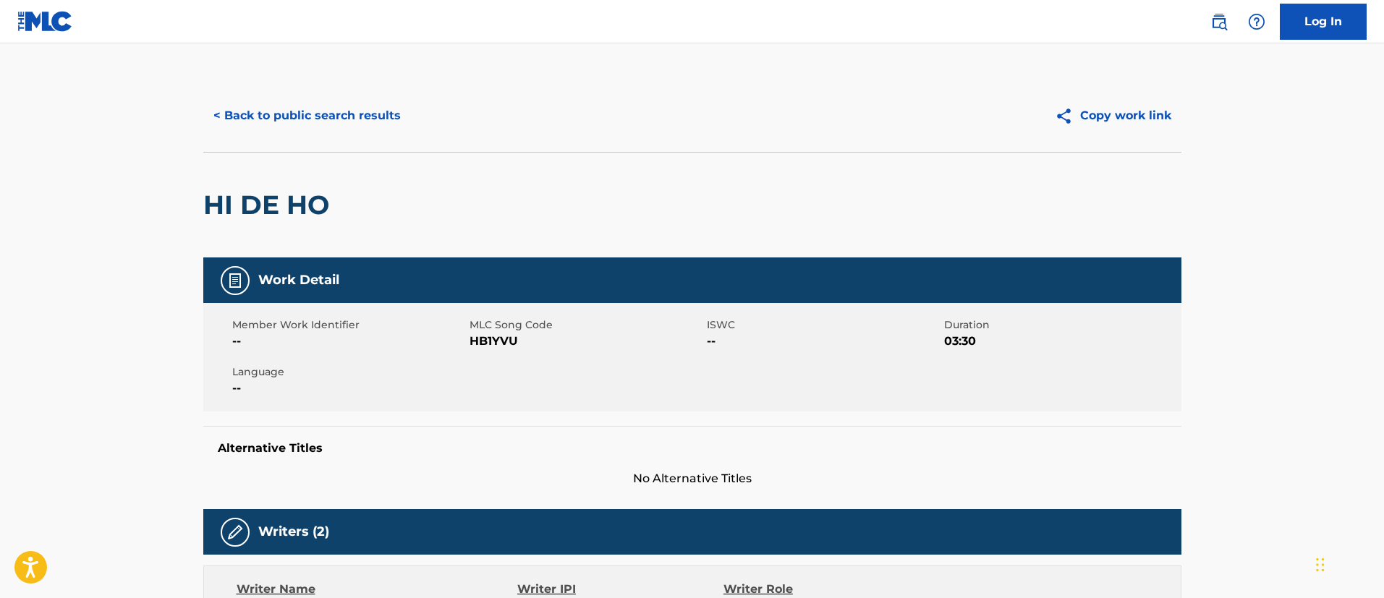
click at [355, 117] on button "< Back to public search results" at bounding box center [307, 116] width 208 height 36
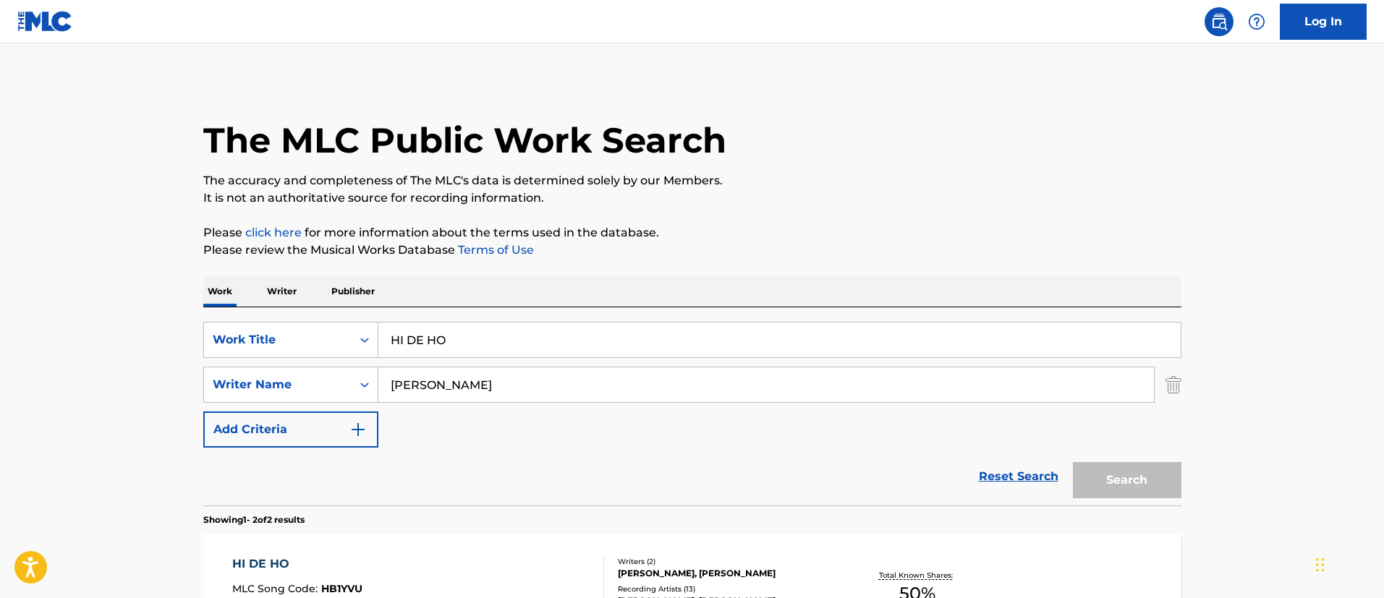
scroll to position [220, 0]
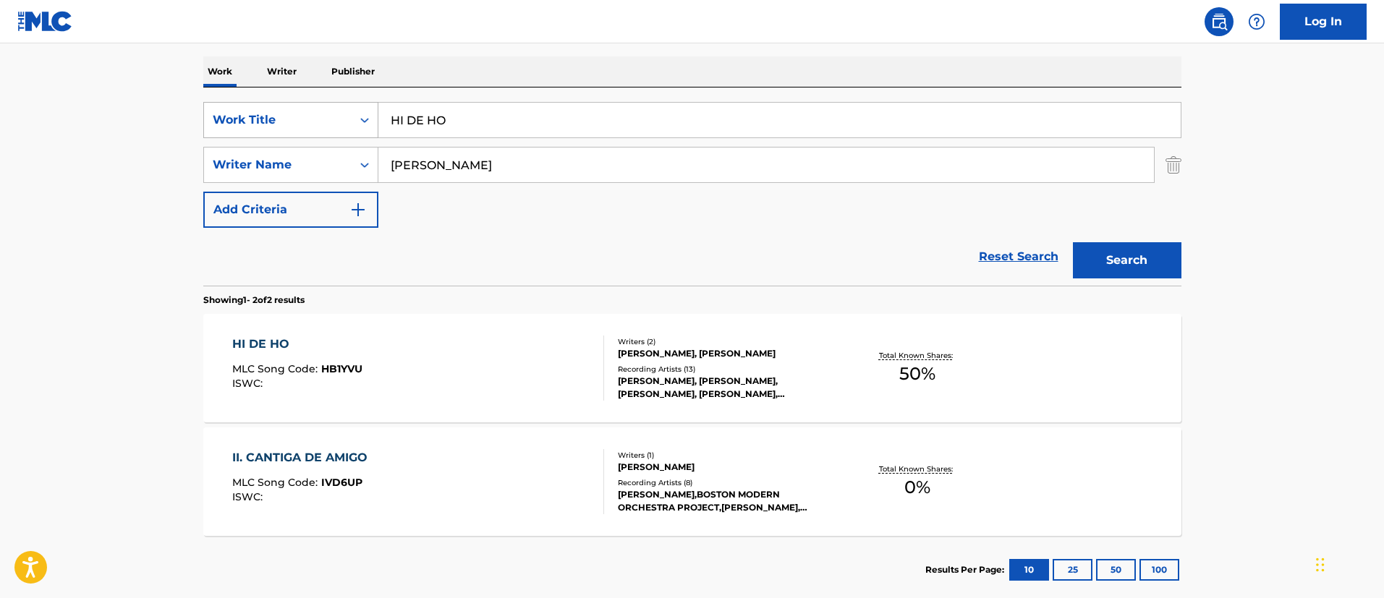
drag, startPoint x: 550, startPoint y: 124, endPoint x: 293, endPoint y: 122, distance: 256.9
click at [293, 122] on div "SearchWithCriteriafc7c73d8-879d-4568-a77b-7ab400521d53 Work Title HI DE HO" at bounding box center [692, 120] width 978 height 36
paste input "ORROR STORIES"
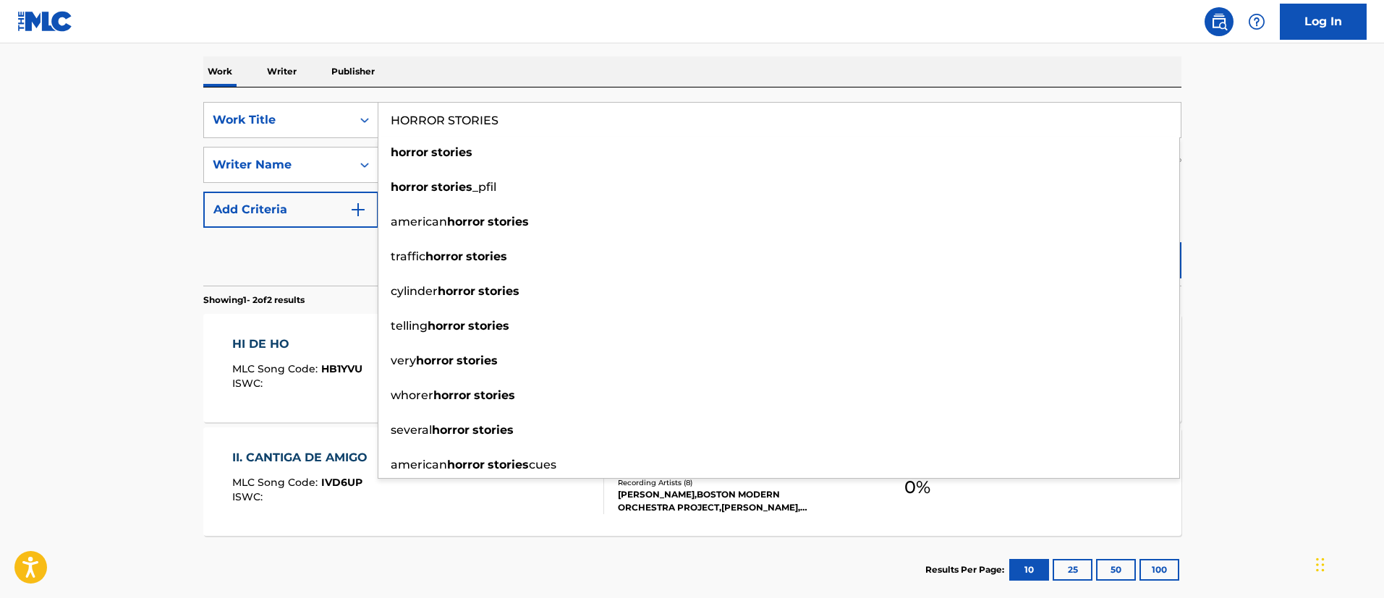
type input "HORROR STORIES"
drag, startPoint x: 1269, startPoint y: 275, endPoint x: 1163, endPoint y: 267, distance: 106.7
click at [1269, 275] on main "The MLC Public Work Search The accuracy and completeness of The MLC's data is d…" at bounding box center [692, 217] width 1384 height 788
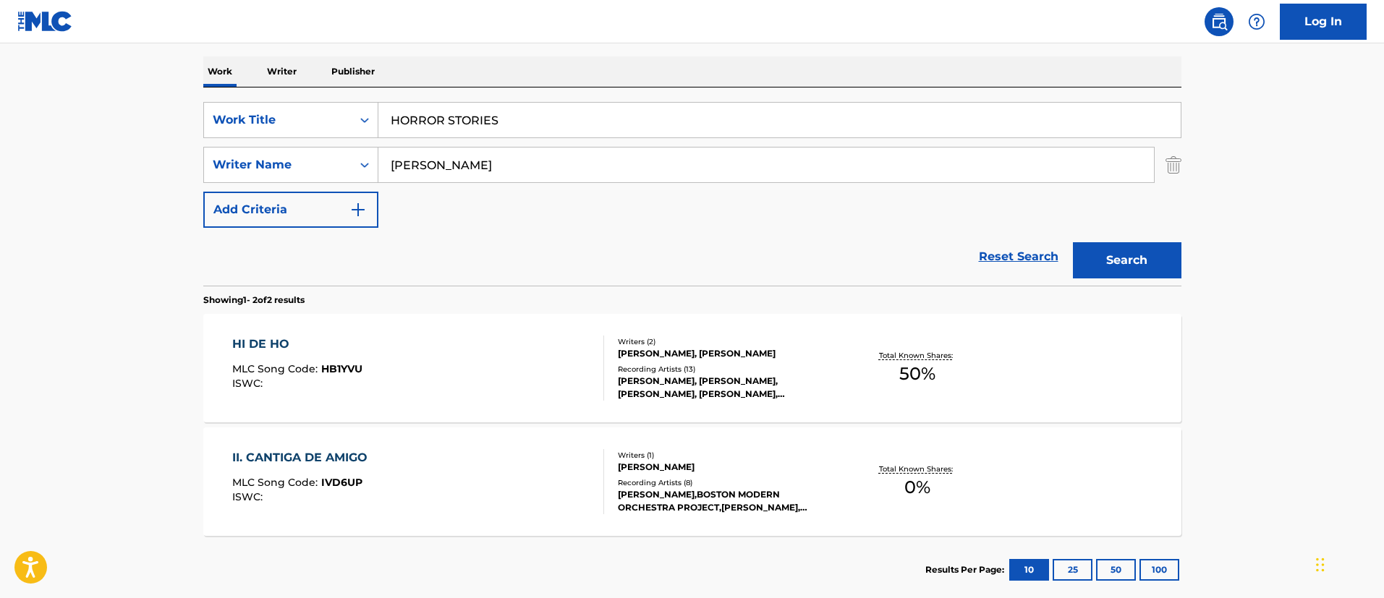
click at [1136, 261] on button "Search" at bounding box center [1127, 260] width 109 height 36
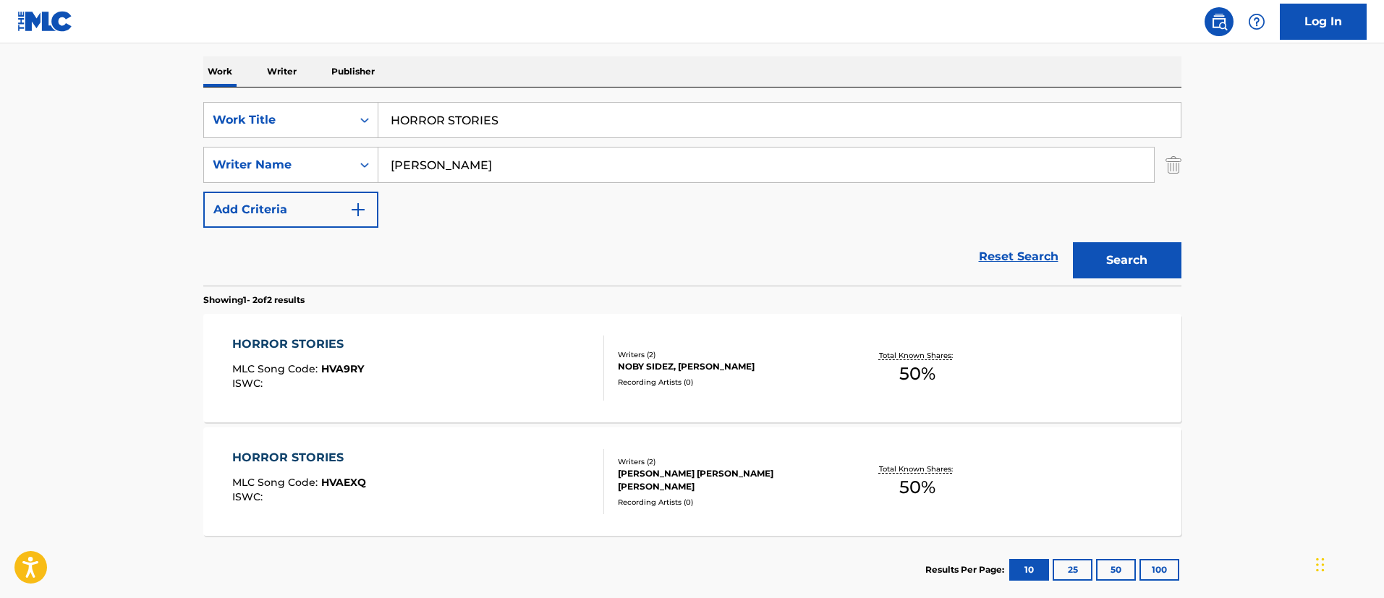
click at [333, 342] on div "HORROR STORIES" at bounding box center [298, 344] width 132 height 17
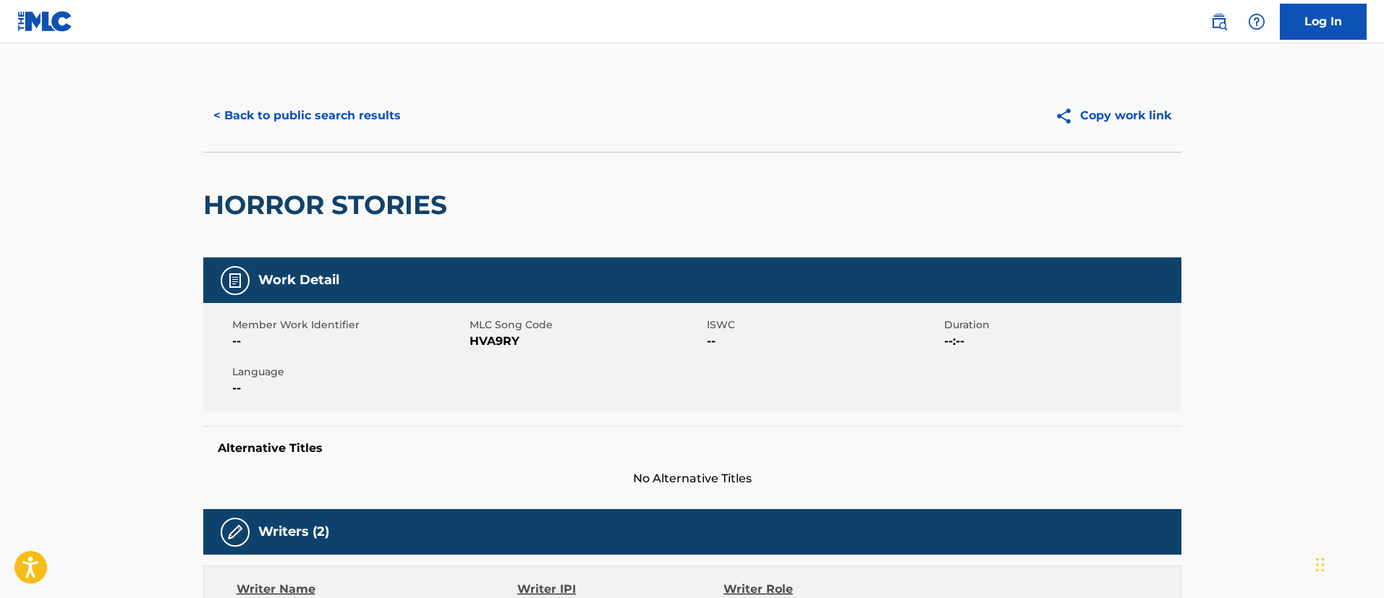
click at [316, 113] on button "< Back to public search results" at bounding box center [307, 116] width 208 height 36
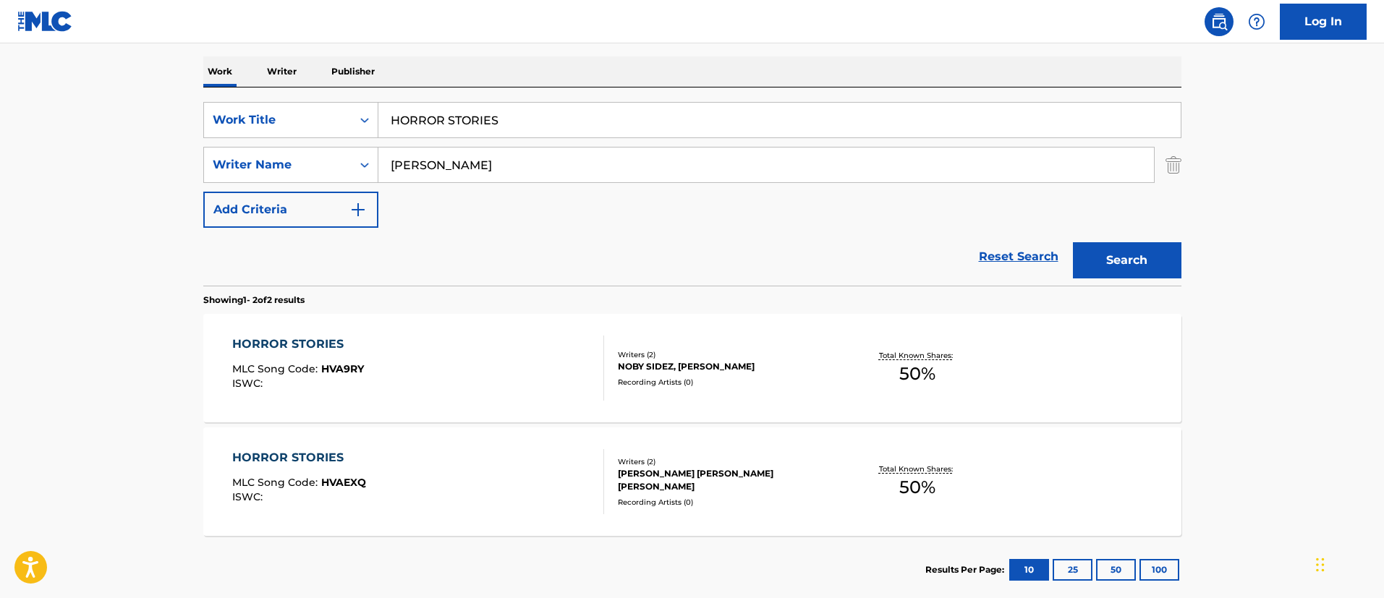
scroll to position [302, 0]
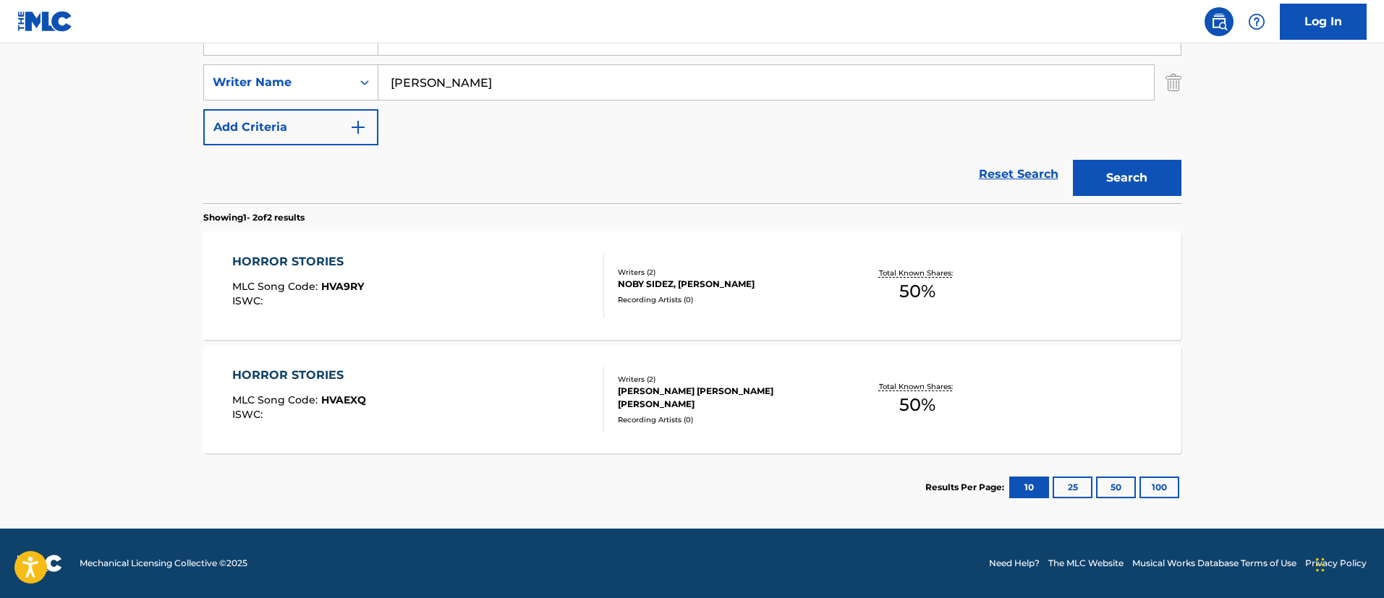
click at [287, 368] on div "HORROR STORIES" at bounding box center [299, 375] width 134 height 17
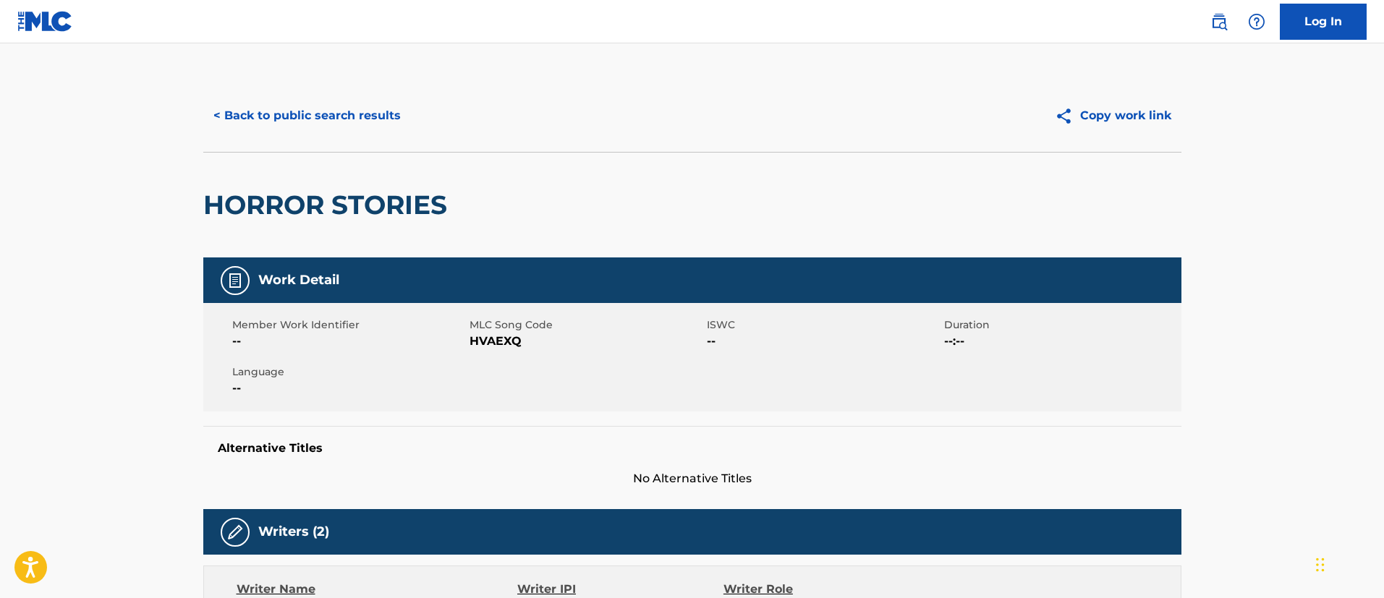
click at [326, 114] on button "< Back to public search results" at bounding box center [307, 116] width 208 height 36
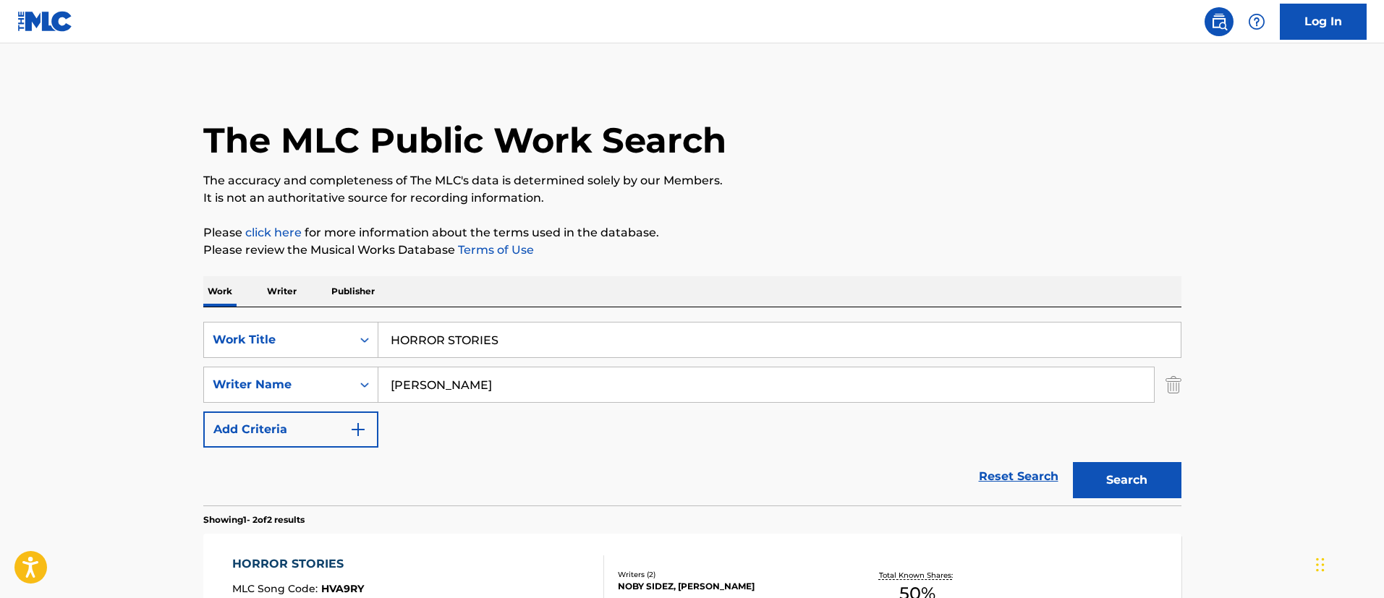
scroll to position [220, 0]
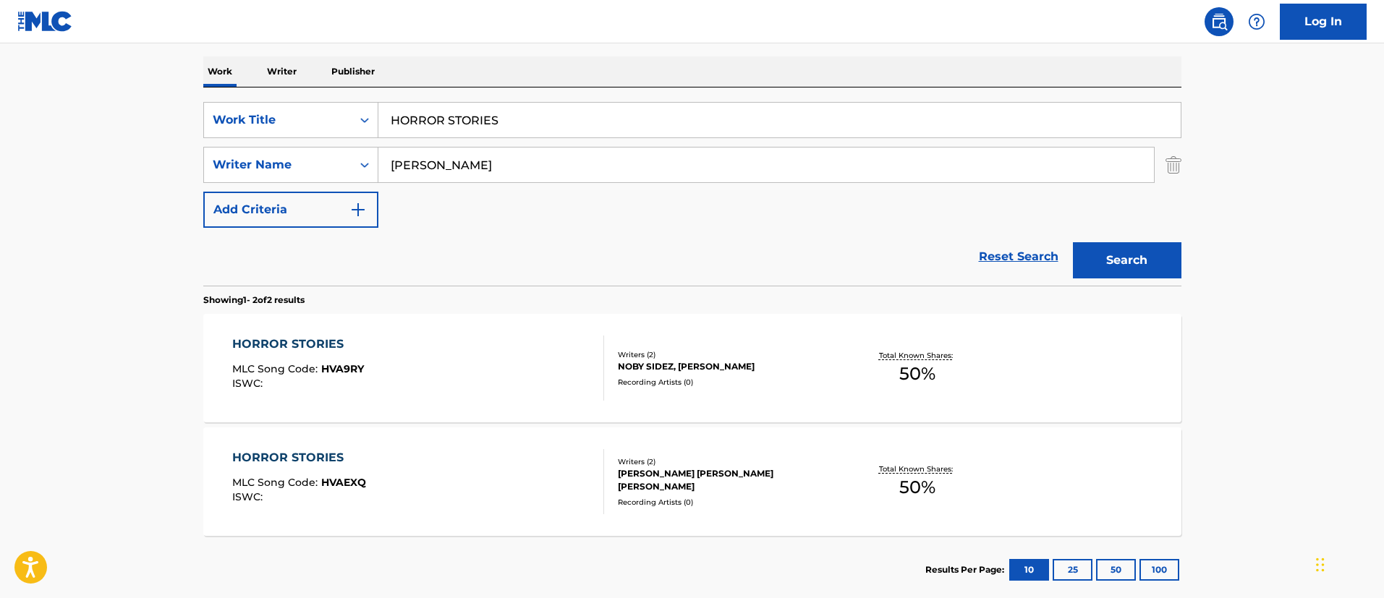
click at [306, 346] on div "HORROR STORIES" at bounding box center [298, 344] width 132 height 17
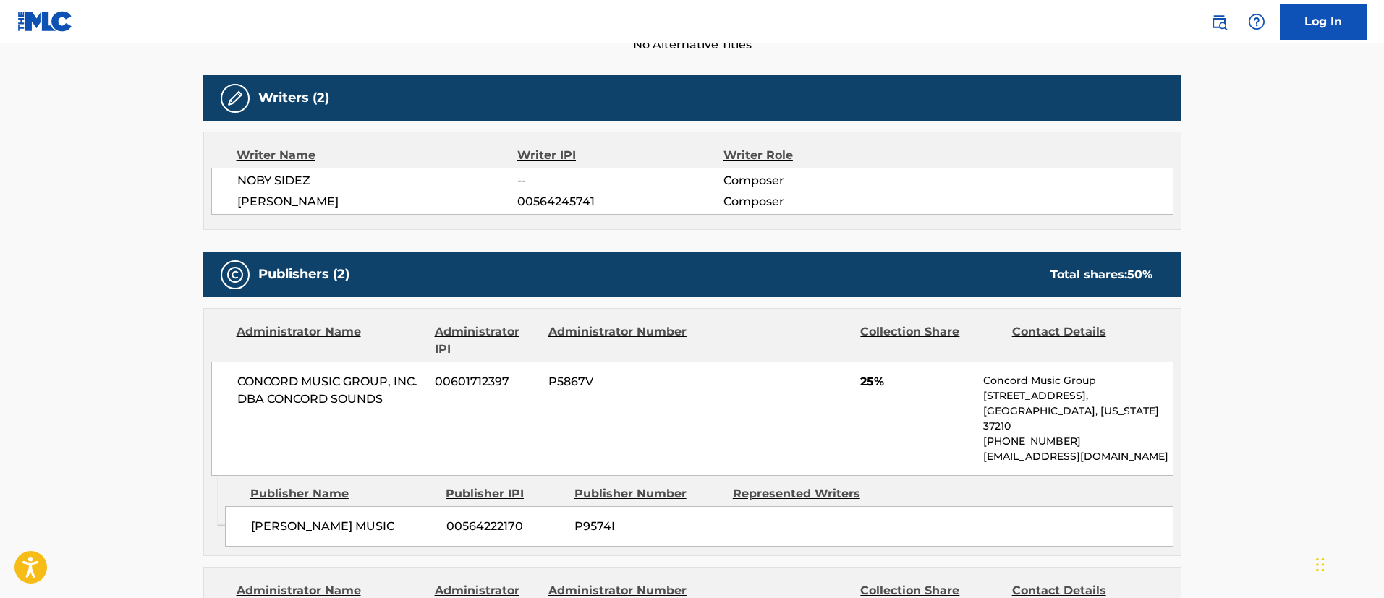
scroll to position [217, 0]
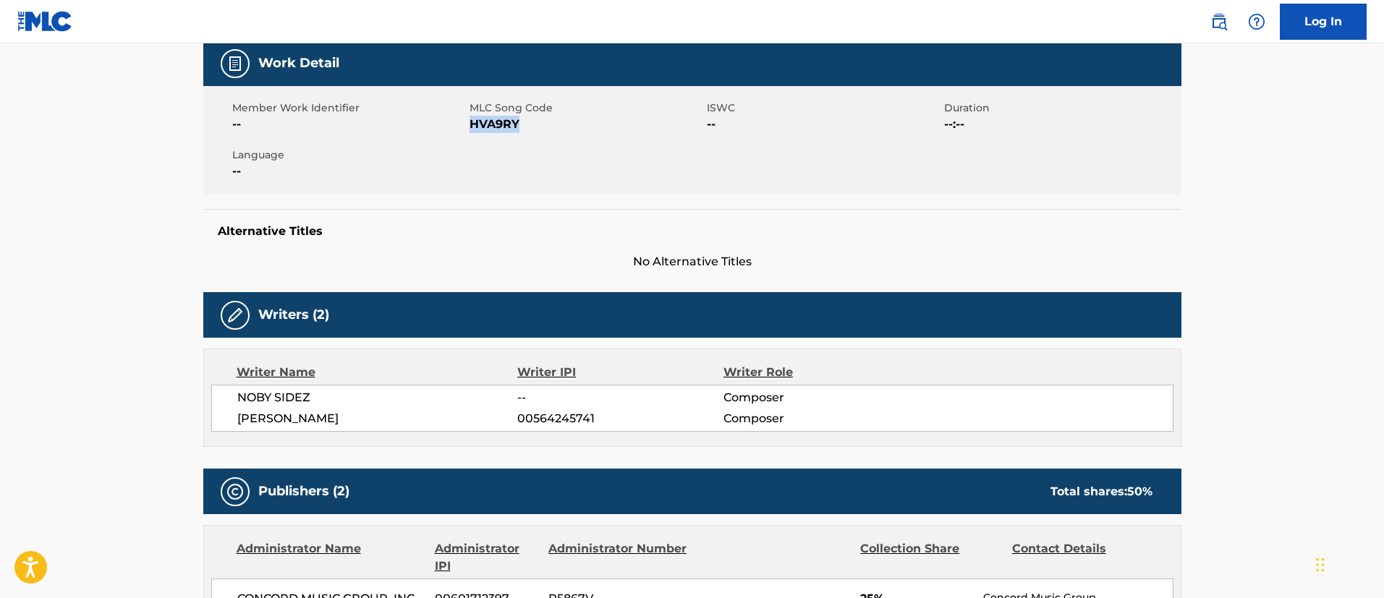
drag, startPoint x: 522, startPoint y: 128, endPoint x: 470, endPoint y: 127, distance: 51.4
click at [470, 127] on span "HVA9RY" at bounding box center [587, 124] width 234 height 17
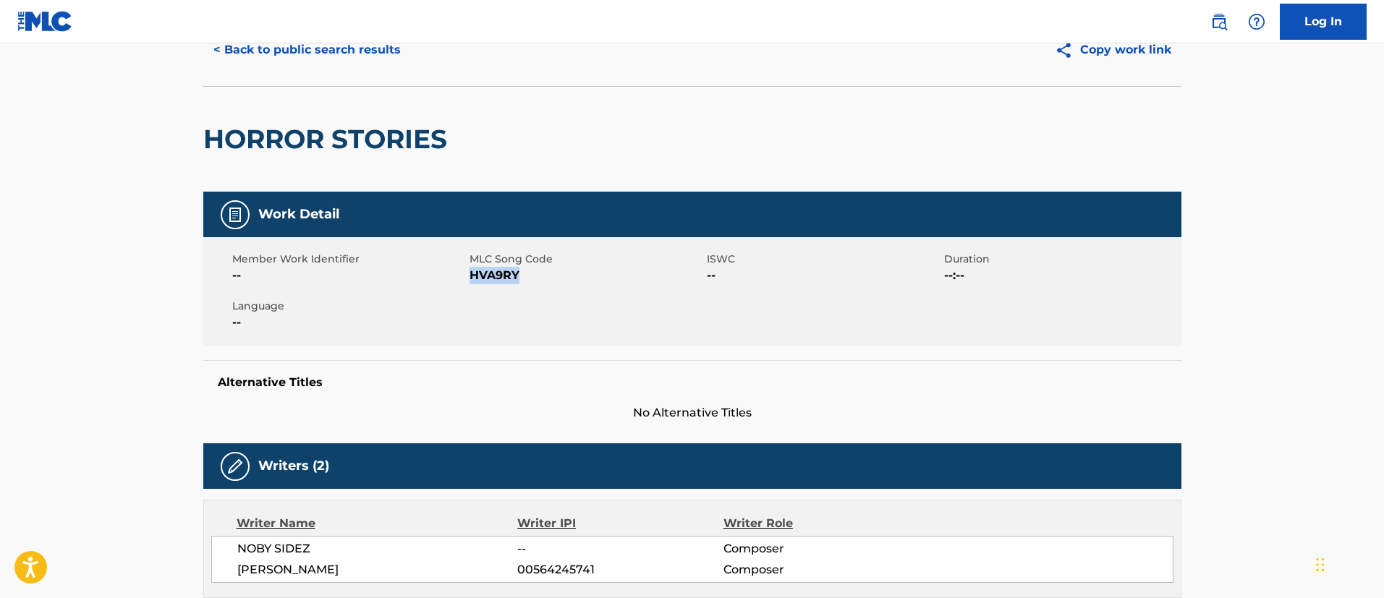
scroll to position [0, 0]
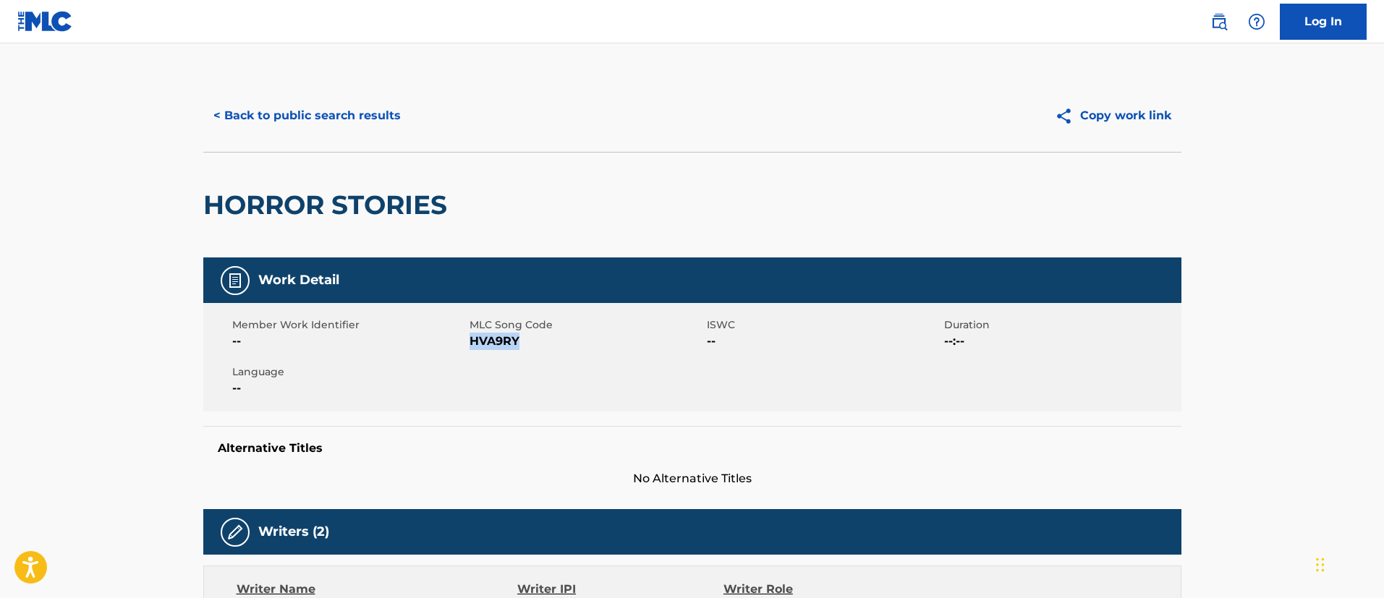
click at [336, 119] on button "< Back to public search results" at bounding box center [307, 116] width 208 height 36
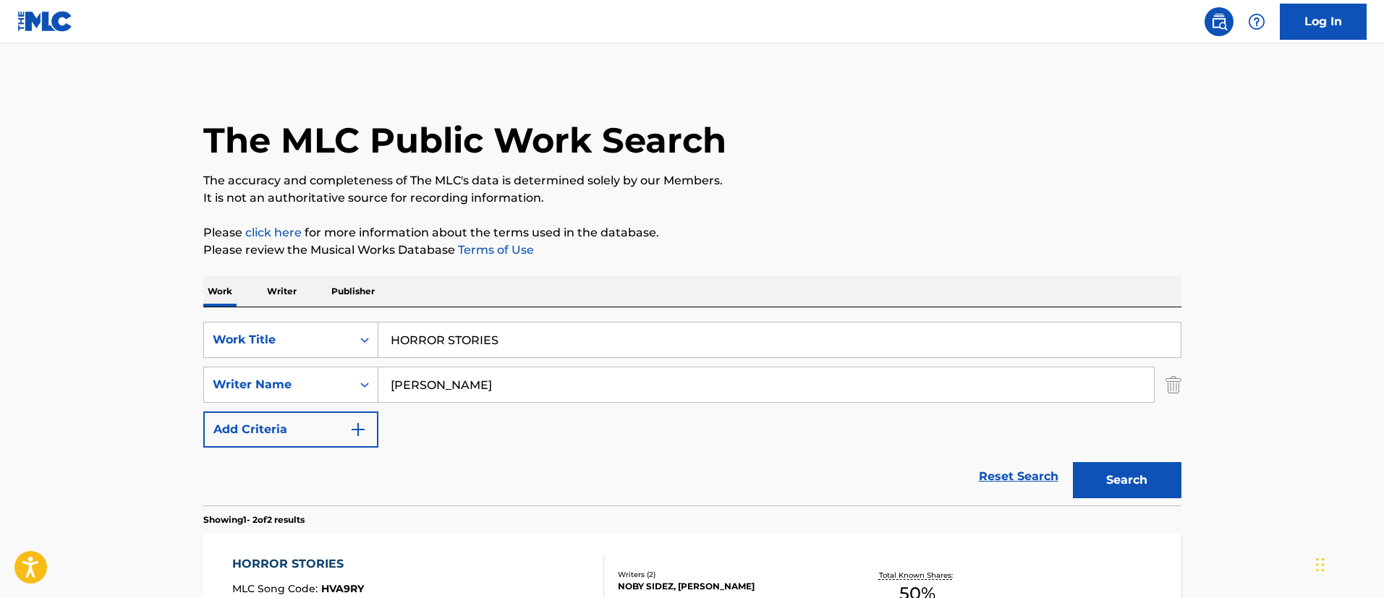
scroll to position [220, 0]
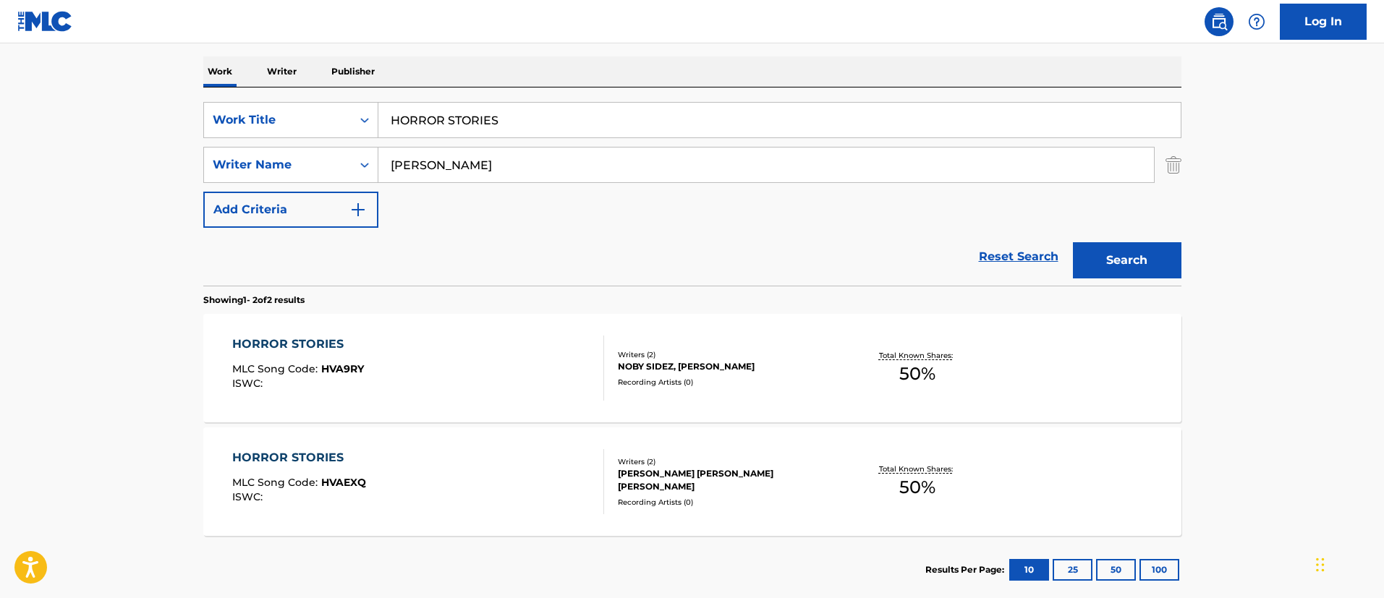
click at [303, 458] on div "HORROR STORIES" at bounding box center [299, 457] width 134 height 17
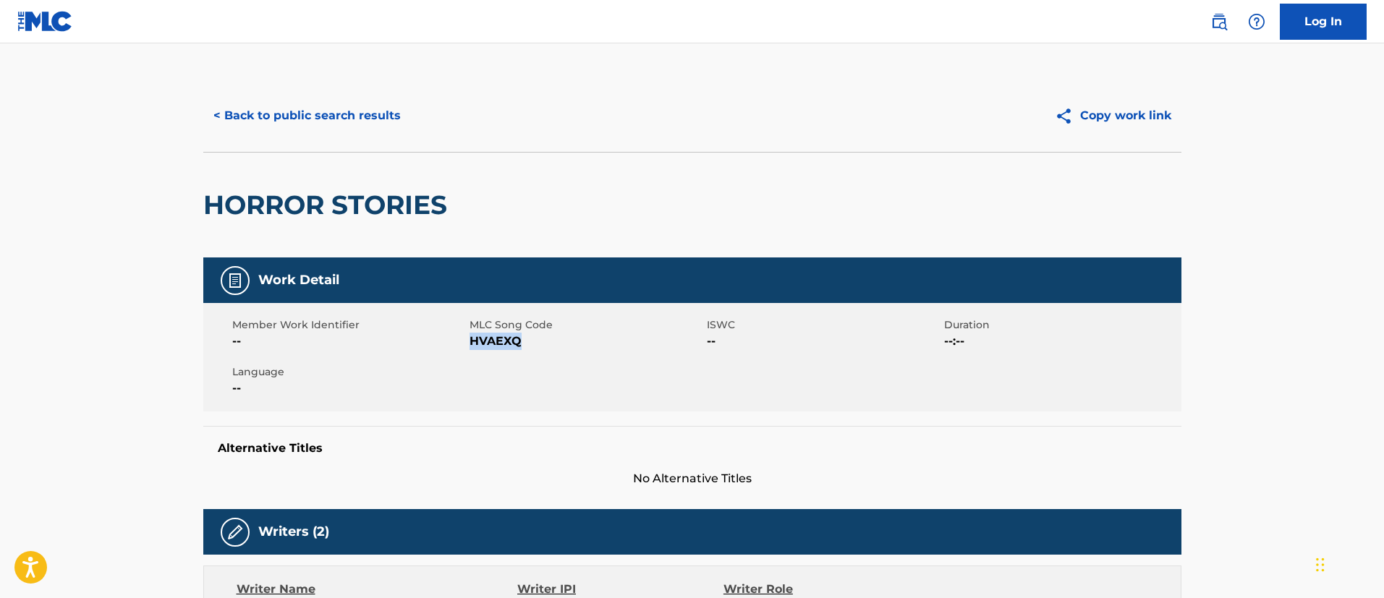
drag, startPoint x: 522, startPoint y: 344, endPoint x: 469, endPoint y: 349, distance: 53.0
click at [470, 349] on span "HVAEXQ" at bounding box center [587, 341] width 234 height 17
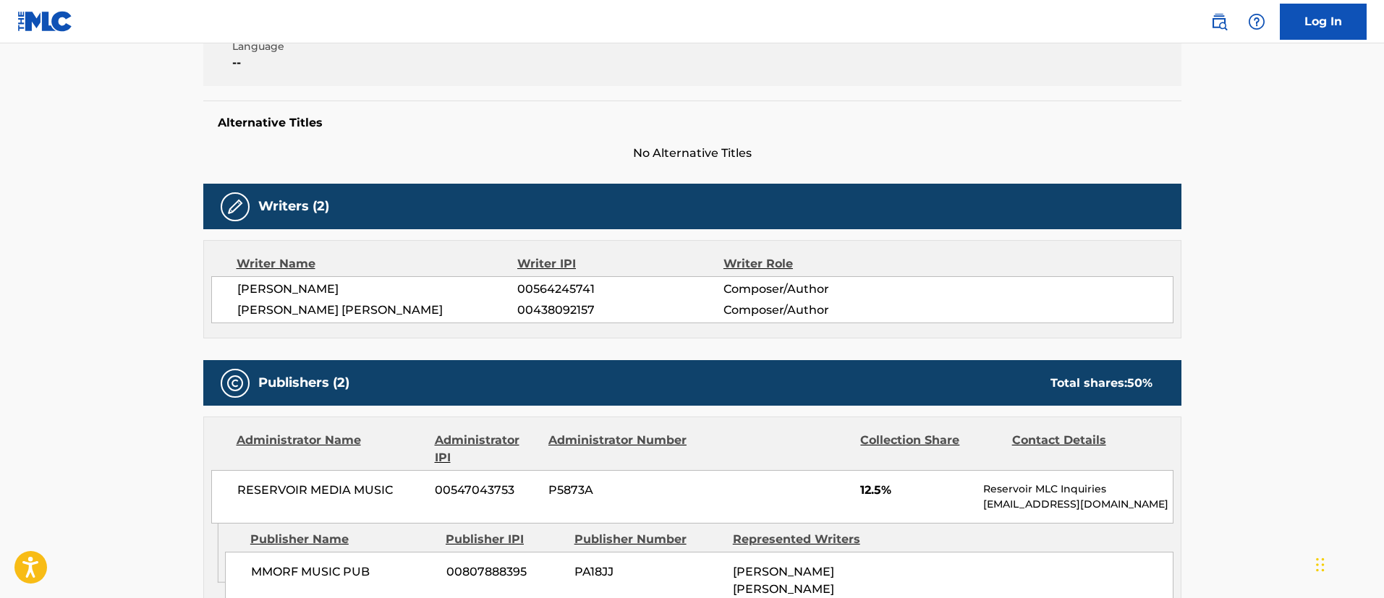
scroll to position [543, 0]
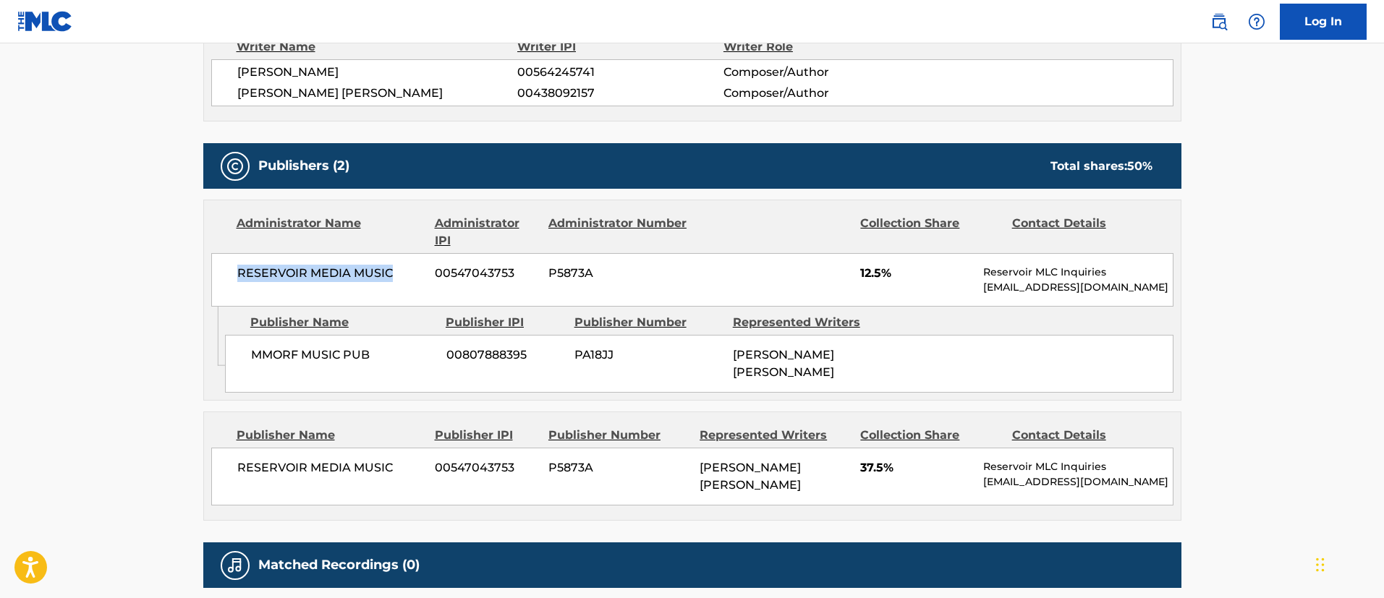
drag, startPoint x: 401, startPoint y: 275, endPoint x: 237, endPoint y: 268, distance: 164.4
click at [237, 268] on span "RESERVOIR MEDIA MUSIC" at bounding box center [330, 273] width 187 height 17
drag, startPoint x: 520, startPoint y: 279, endPoint x: 437, endPoint y: 275, distance: 83.3
click at [437, 275] on span "00547043753" at bounding box center [486, 273] width 103 height 17
drag, startPoint x: 378, startPoint y: 351, endPoint x: 242, endPoint y: 360, distance: 137.0
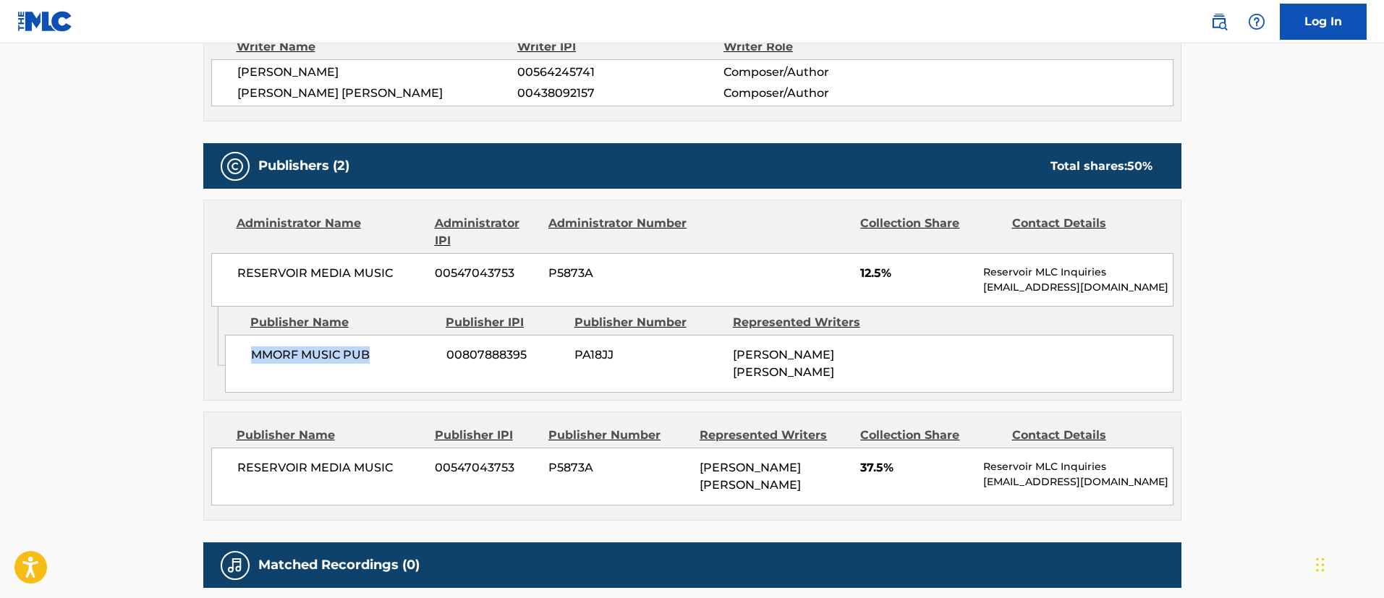
click at [242, 360] on div "MMORF MUSIC PUB 00807888395 PA18JJ [PERSON_NAME] [PERSON_NAME]" at bounding box center [699, 364] width 949 height 58
drag, startPoint x: 534, startPoint y: 363, endPoint x: 445, endPoint y: 360, distance: 89.0
click at [445, 360] on div "MMORF MUSIC PUB 00807888395 PA18JJ [PERSON_NAME] [PERSON_NAME]" at bounding box center [699, 364] width 949 height 58
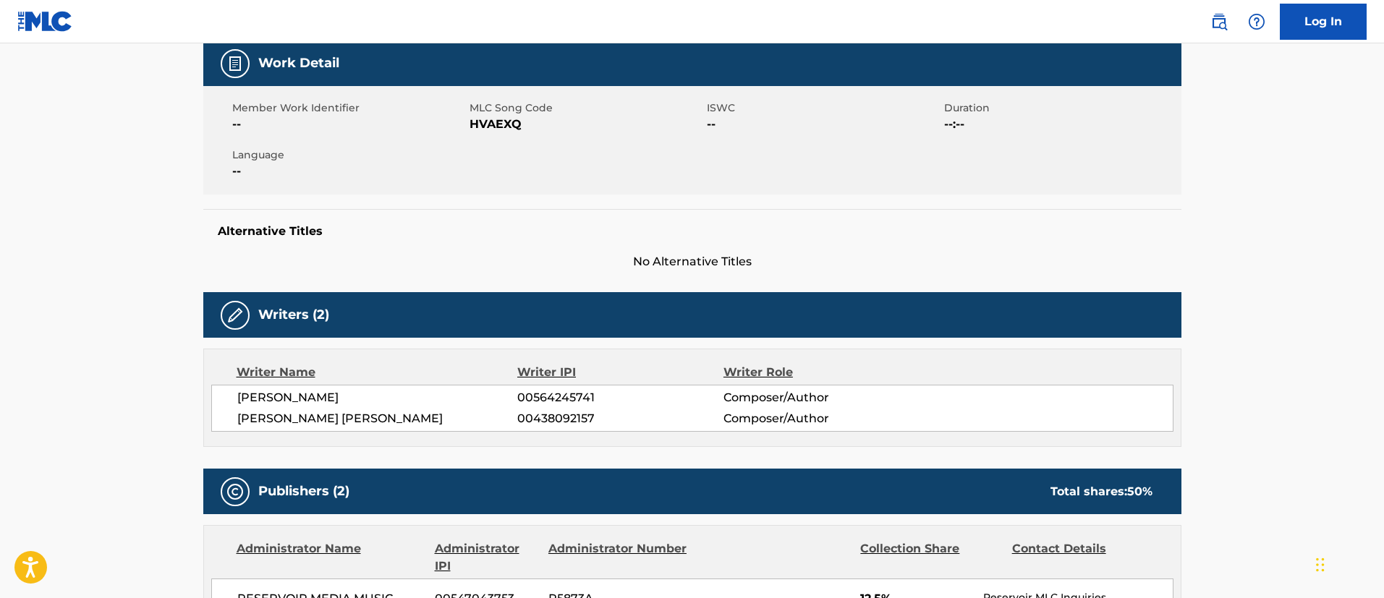
scroll to position [0, 0]
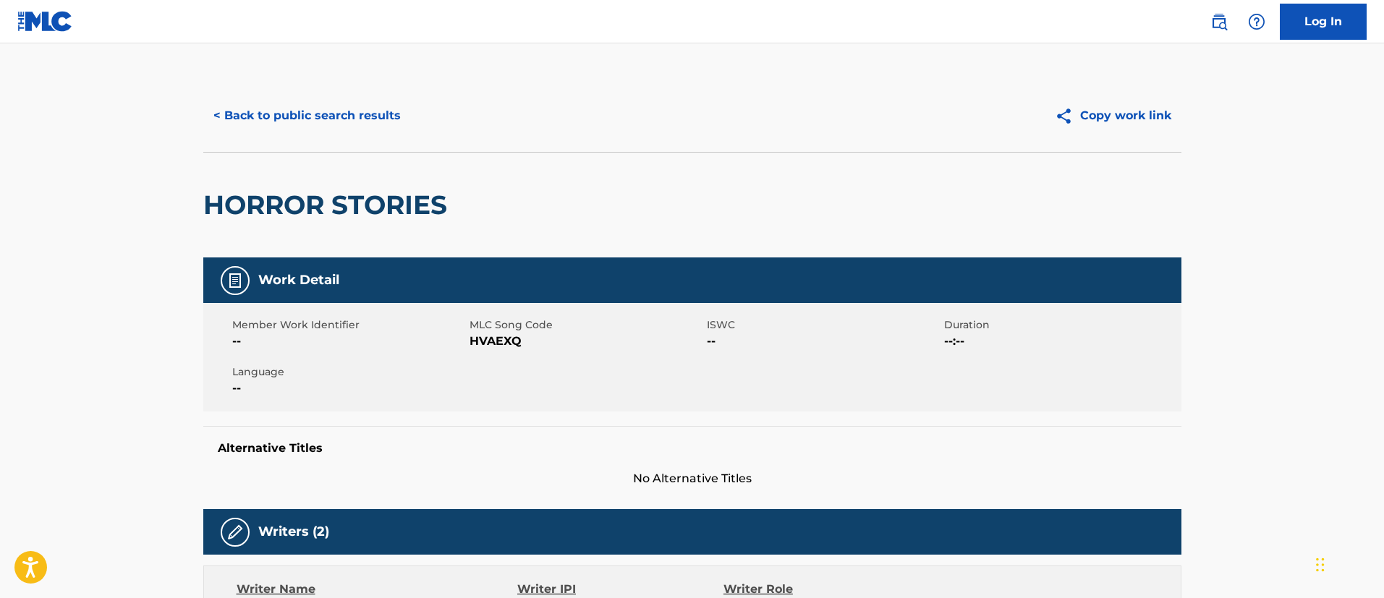
click at [336, 119] on button "< Back to public search results" at bounding box center [307, 116] width 208 height 36
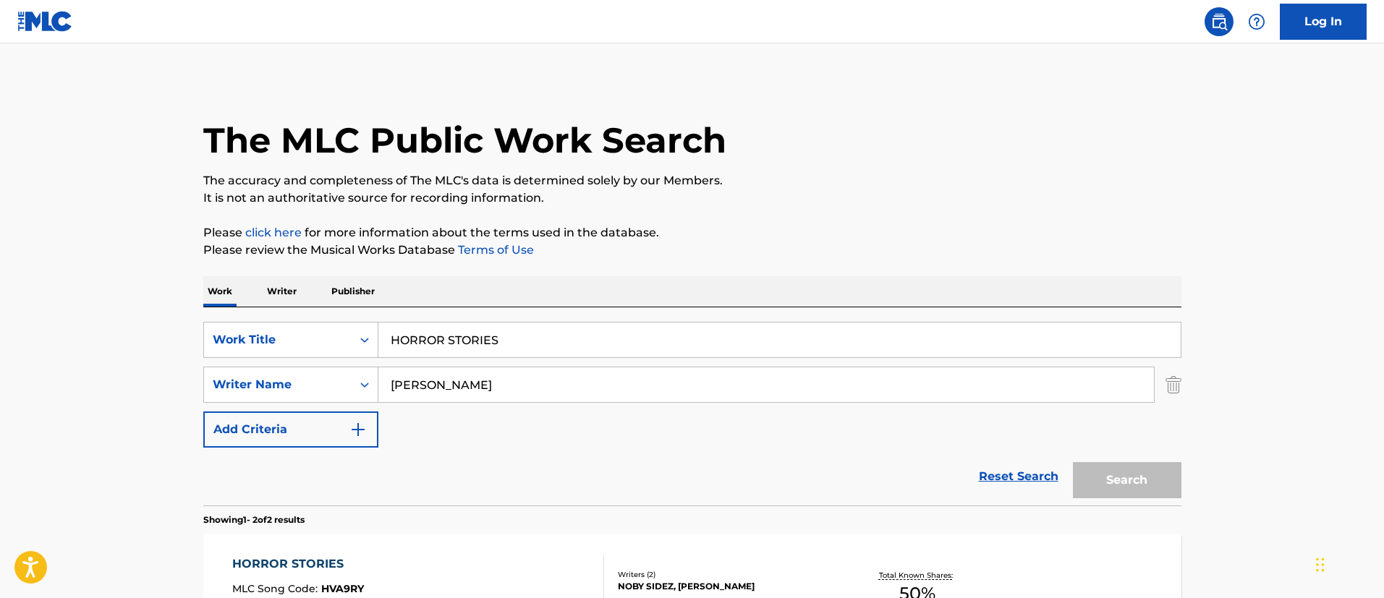
scroll to position [220, 0]
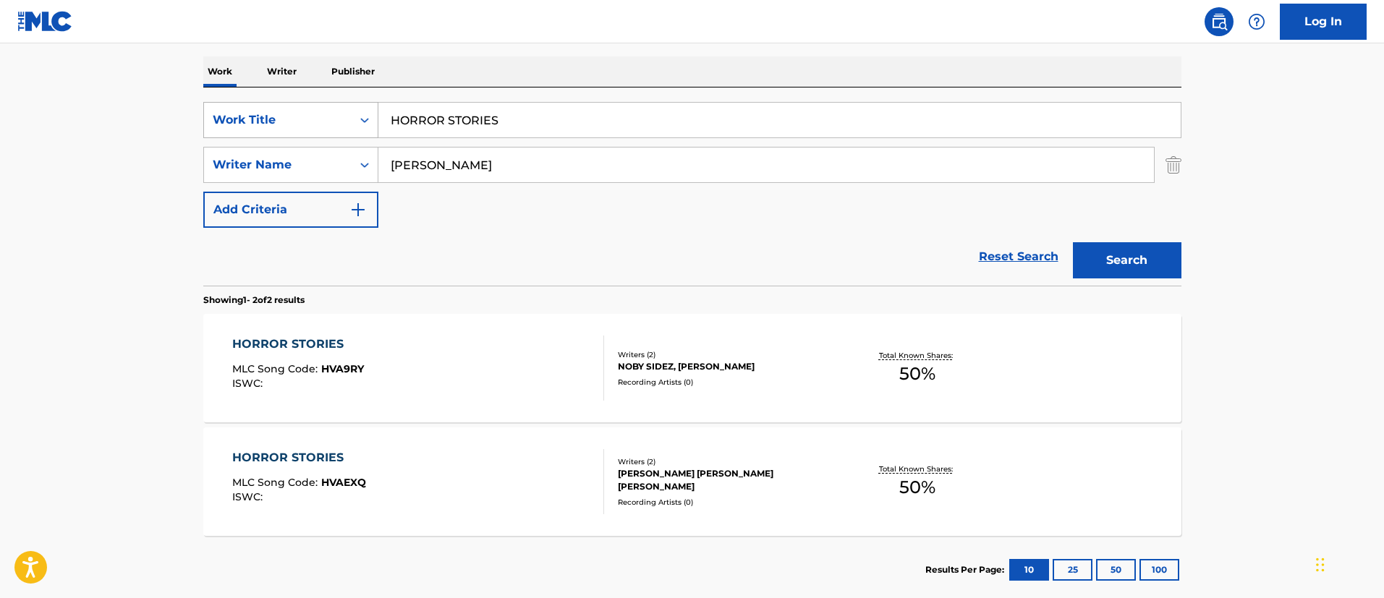
drag, startPoint x: 517, startPoint y: 117, endPoint x: 336, endPoint y: 107, distance: 181.9
click at [336, 107] on div "SearchWithCriteriafc7c73d8-879d-4568-a77b-7ab400521d53 Work Title HORROR STORIES" at bounding box center [692, 120] width 978 height 36
paste input "I BELIEVE"
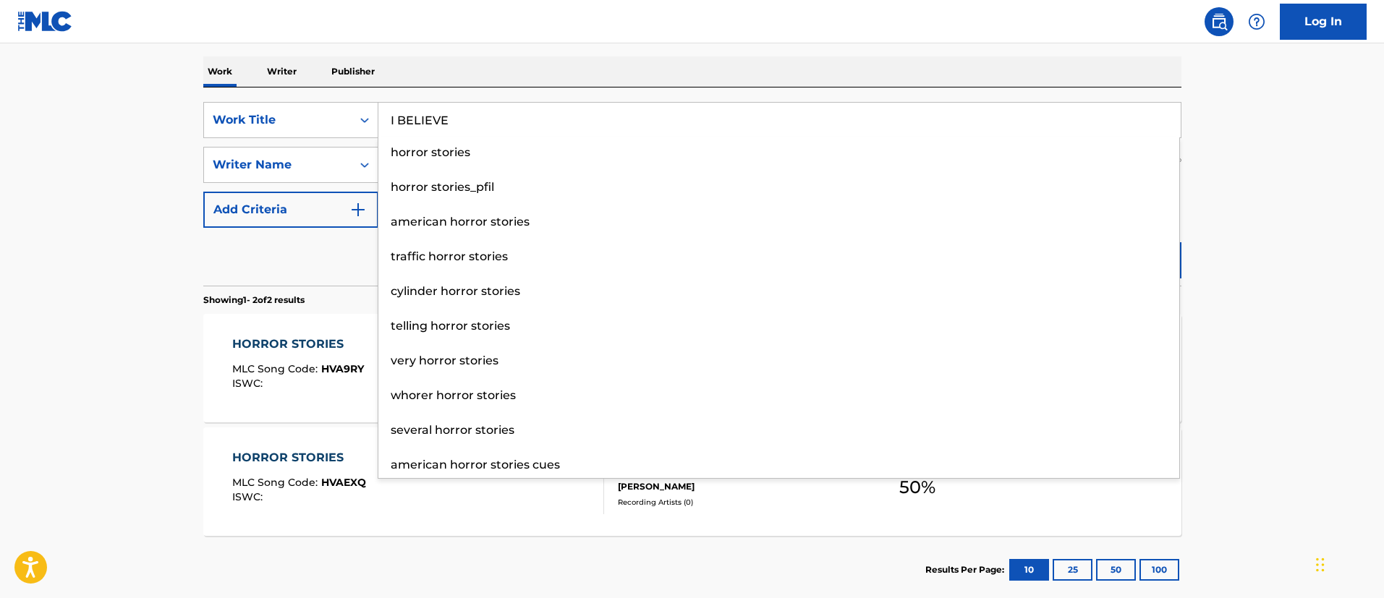
type input "I BELIEVE"
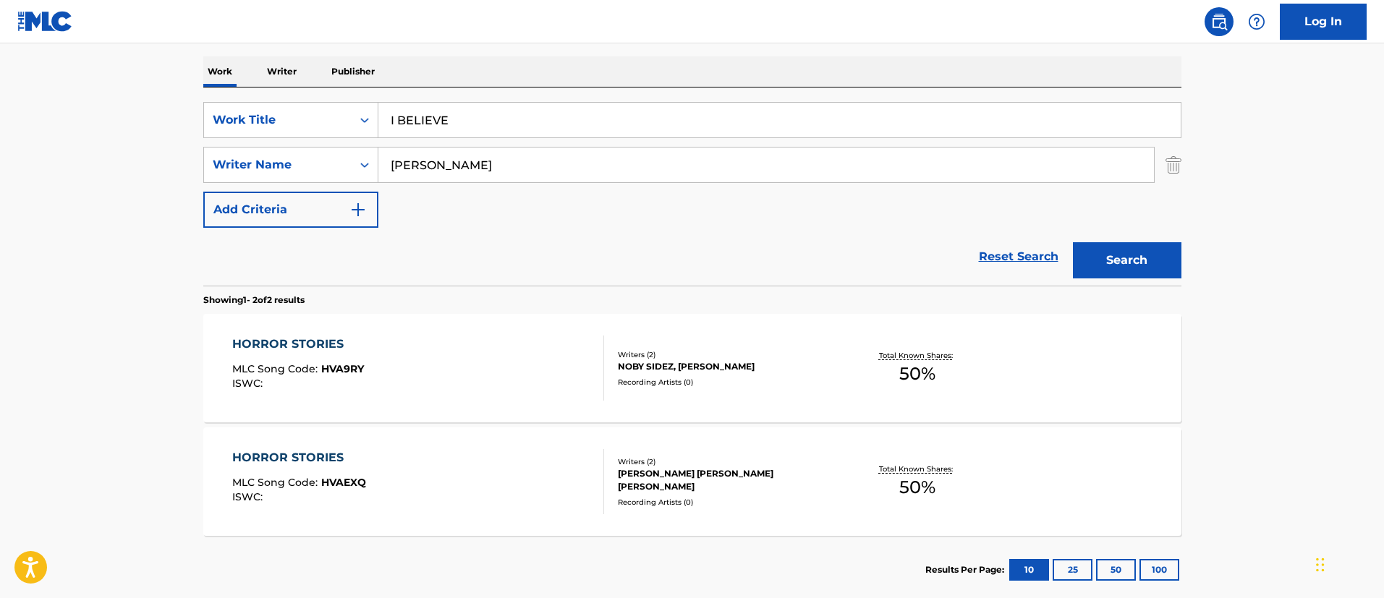
click at [1231, 219] on main "The MLC Public Work Search The accuracy and completeness of The MLC's data is d…" at bounding box center [692, 217] width 1384 height 788
click at [1134, 258] on button "Search" at bounding box center [1127, 260] width 109 height 36
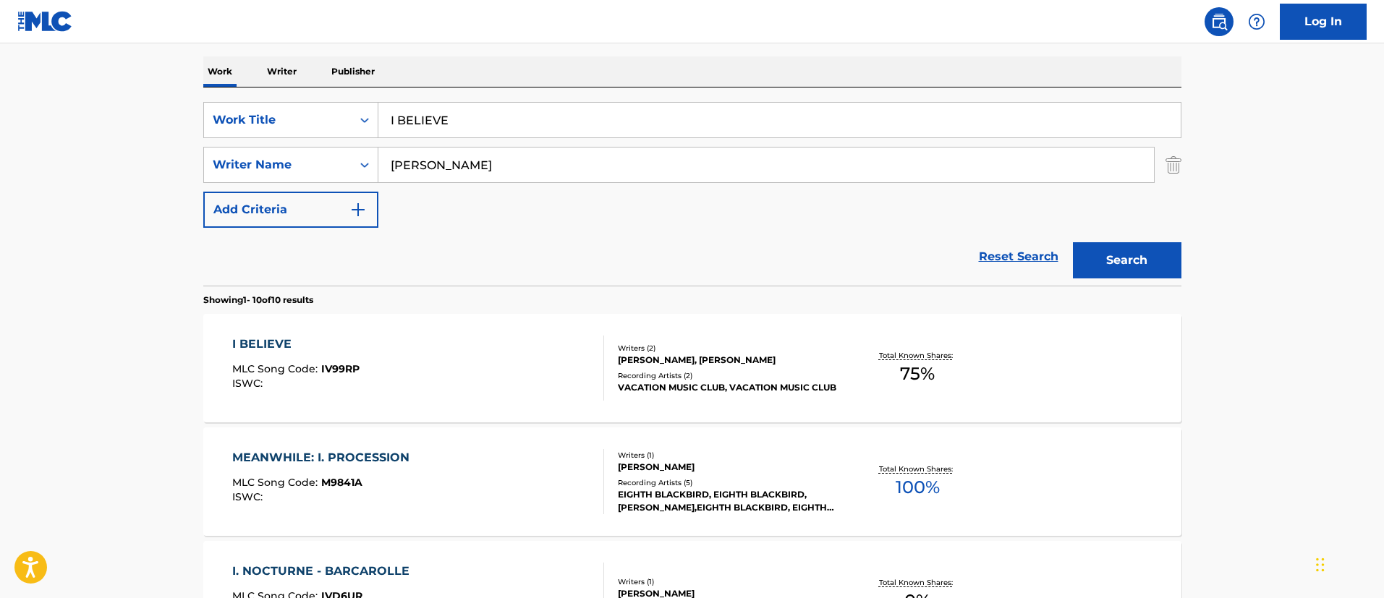
click at [260, 349] on div "I BELIEVE" at bounding box center [295, 344] width 127 height 17
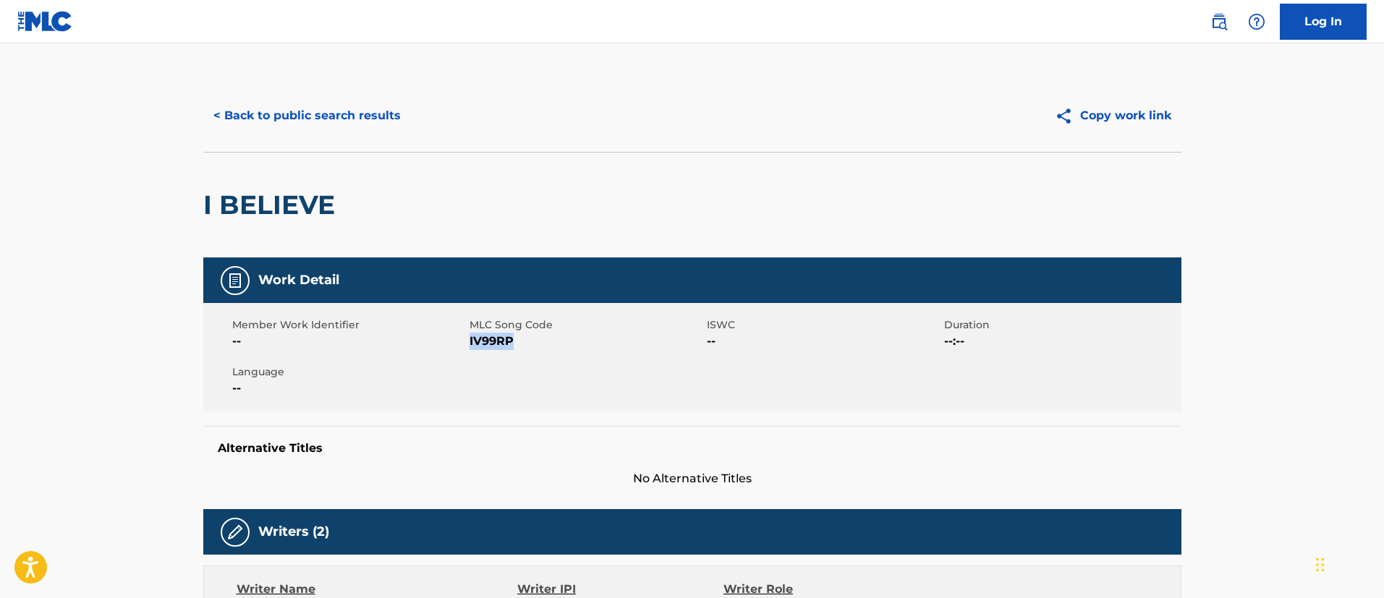
drag, startPoint x: 514, startPoint y: 341, endPoint x: 470, endPoint y: 345, distance: 43.6
click at [470, 345] on span "IV99RP" at bounding box center [587, 341] width 234 height 17
click at [296, 116] on button "< Back to public search results" at bounding box center [307, 116] width 208 height 36
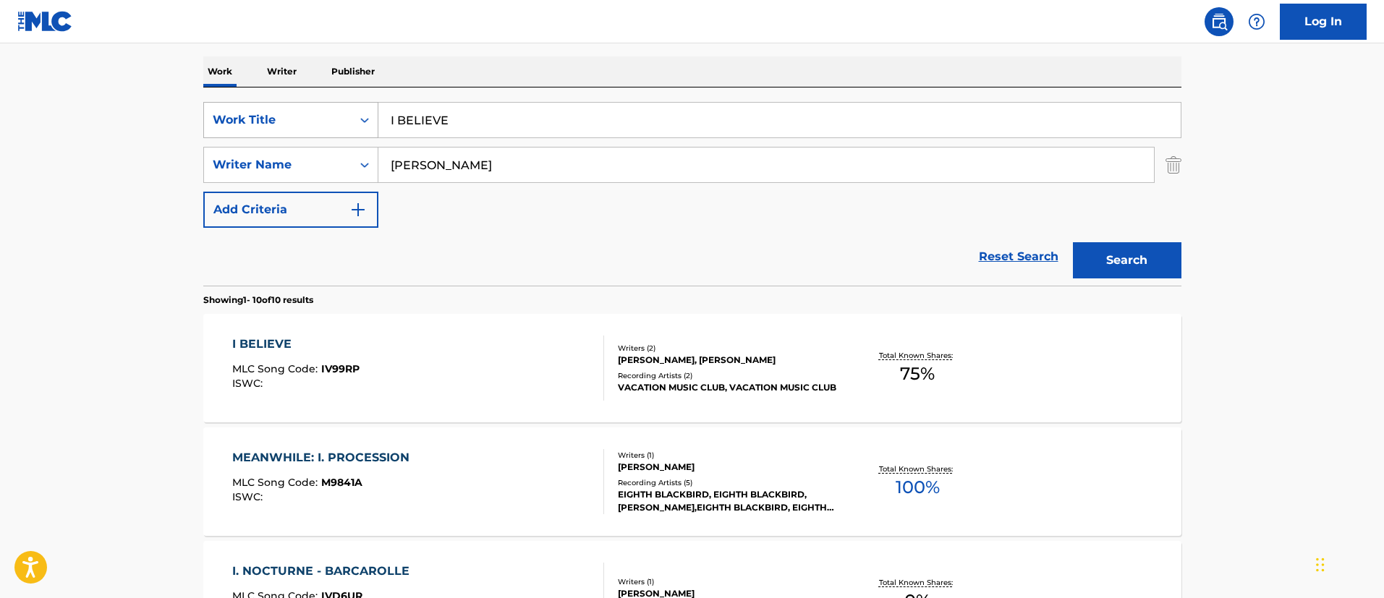
drag, startPoint x: 467, startPoint y: 130, endPoint x: 360, endPoint y: 111, distance: 108.7
click at [360, 111] on div "SearchWithCriteriafc7c73d8-879d-4568-a77b-7ab400521d53 Work Title I BELIEVE" at bounding box center [692, 120] width 978 height 36
paste input "Search Form"
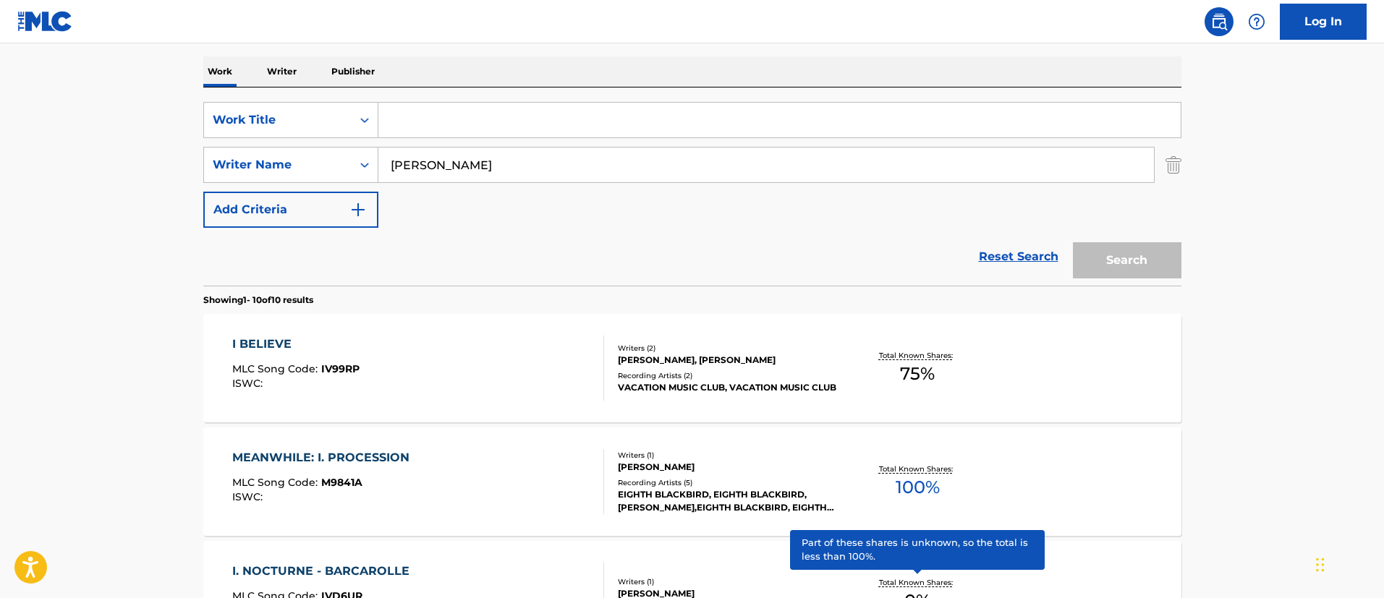
paste input "I CAN'T FALL ASLEEP"
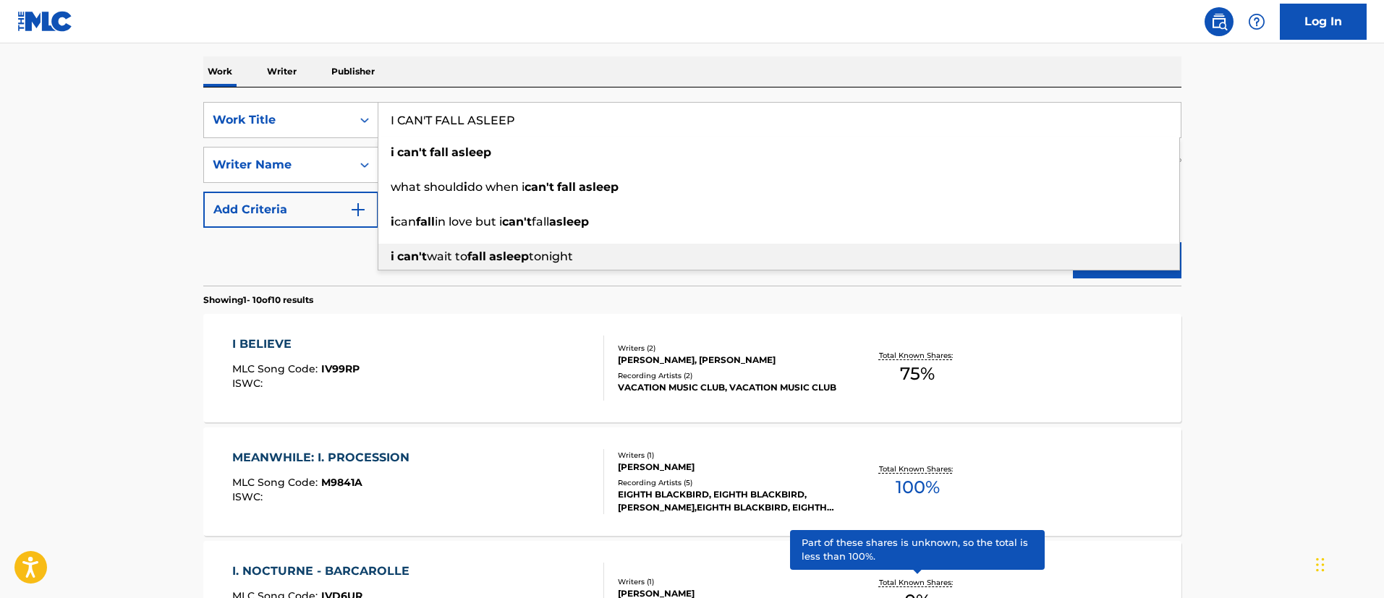
click at [1138, 261] on div "i can't wait to fall asleep tonight" at bounding box center [778, 257] width 801 height 26
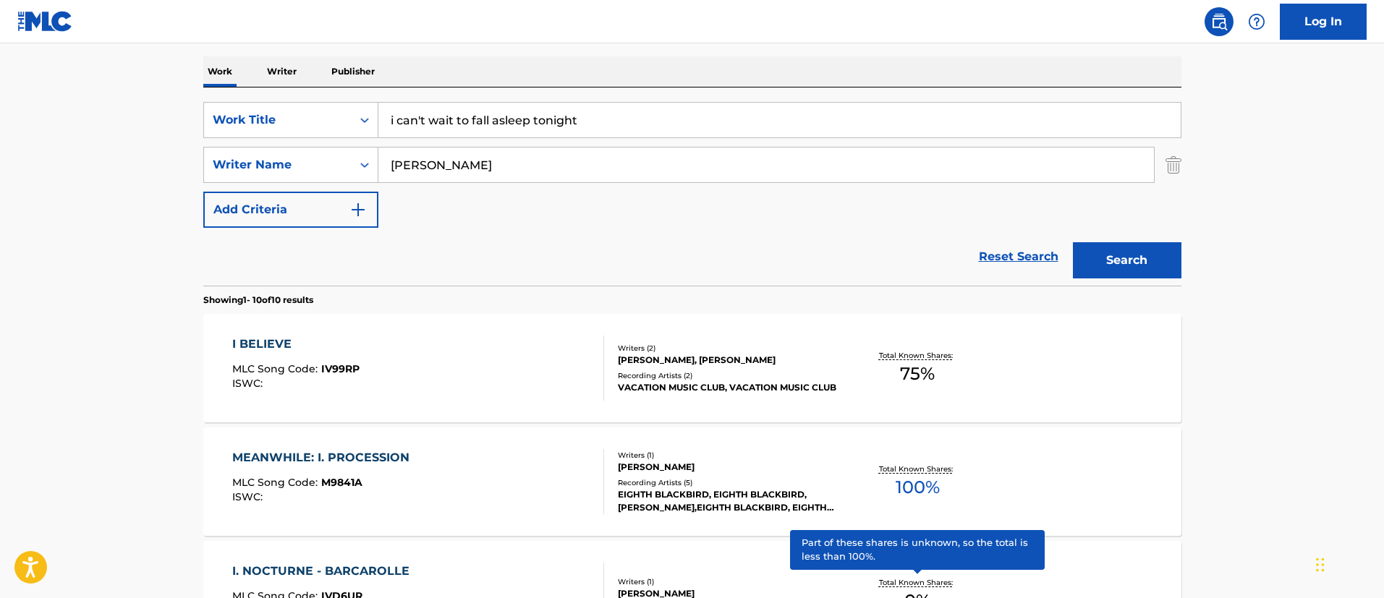
click at [1127, 267] on button "Search" at bounding box center [1127, 260] width 109 height 36
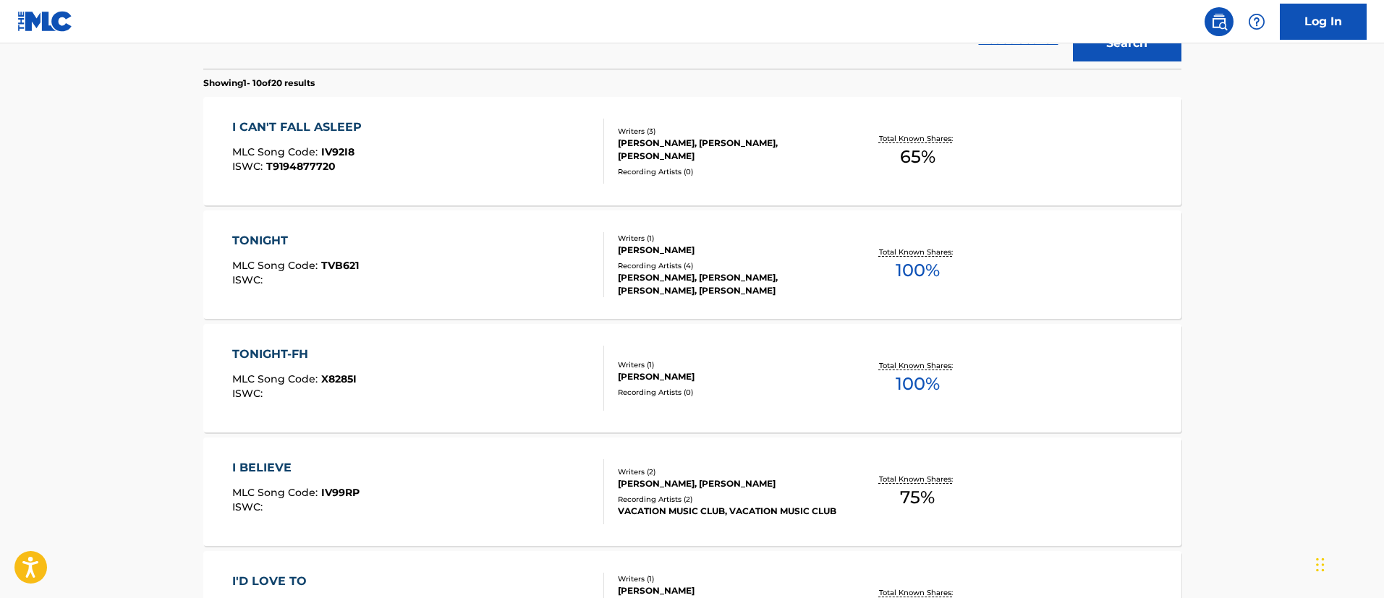
scroll to position [111, 0]
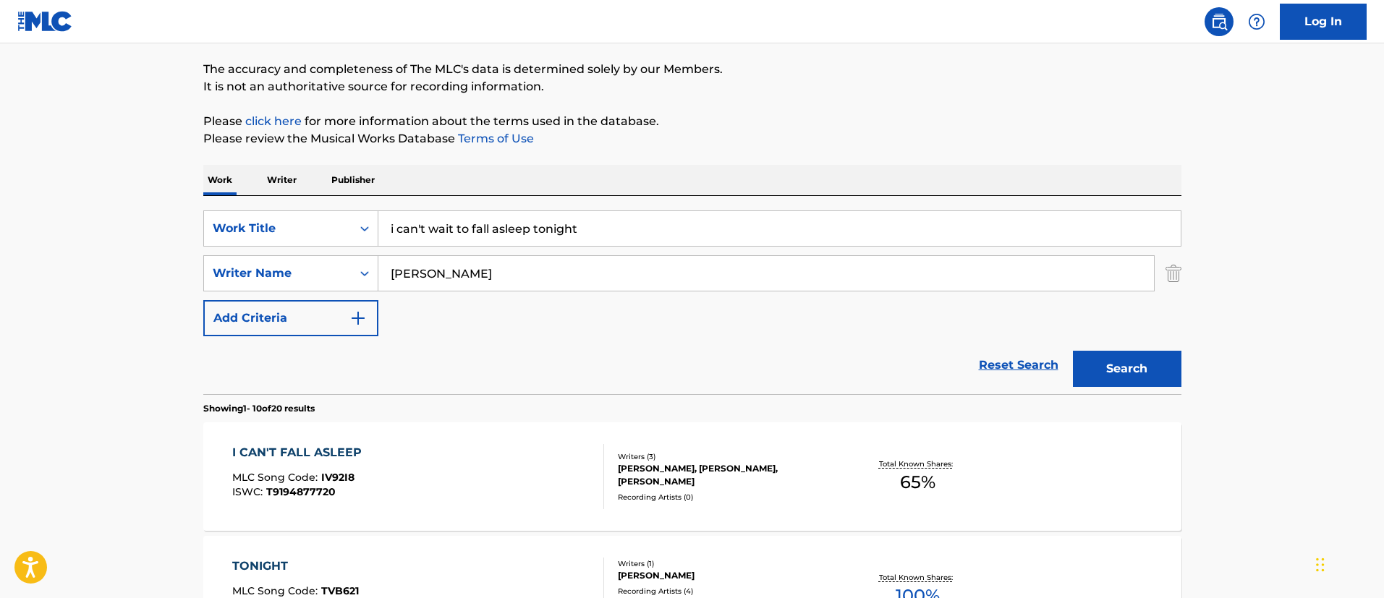
click at [594, 235] on input "i can't wait to fall asleep tonight" at bounding box center [779, 228] width 802 height 35
type input "i can't wait to fall asleep"
click at [1127, 355] on button "Search" at bounding box center [1127, 369] width 109 height 36
click at [344, 449] on div "I CAN'T FALL ASLEEP" at bounding box center [300, 452] width 137 height 17
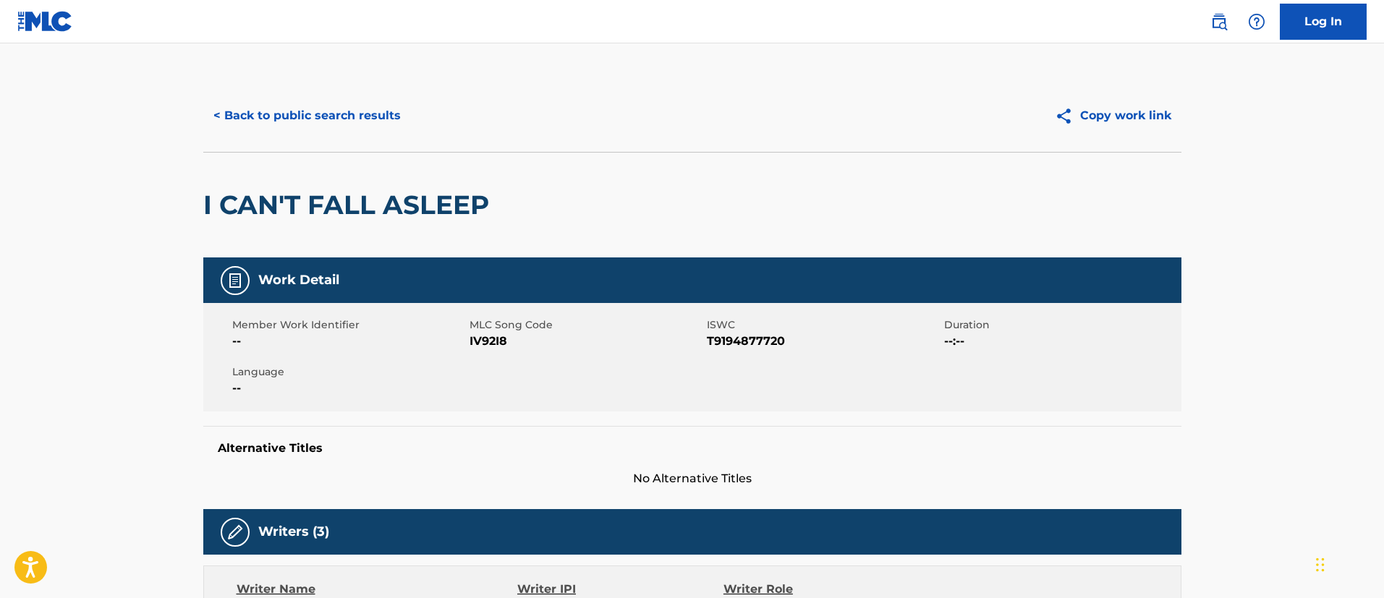
scroll to position [217, 0]
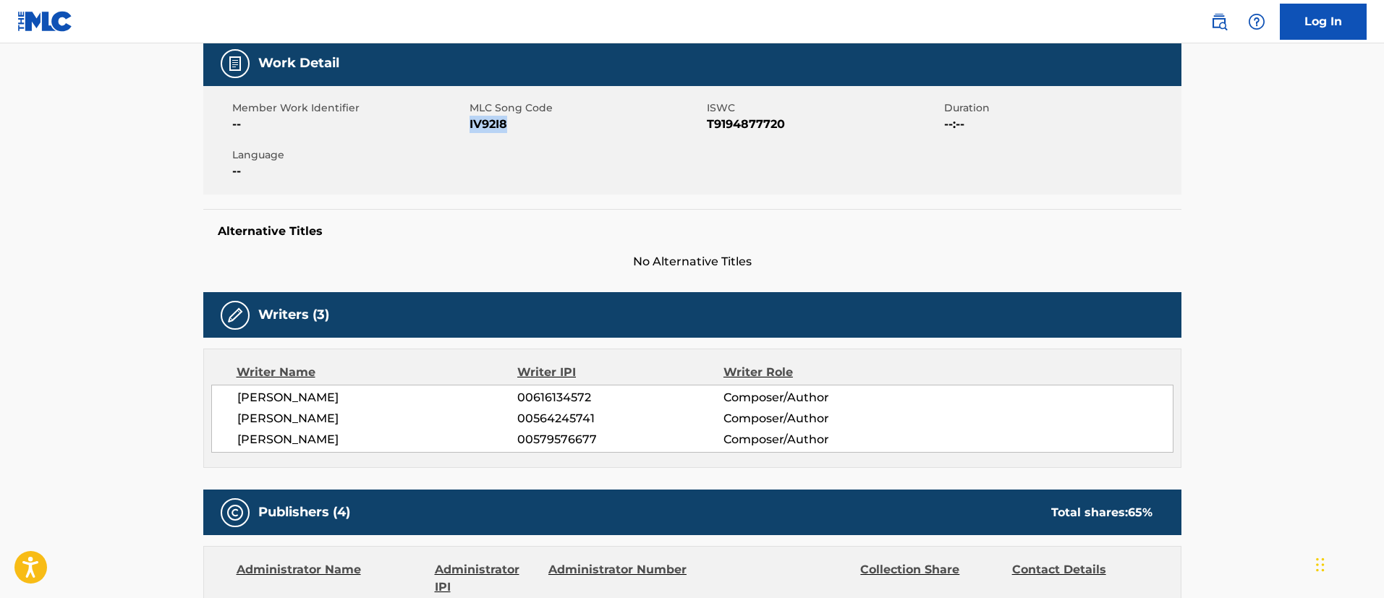
drag, startPoint x: 514, startPoint y: 124, endPoint x: 470, endPoint y: 126, distance: 44.2
click at [470, 126] on span "IV92I8" at bounding box center [587, 124] width 234 height 17
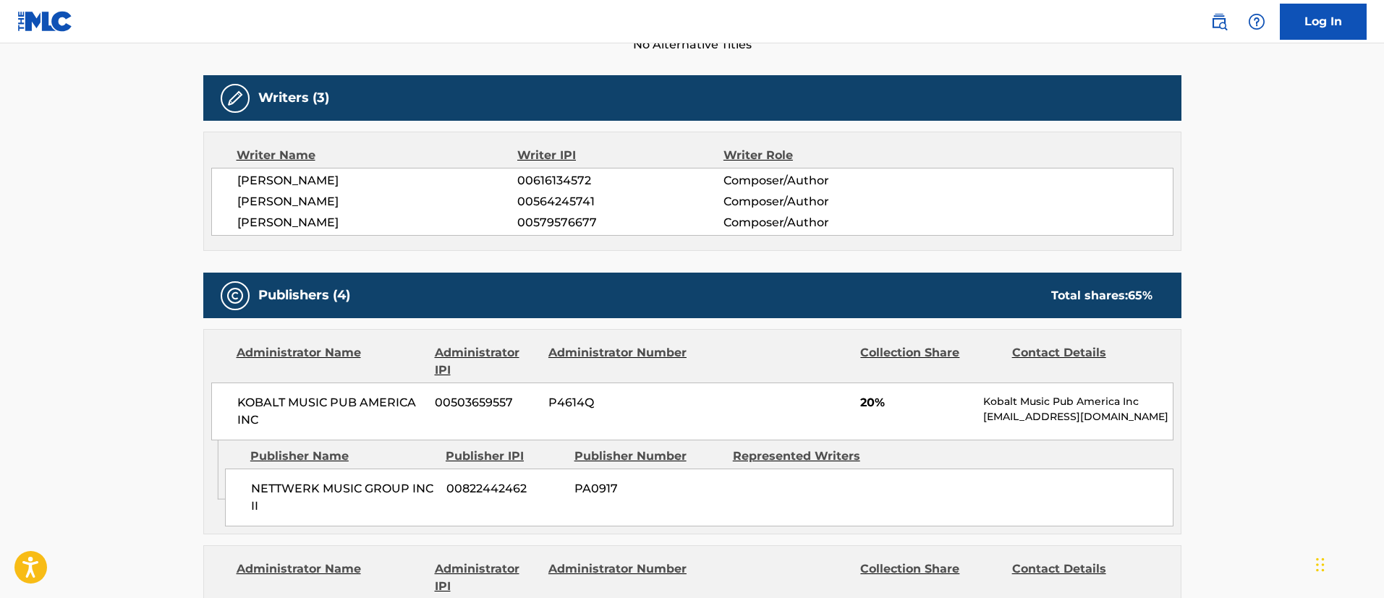
scroll to position [543, 0]
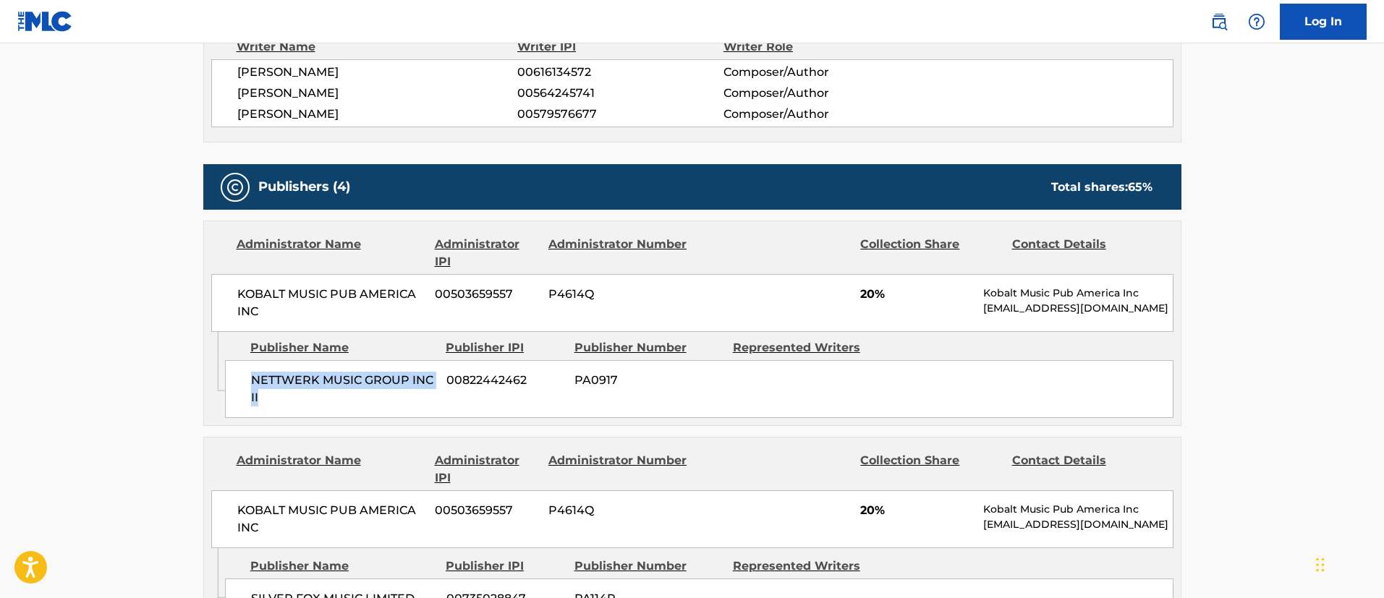
drag, startPoint x: 294, startPoint y: 394, endPoint x: 250, endPoint y: 377, distance: 46.8
click at [251, 377] on span "NETTWERK MUSIC GROUP INC II" at bounding box center [343, 389] width 185 height 35
drag, startPoint x: 537, startPoint y: 376, endPoint x: 446, endPoint y: 378, distance: 91.2
click at [446, 378] on span "00822442462" at bounding box center [504, 380] width 117 height 17
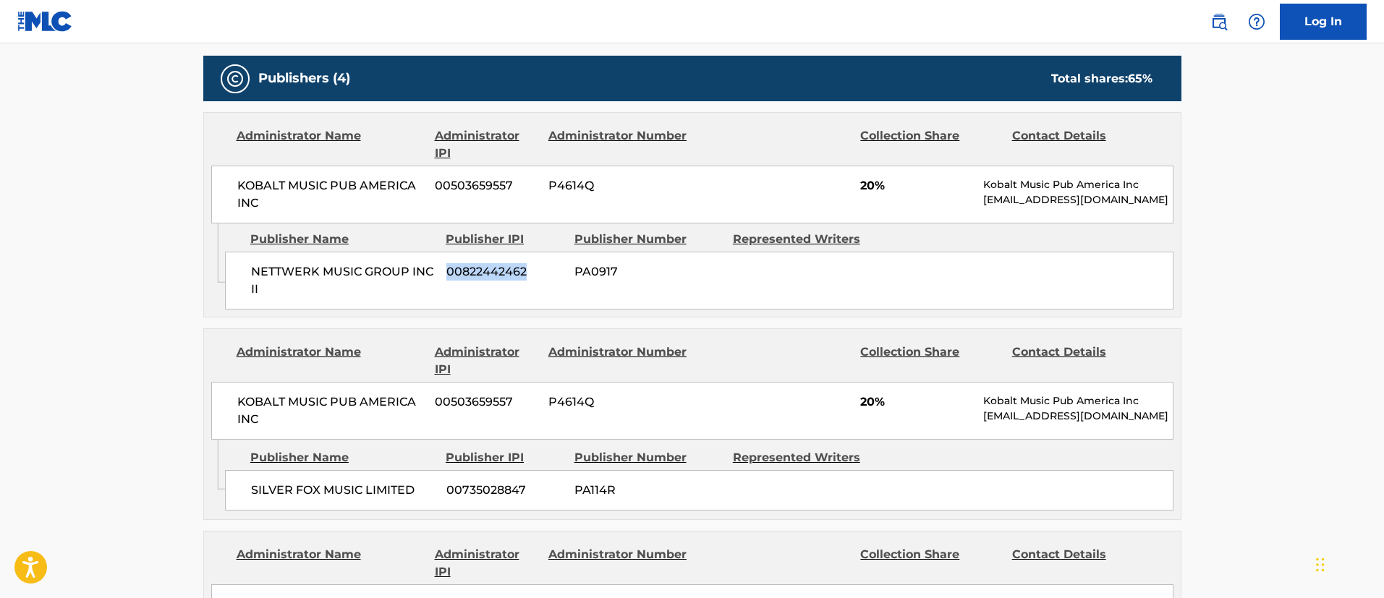
scroll to position [760, 0]
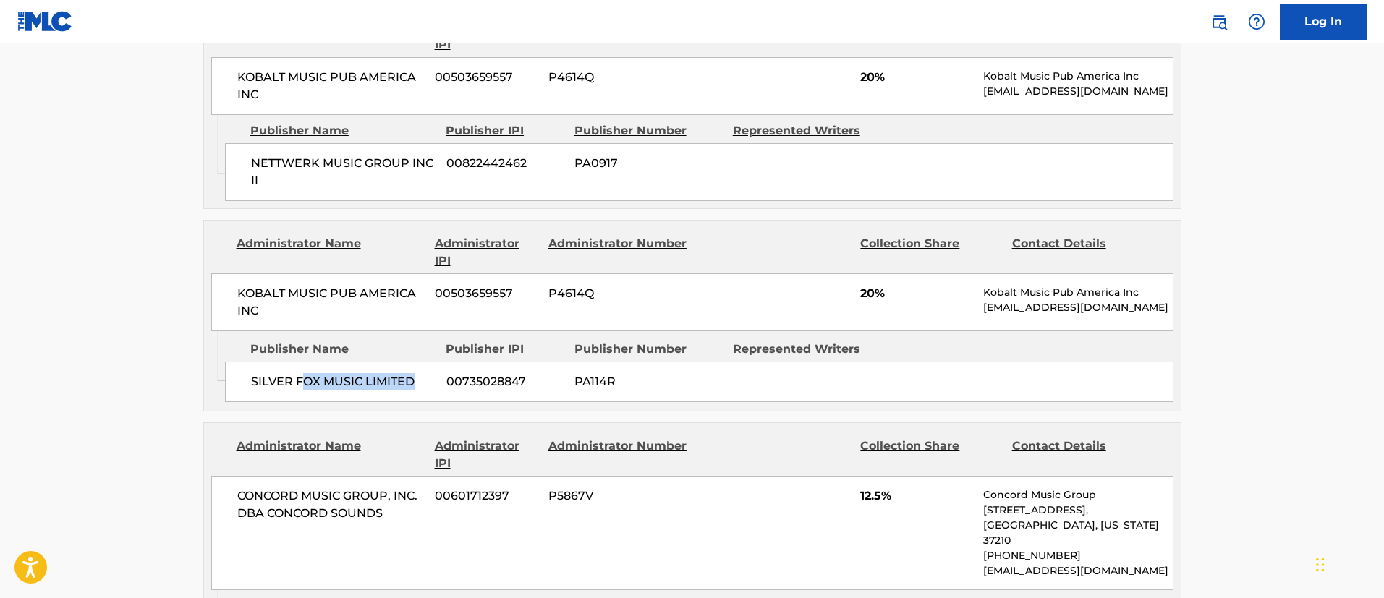
drag, startPoint x: 422, startPoint y: 379, endPoint x: 300, endPoint y: 382, distance: 122.3
click at [300, 382] on span "SILVER FOX MUSIC LIMITED" at bounding box center [343, 381] width 185 height 17
click at [302, 405] on div "Admin Original Publisher Connecting Line Publisher Name Publisher IPI Publisher…" at bounding box center [692, 371] width 977 height 80
drag, startPoint x: 253, startPoint y: 379, endPoint x: 412, endPoint y: 378, distance: 158.5
click at [412, 378] on span "SILVER FOX MUSIC LIMITED" at bounding box center [343, 381] width 185 height 17
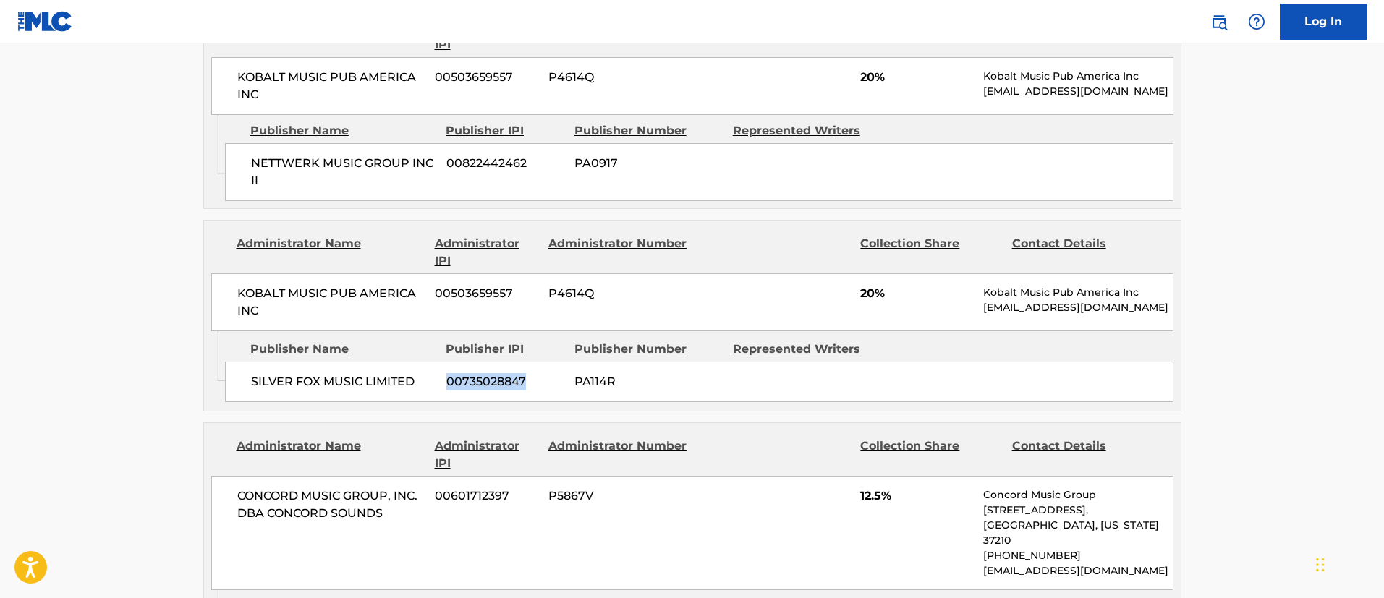
drag, startPoint x: 533, startPoint y: 386, endPoint x: 449, endPoint y: 384, distance: 84.0
click at [449, 384] on span "00735028847" at bounding box center [504, 381] width 117 height 17
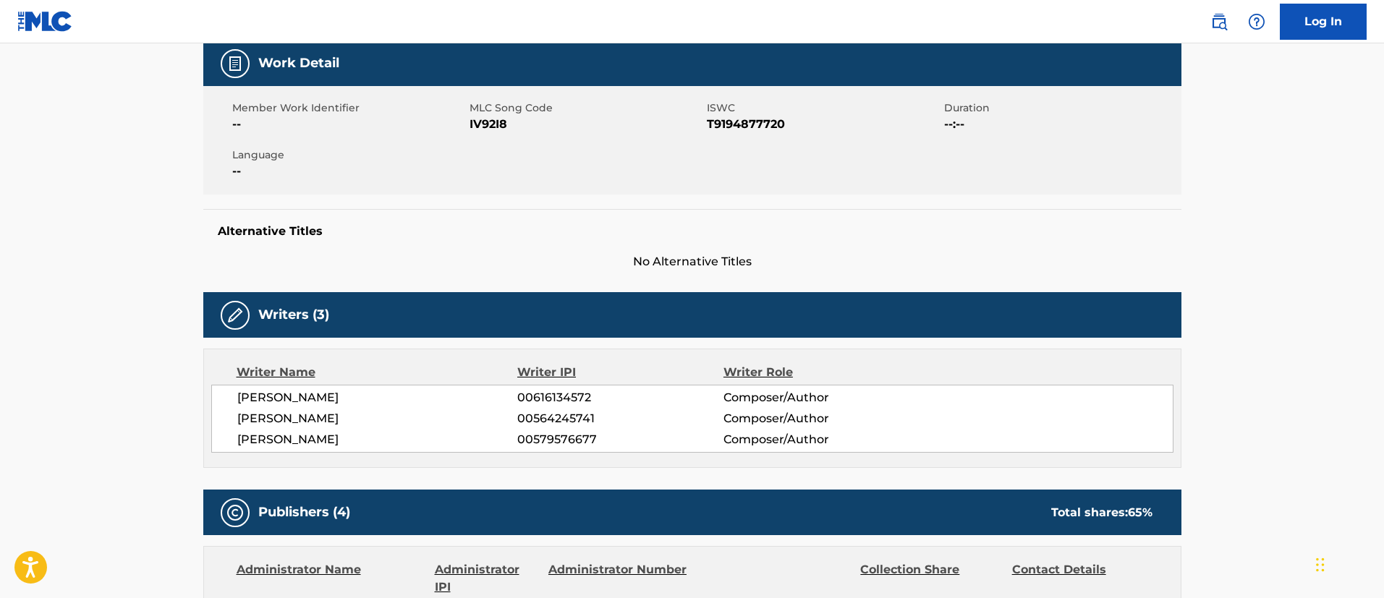
scroll to position [0, 0]
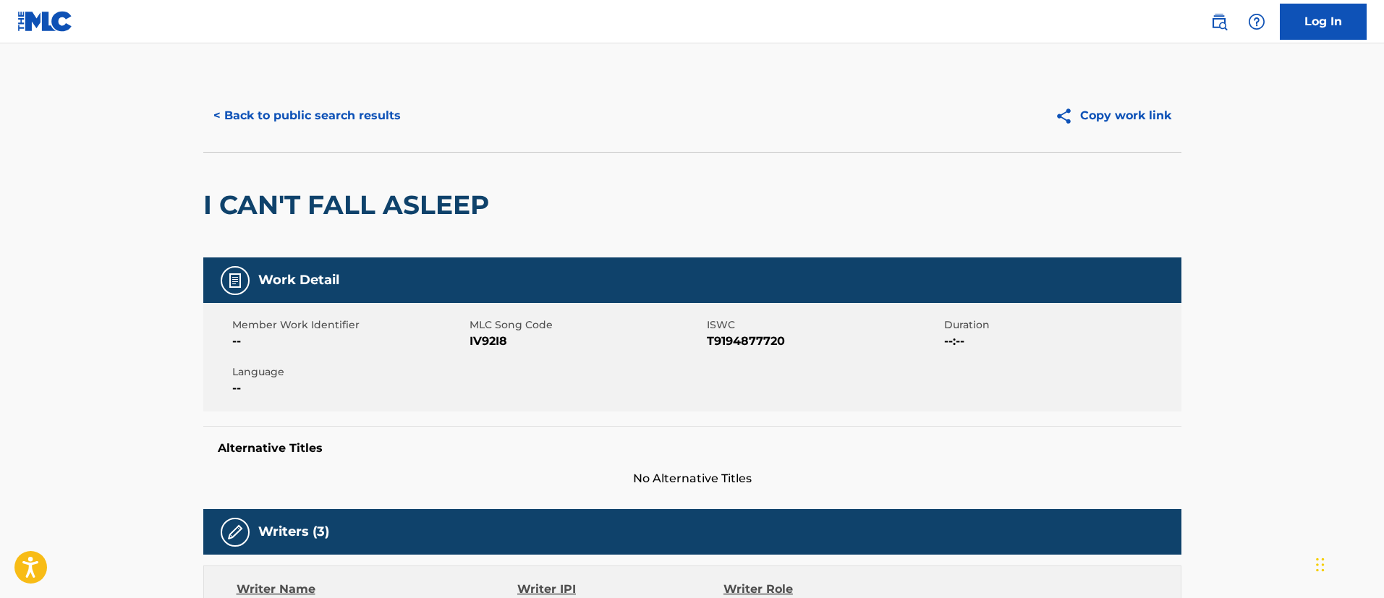
click at [378, 103] on button "< Back to public search results" at bounding box center [307, 116] width 208 height 36
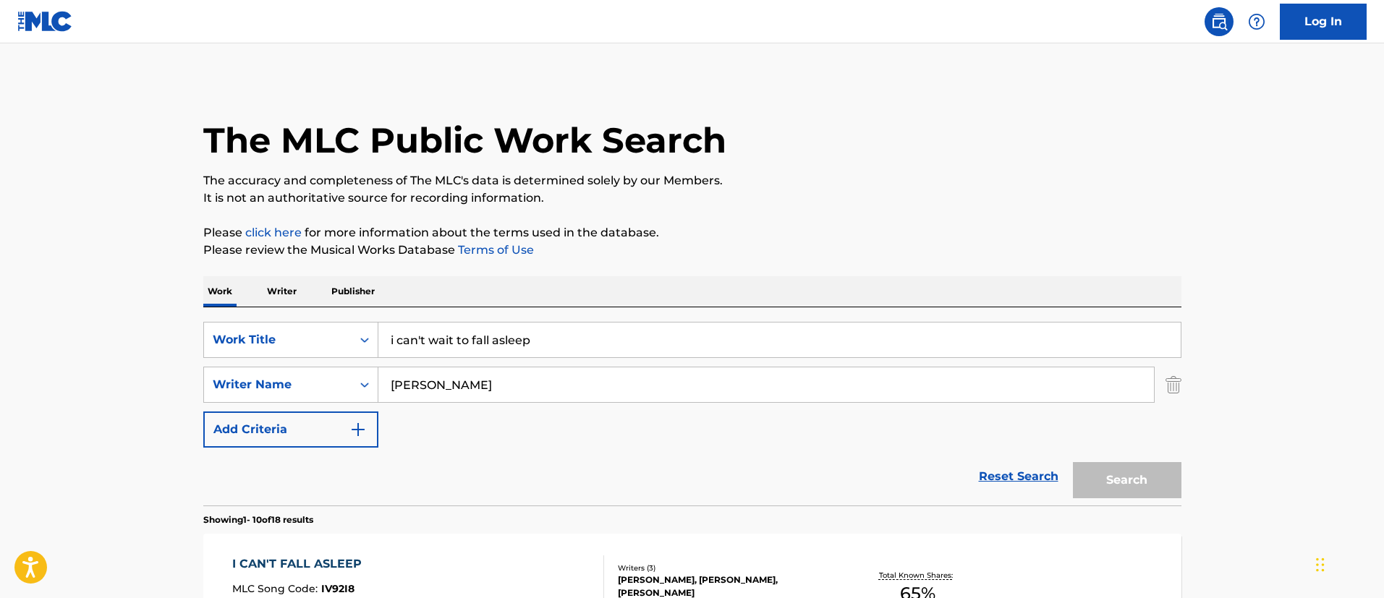
scroll to position [111, 0]
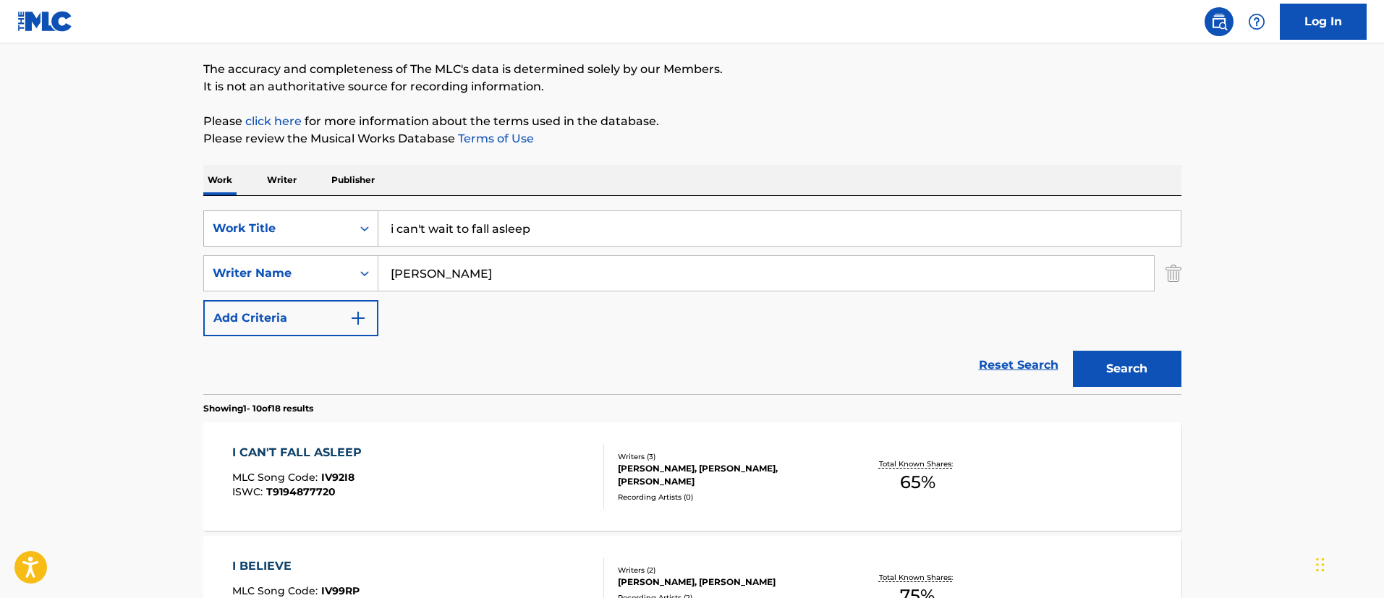
drag, startPoint x: 573, startPoint y: 234, endPoint x: 346, endPoint y: 213, distance: 228.3
click at [347, 215] on div "SearchWithCriteriafc7c73d8-879d-4568-a77b-7ab400521d53 Work Title i can't wait …" at bounding box center [692, 229] width 978 height 36
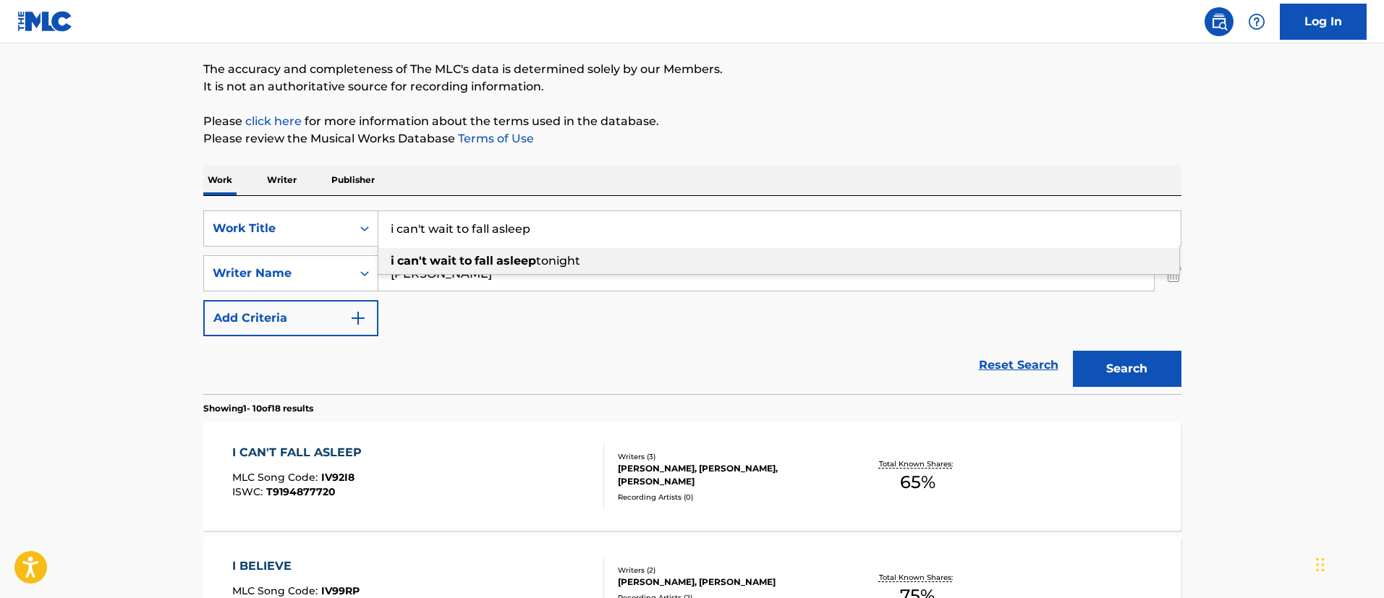
paste input "I'D LOVE TO"
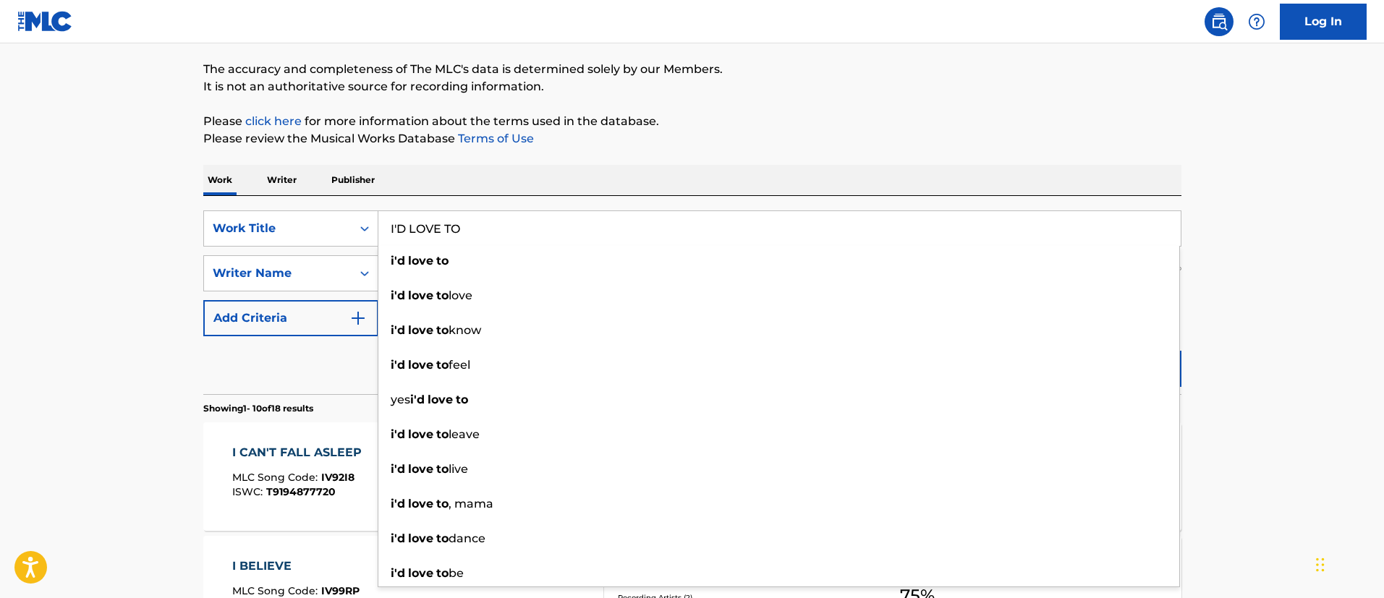
type input "I'D LOVE TO"
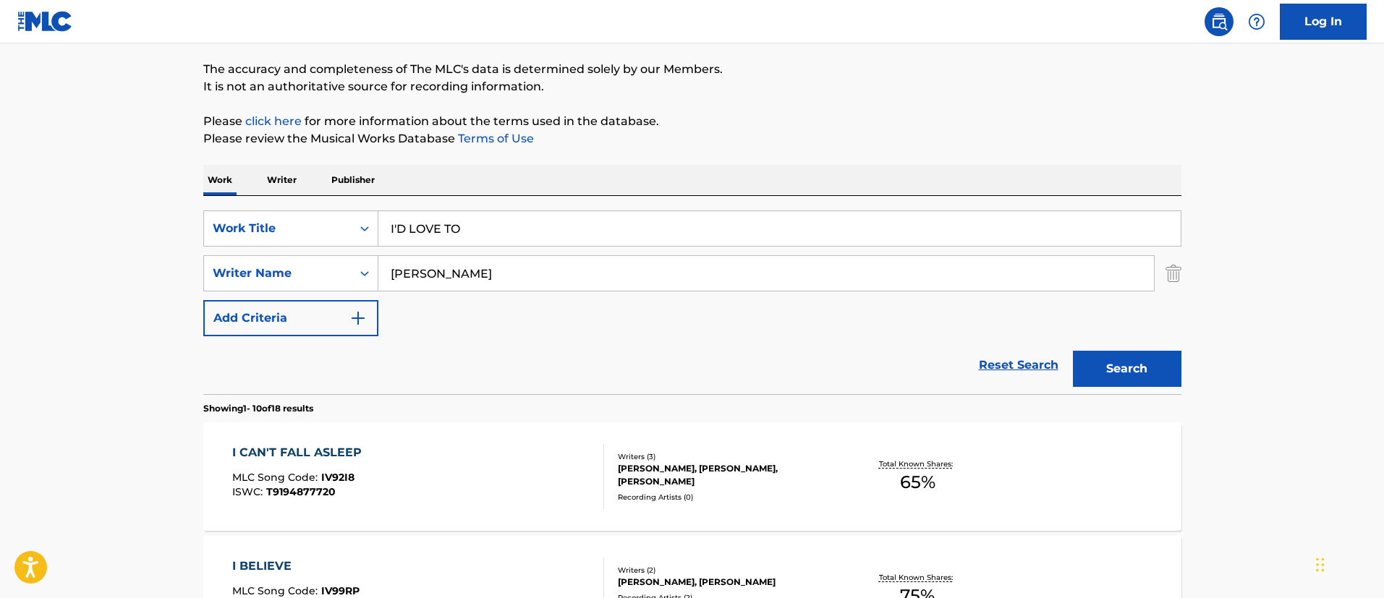
click at [1145, 374] on button "Search" at bounding box center [1127, 369] width 109 height 36
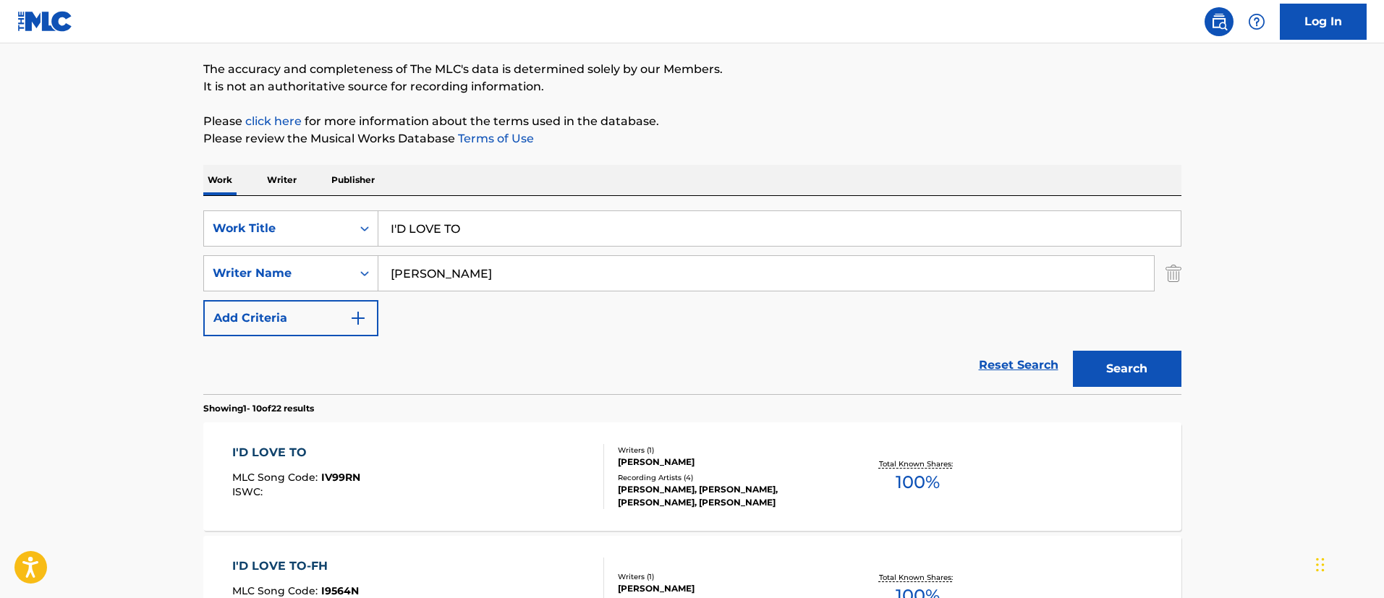
scroll to position [220, 0]
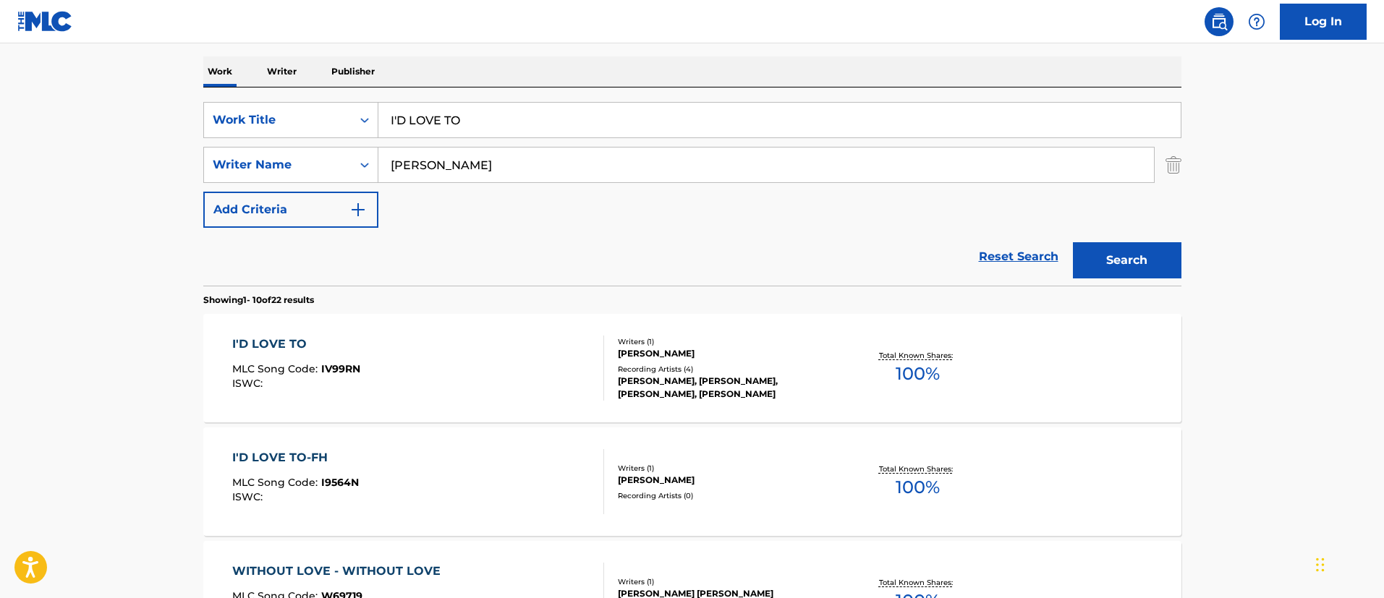
click at [281, 347] on div "I'D LOVE TO" at bounding box center [296, 344] width 128 height 17
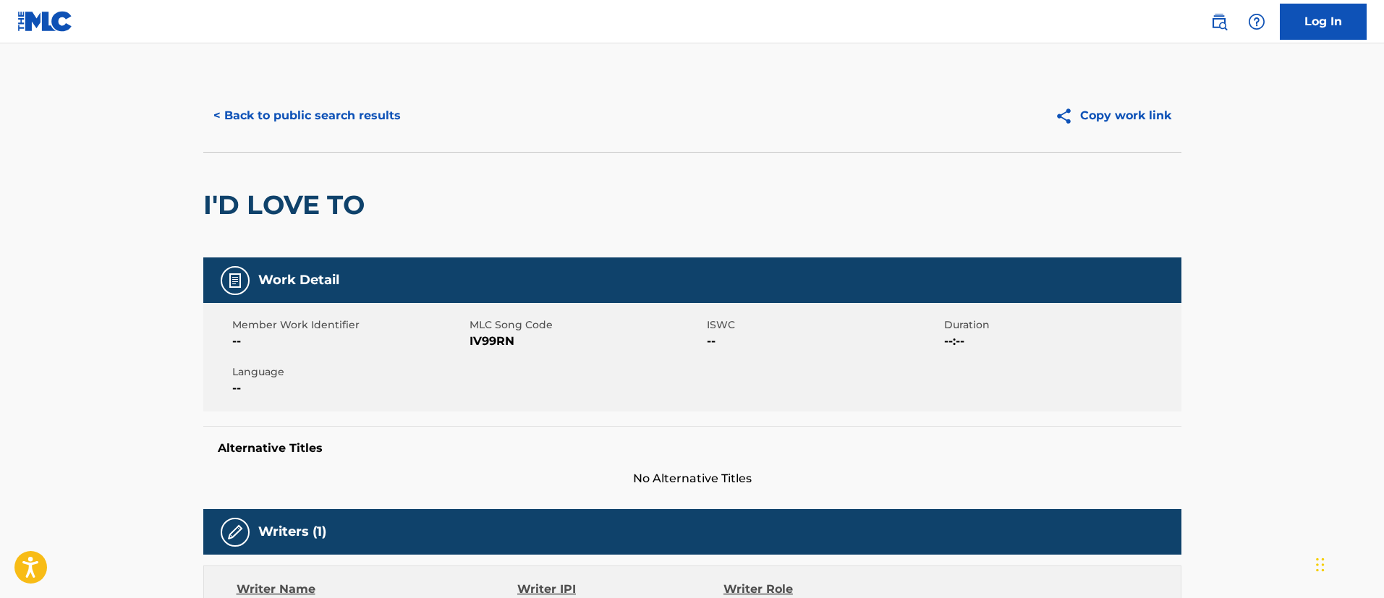
scroll to position [217, 0]
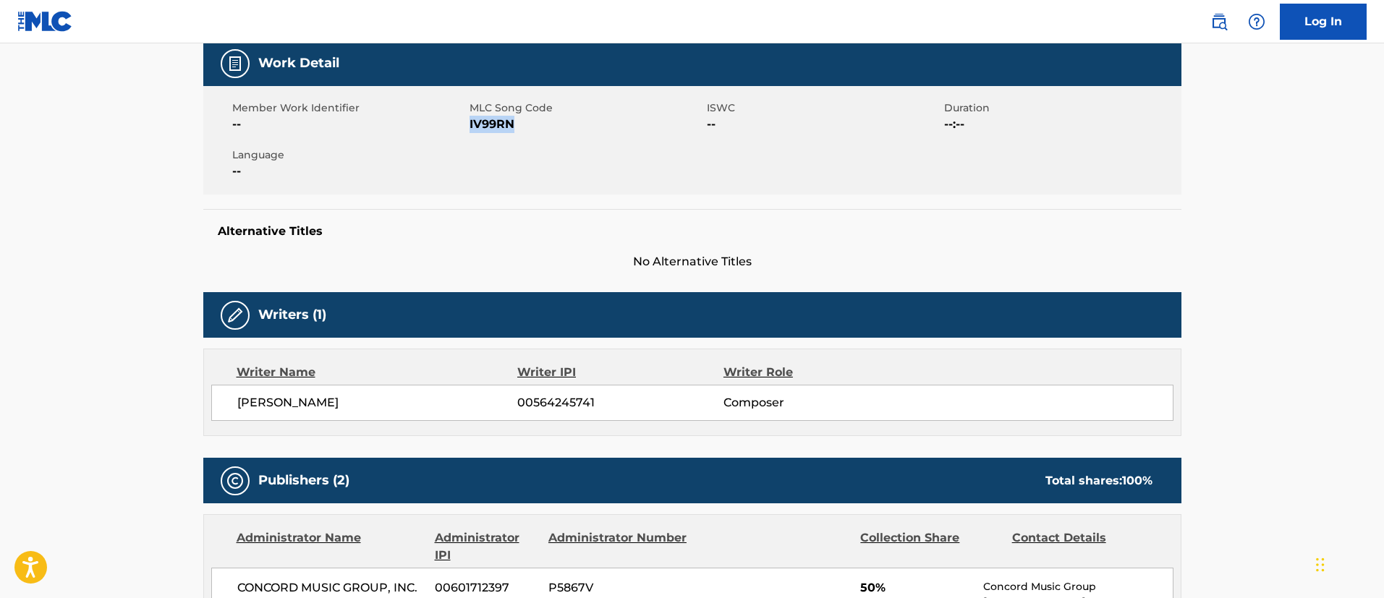
drag, startPoint x: 516, startPoint y: 126, endPoint x: 470, endPoint y: 130, distance: 46.5
click at [470, 130] on span "IV99RN" at bounding box center [587, 124] width 234 height 17
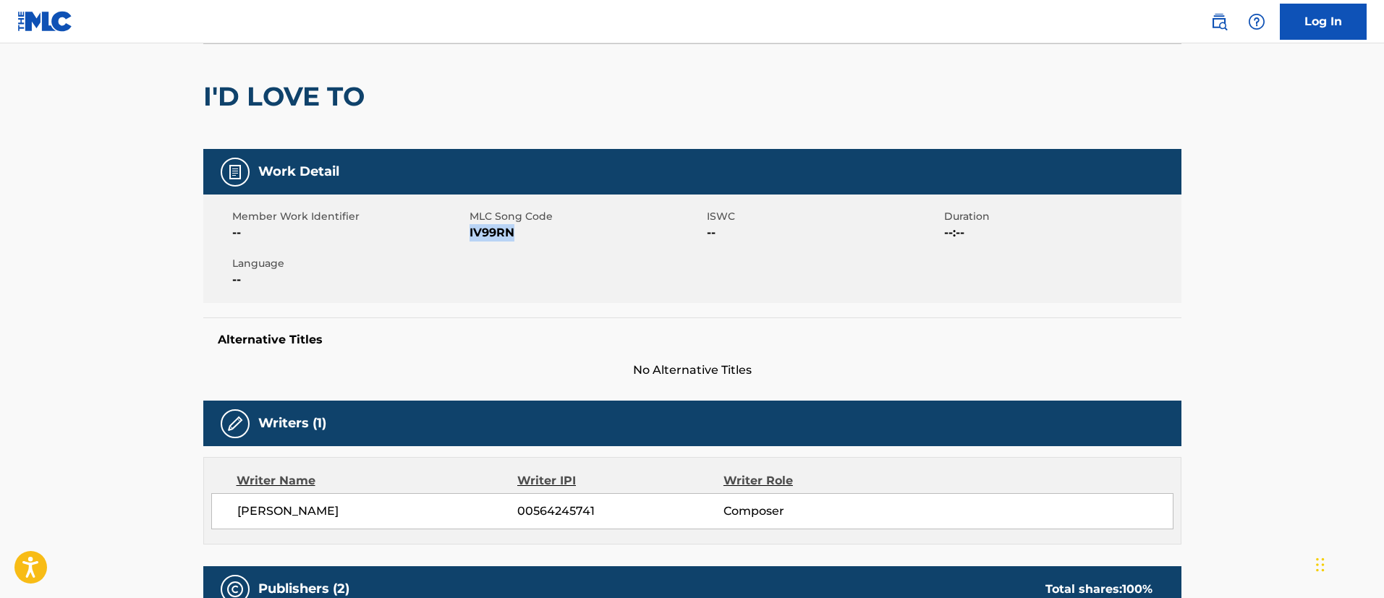
scroll to position [0, 0]
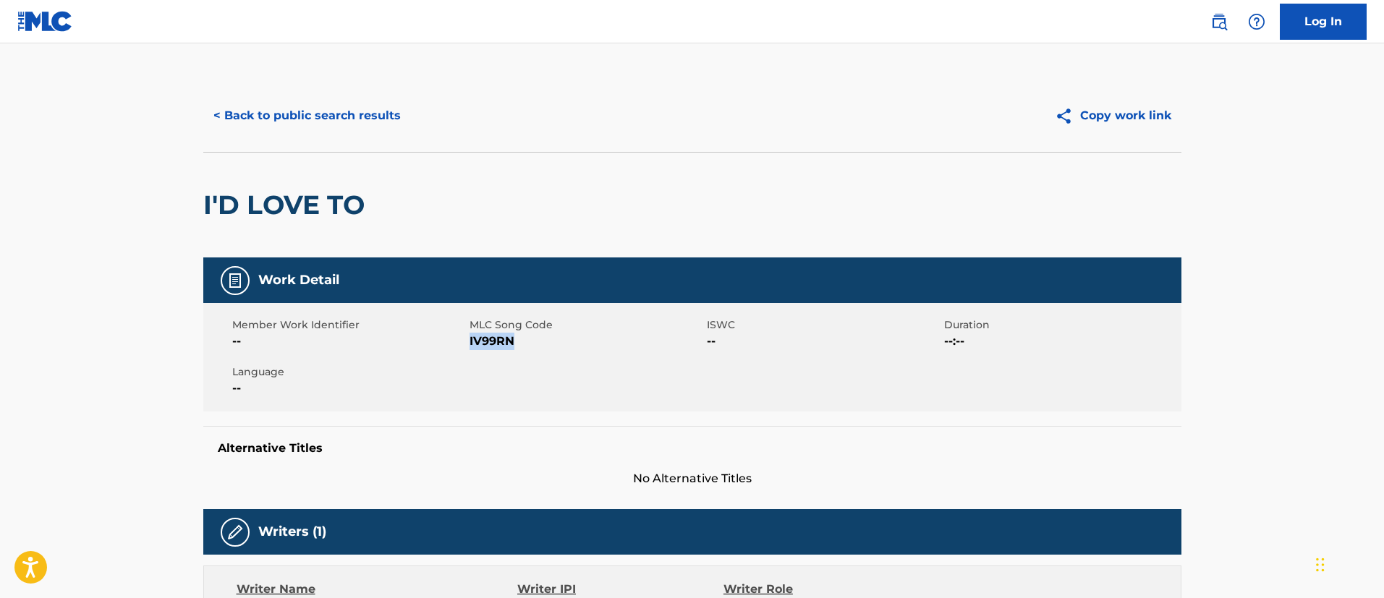
click at [262, 106] on button "< Back to public search results" at bounding box center [307, 116] width 208 height 36
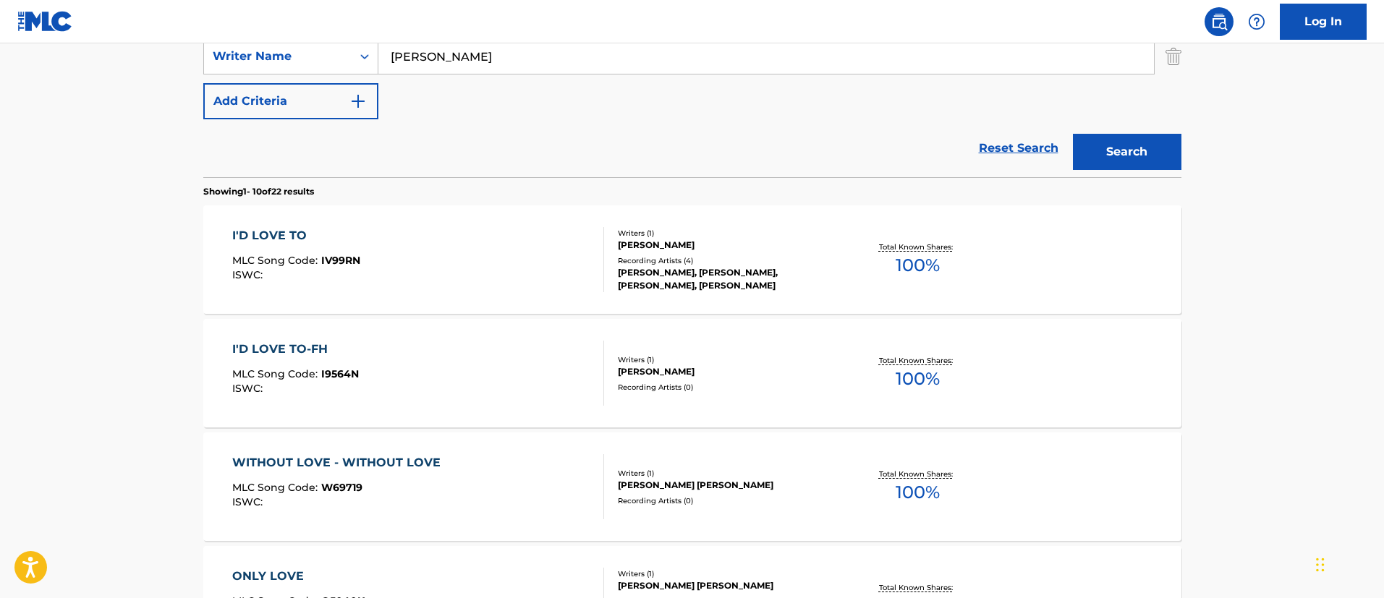
scroll to position [220, 0]
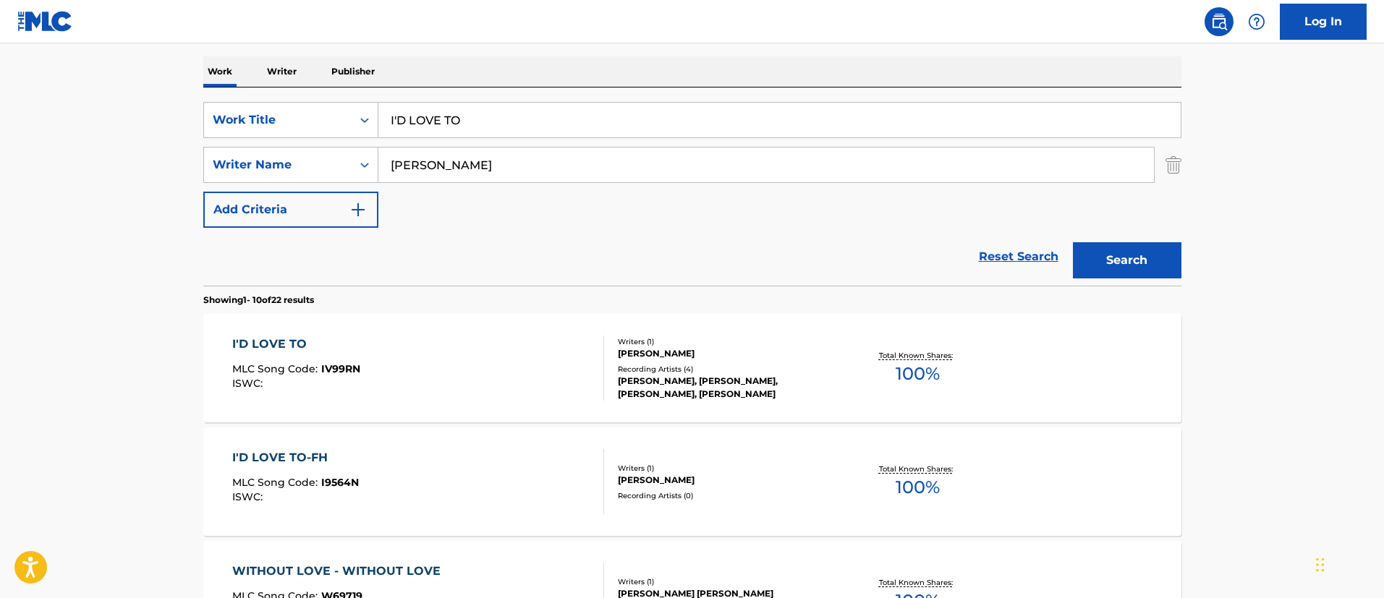
click at [259, 345] on div "I'D LOVE TO" at bounding box center [296, 344] width 128 height 17
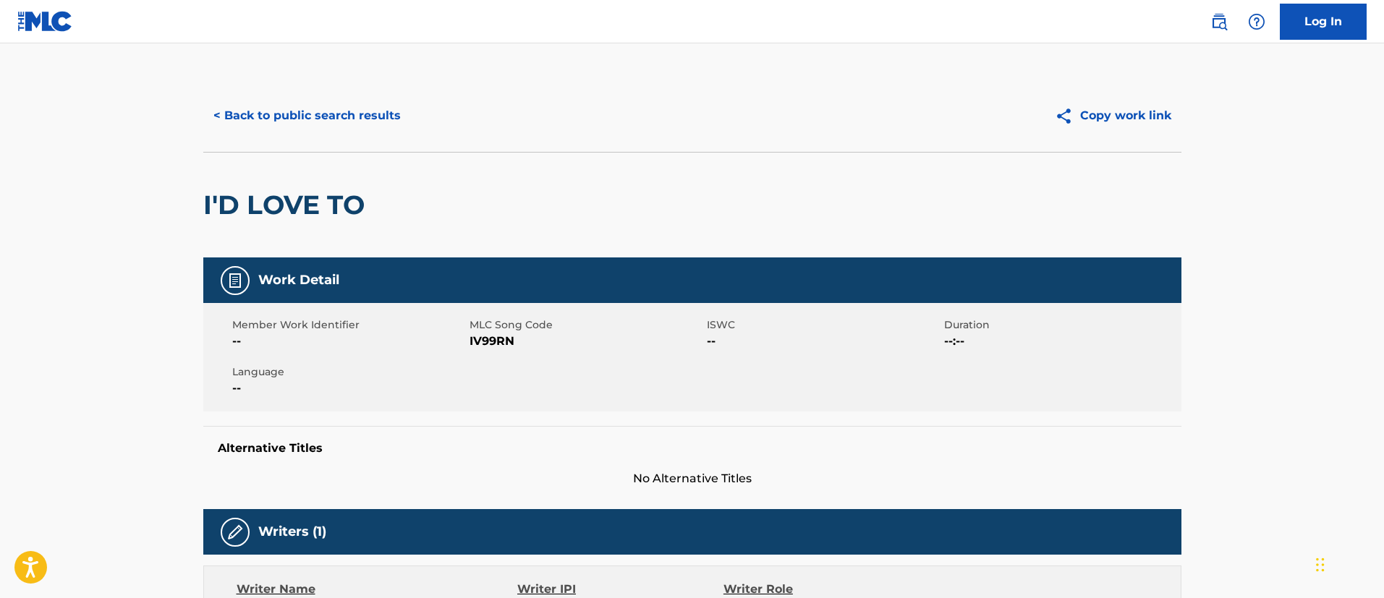
click at [299, 119] on button "< Back to public search results" at bounding box center [307, 116] width 208 height 36
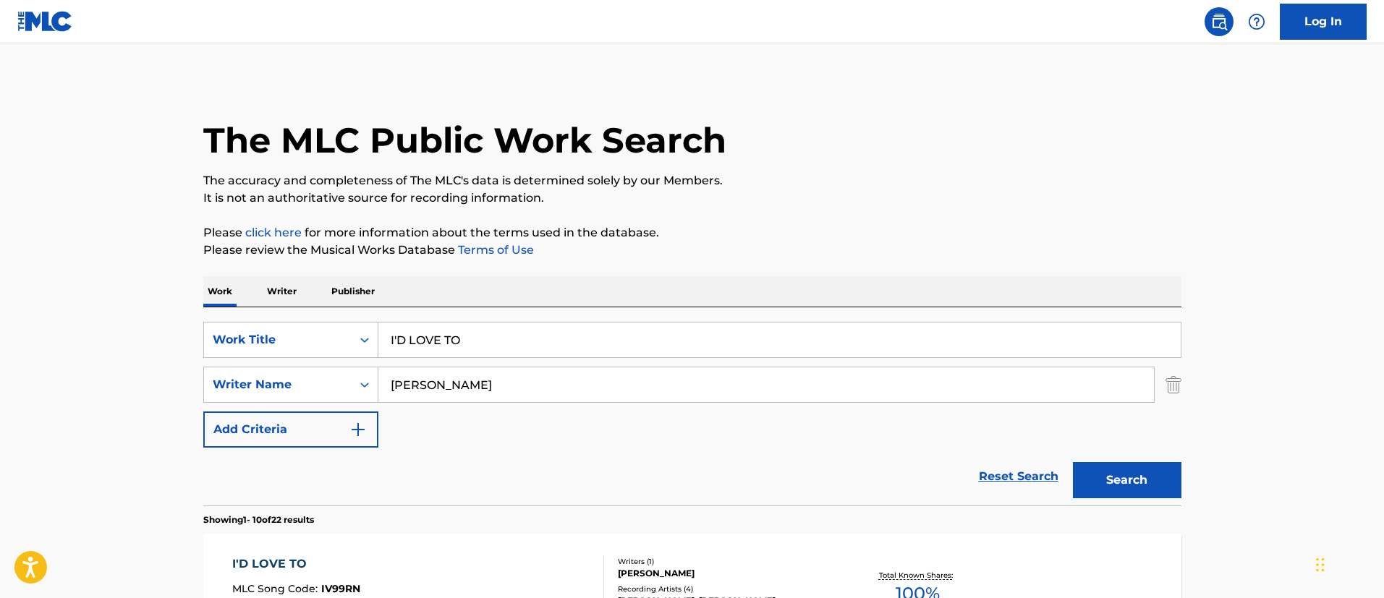
scroll to position [220, 0]
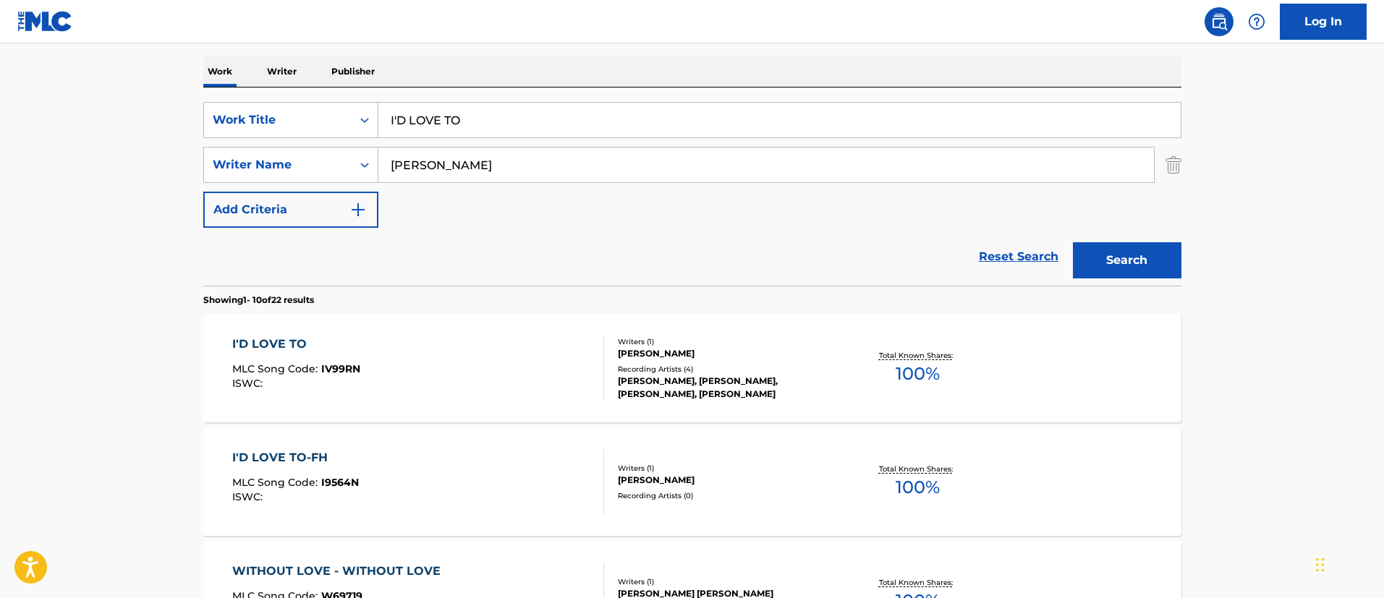
click at [298, 455] on div "I'D LOVE TO-FH" at bounding box center [295, 457] width 127 height 17
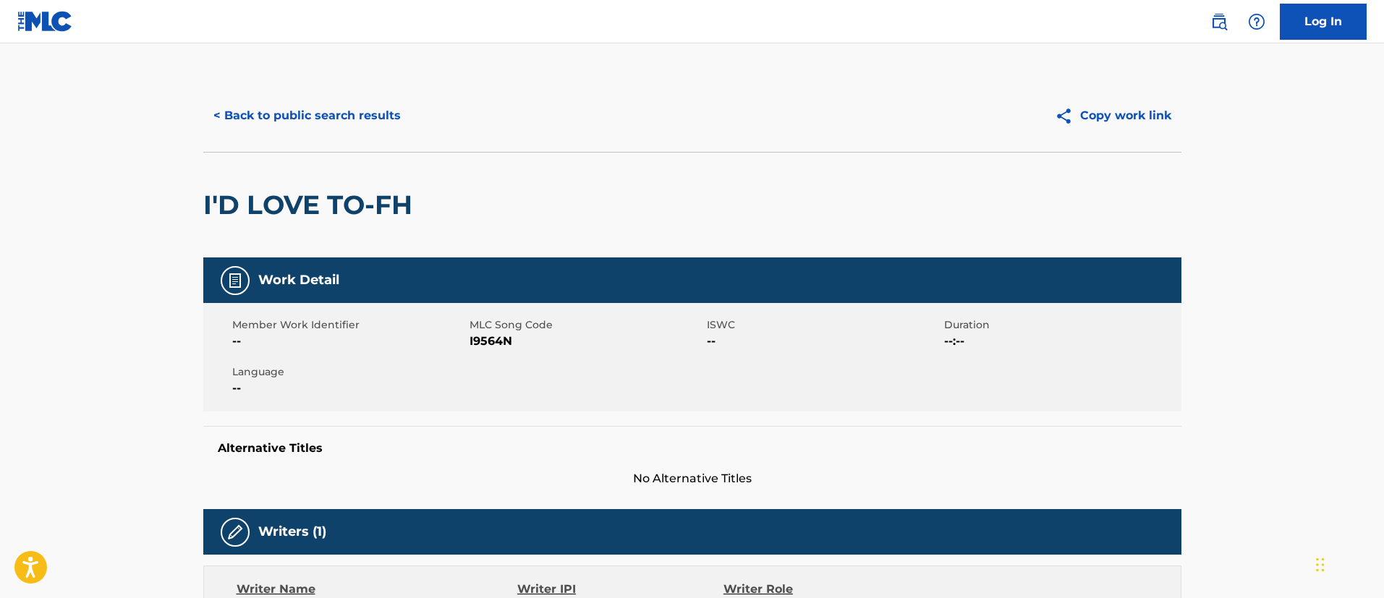
scroll to position [109, 0]
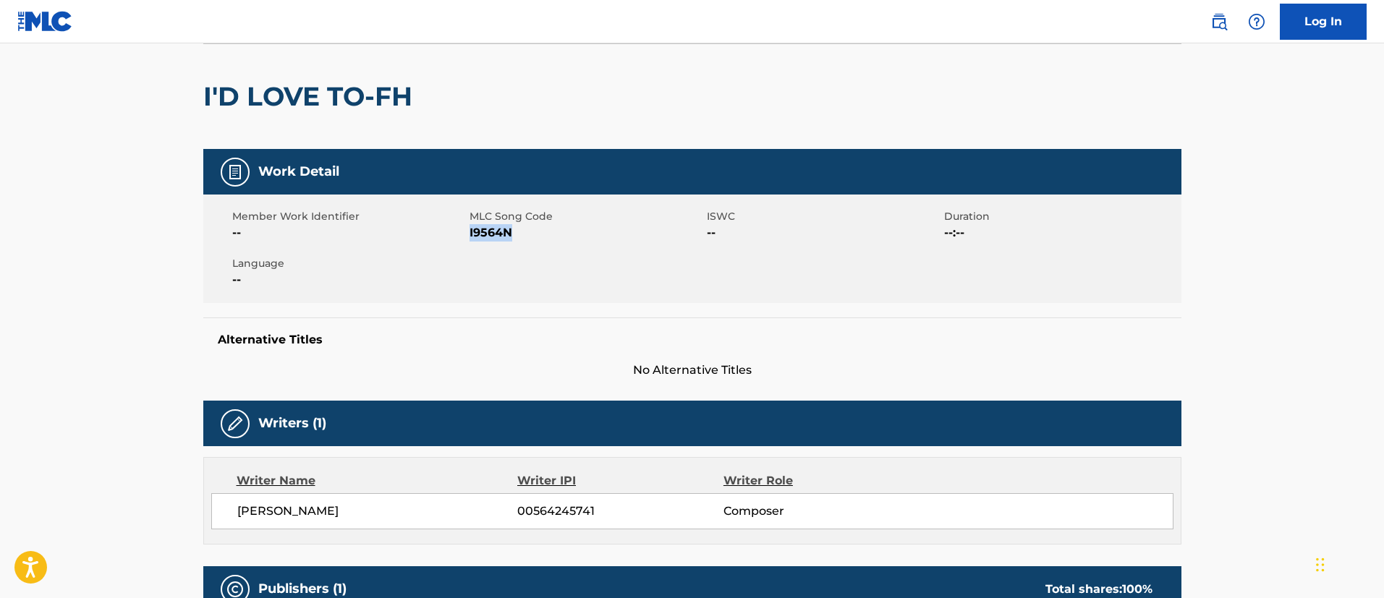
drag, startPoint x: 520, startPoint y: 239, endPoint x: 469, endPoint y: 234, distance: 50.8
click at [470, 234] on span "I9564N" at bounding box center [587, 232] width 234 height 17
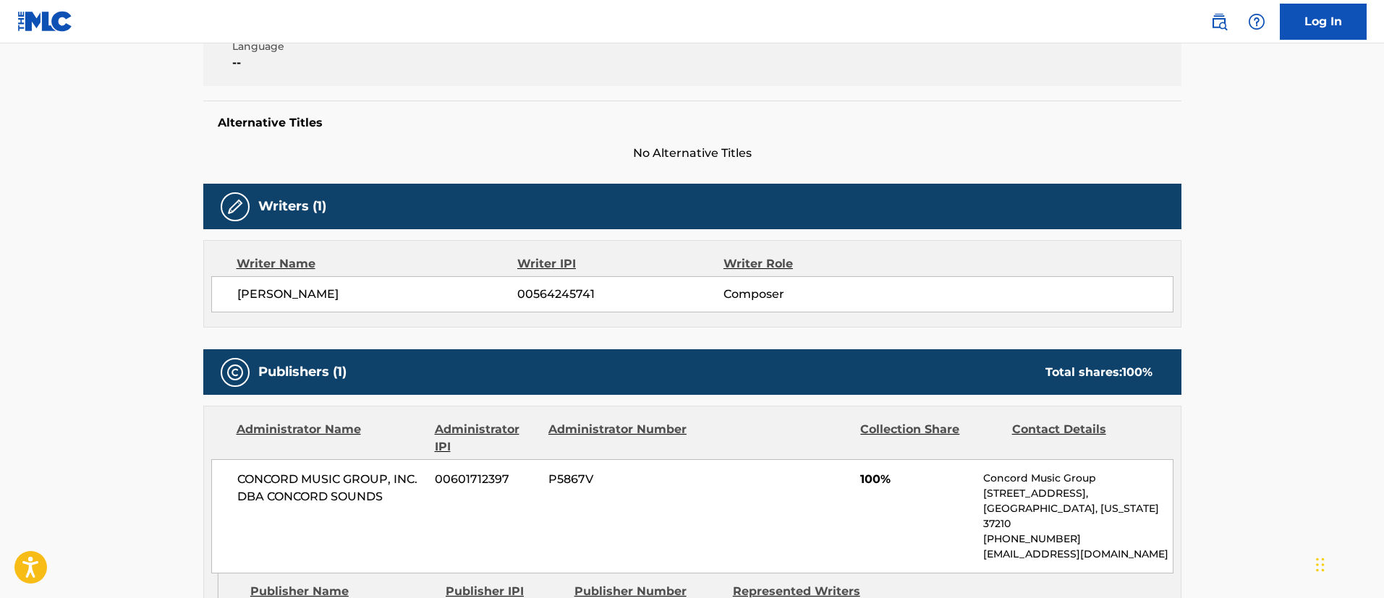
scroll to position [434, 0]
